Goal: Task Accomplishment & Management: Use online tool/utility

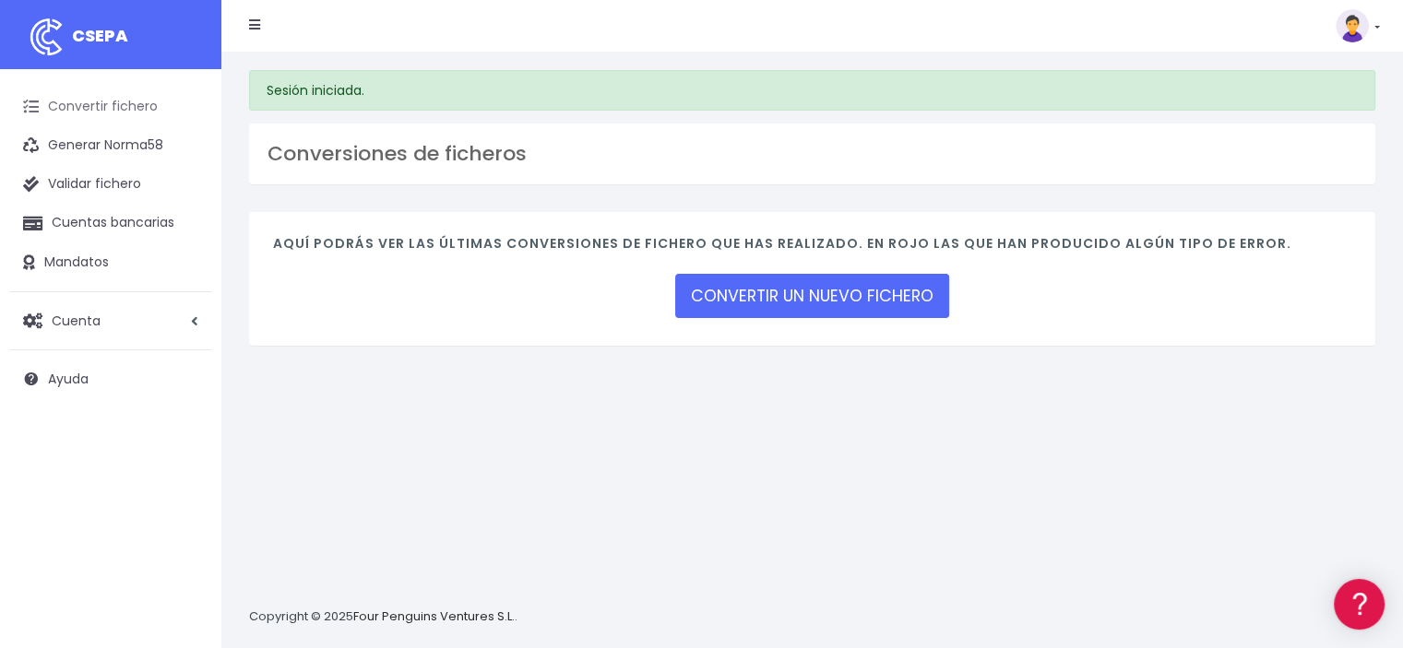
click at [152, 110] on link "Convertir fichero" at bounding box center [110, 107] width 203 height 39
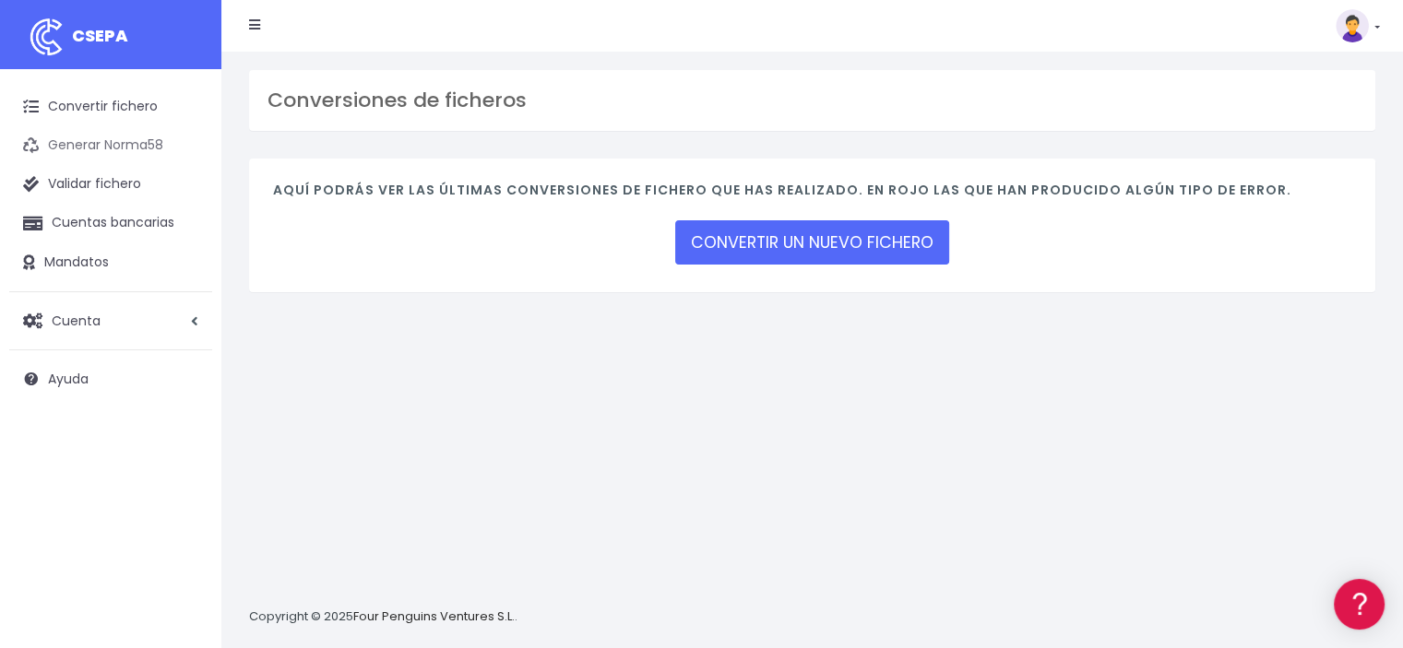
click at [138, 141] on link "Generar Norma58" at bounding box center [110, 145] width 203 height 39
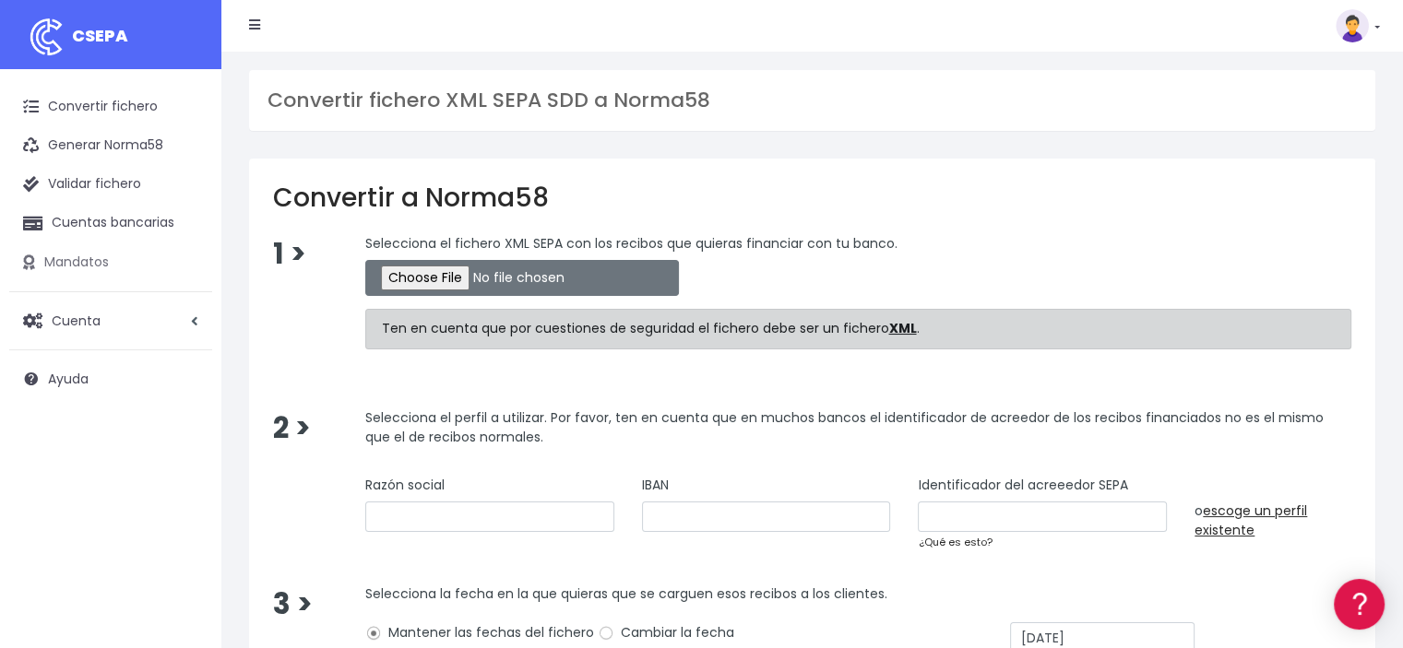
click at [52, 261] on link "Mandatos" at bounding box center [110, 262] width 203 height 39
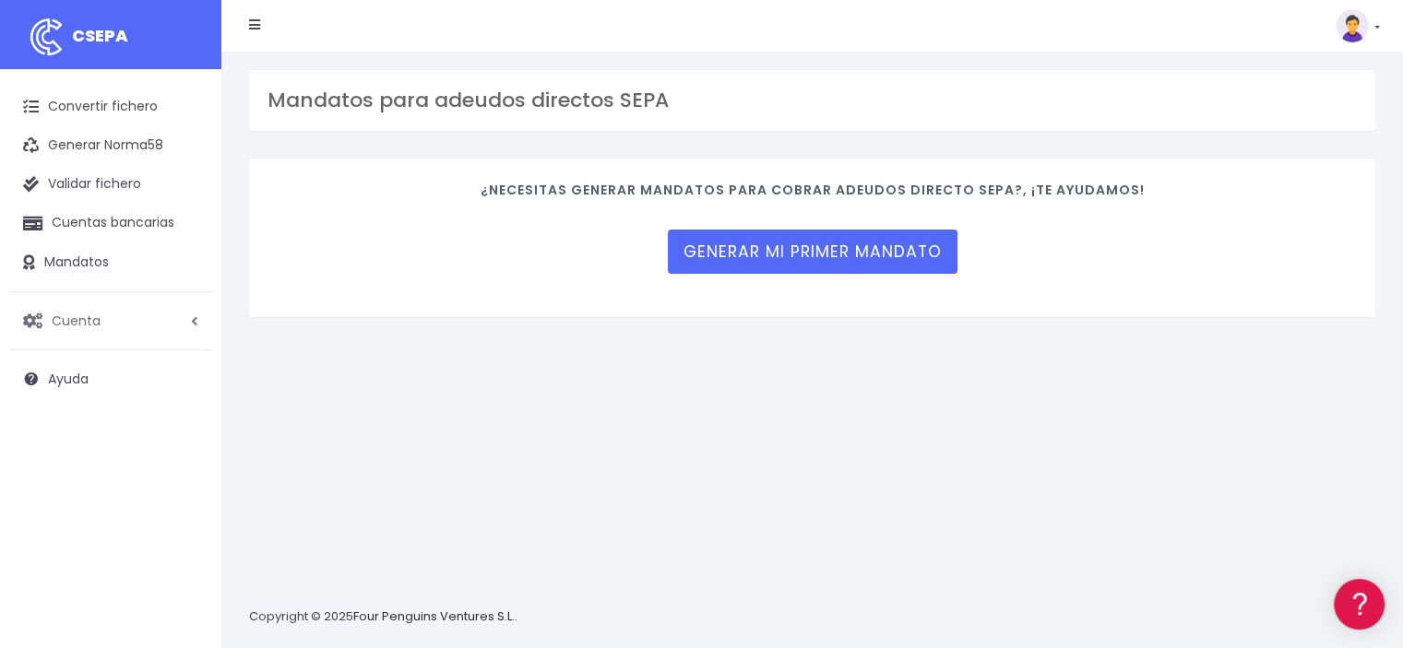
click at [70, 318] on span "Cuenta" at bounding box center [76, 320] width 49 height 18
click at [70, 318] on span "Cuenta" at bounding box center [77, 320] width 50 height 18
click at [117, 108] on link "Convertir fichero" at bounding box center [110, 107] width 203 height 39
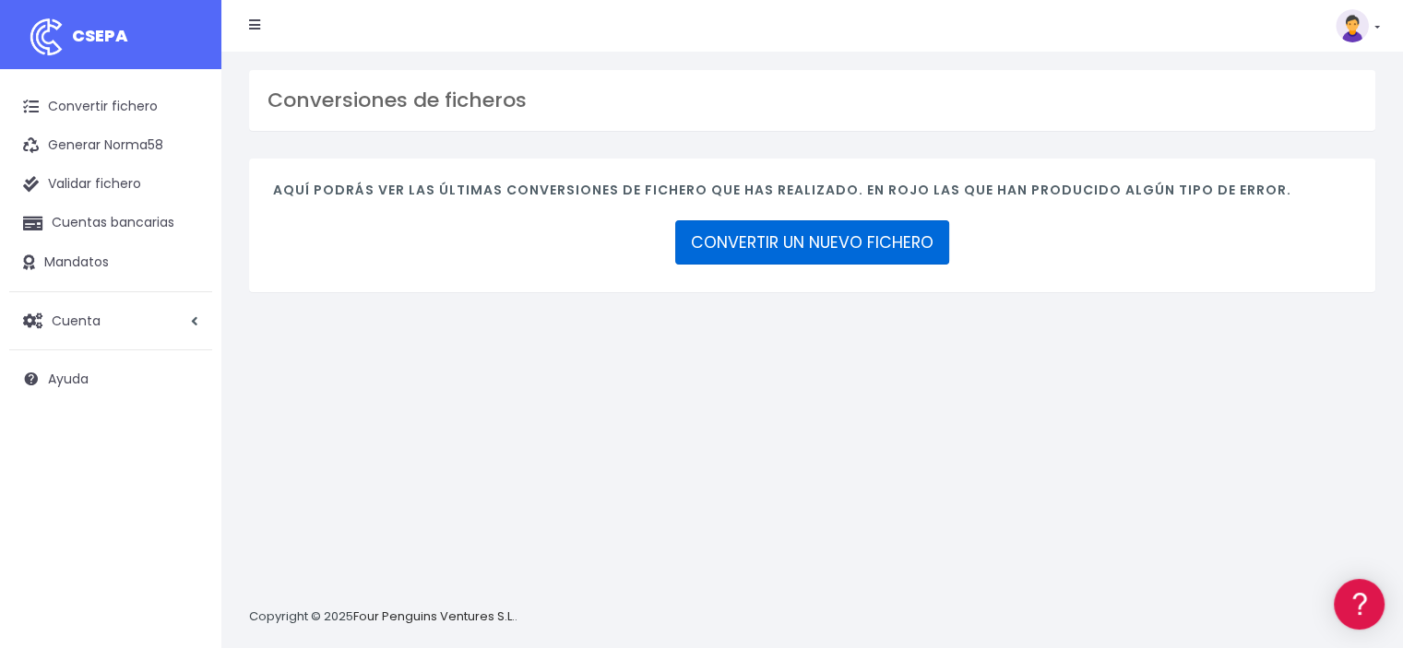
click at [808, 235] on link "CONVERTIR UN NUEVO FICHERO" at bounding box center [812, 242] width 274 height 44
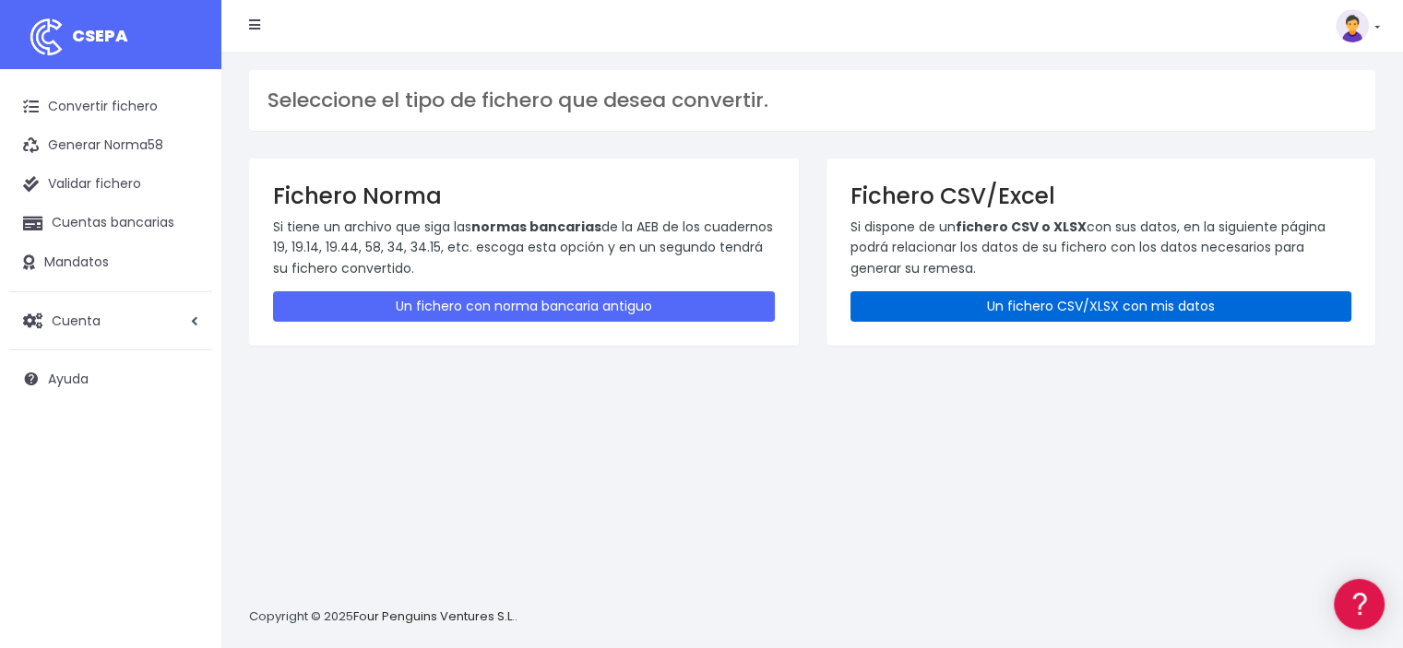
click at [1070, 313] on link "Un fichero CSV/XLSX con mis datos" at bounding box center [1101, 306] width 502 height 30
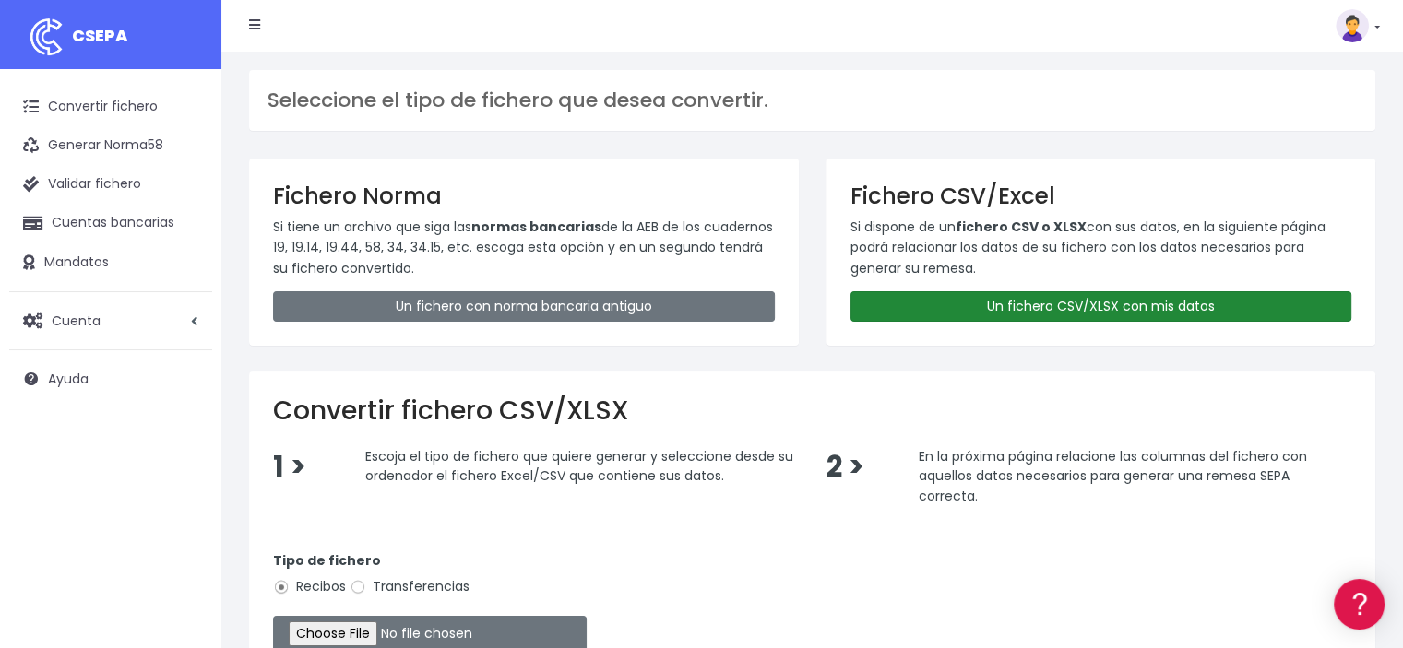
scroll to position [92, 0]
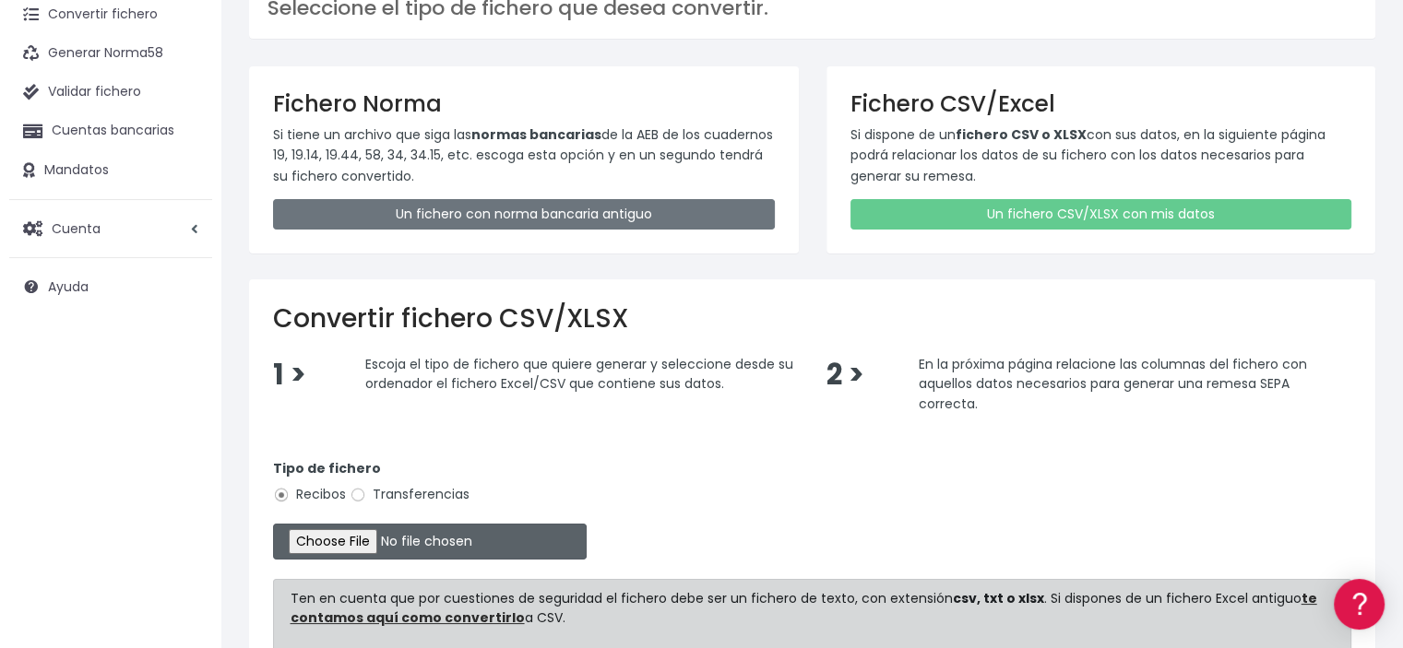
click at [391, 544] on input "file" at bounding box center [430, 542] width 314 height 36
type input "C:\fakepath\LISTADO.xlsx"
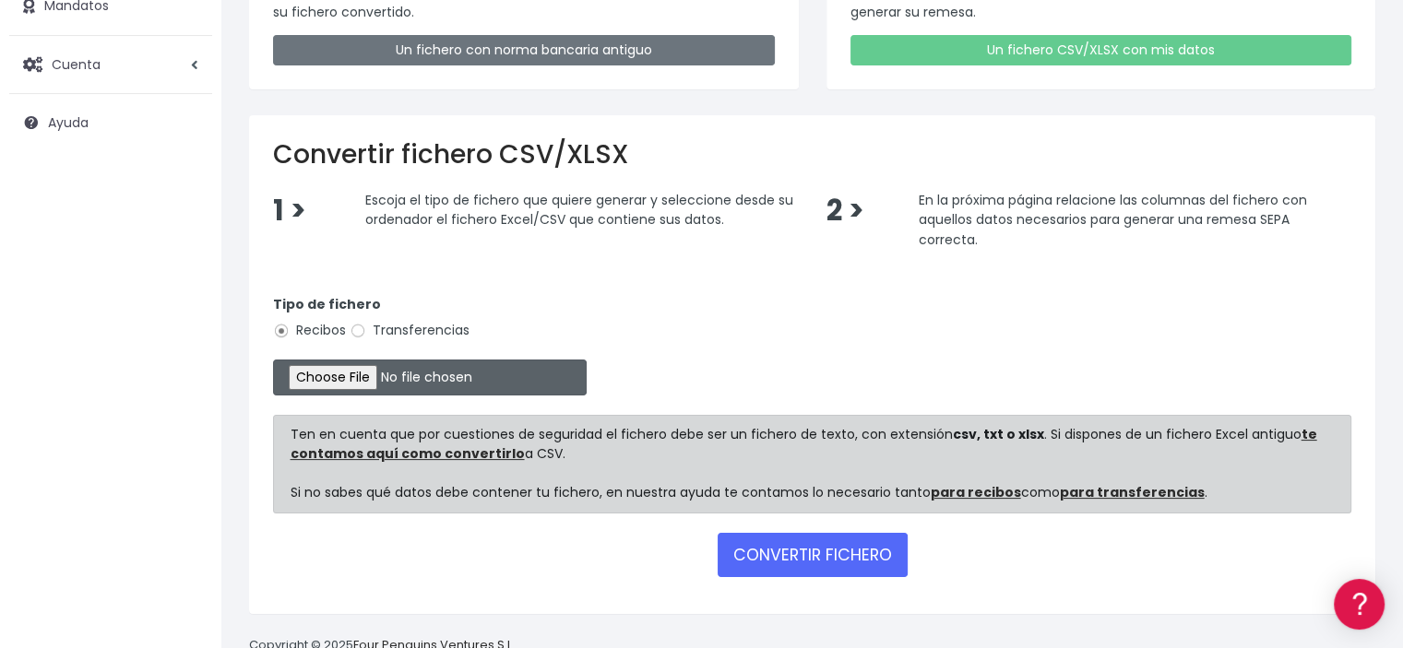
scroll to position [299, 0]
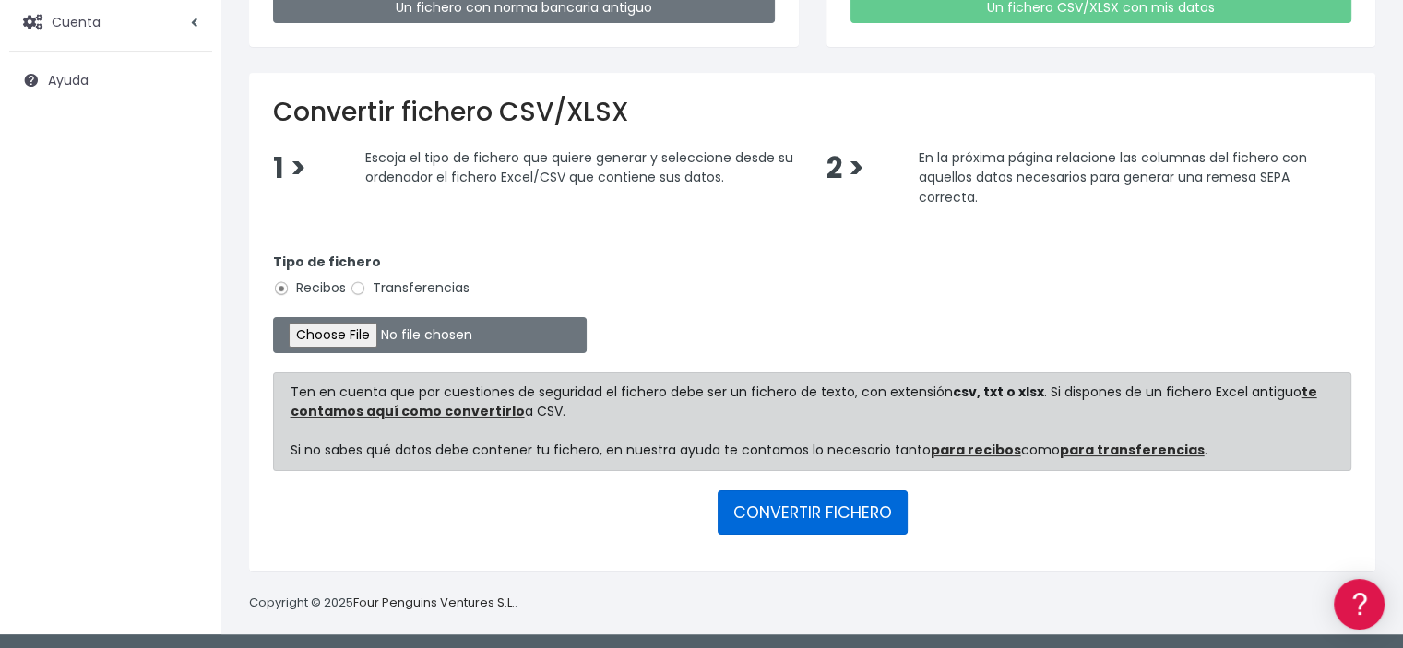
click at [760, 503] on button "CONVERTIR FICHERO" at bounding box center [812, 513] width 190 height 44
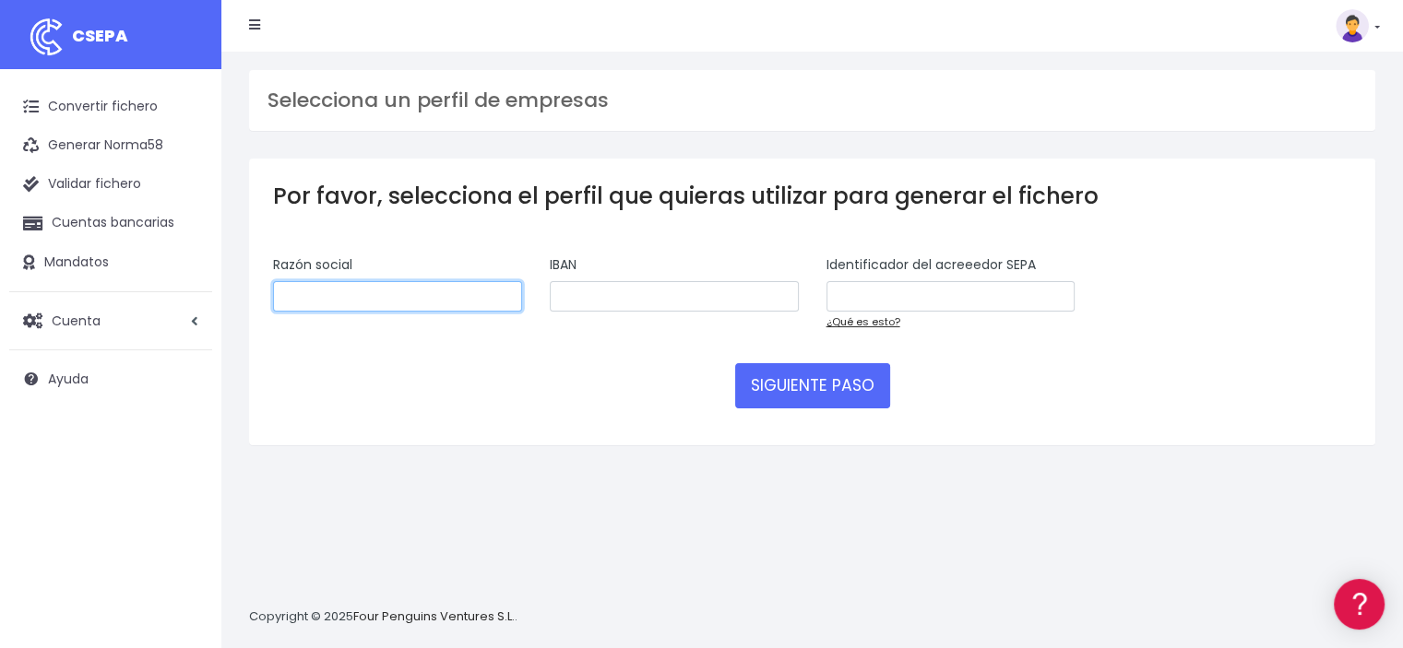
click at [329, 297] on input "text" at bounding box center [397, 296] width 249 height 31
type input "CDAD PROP LIRA ALMUSSAFENSE 12"
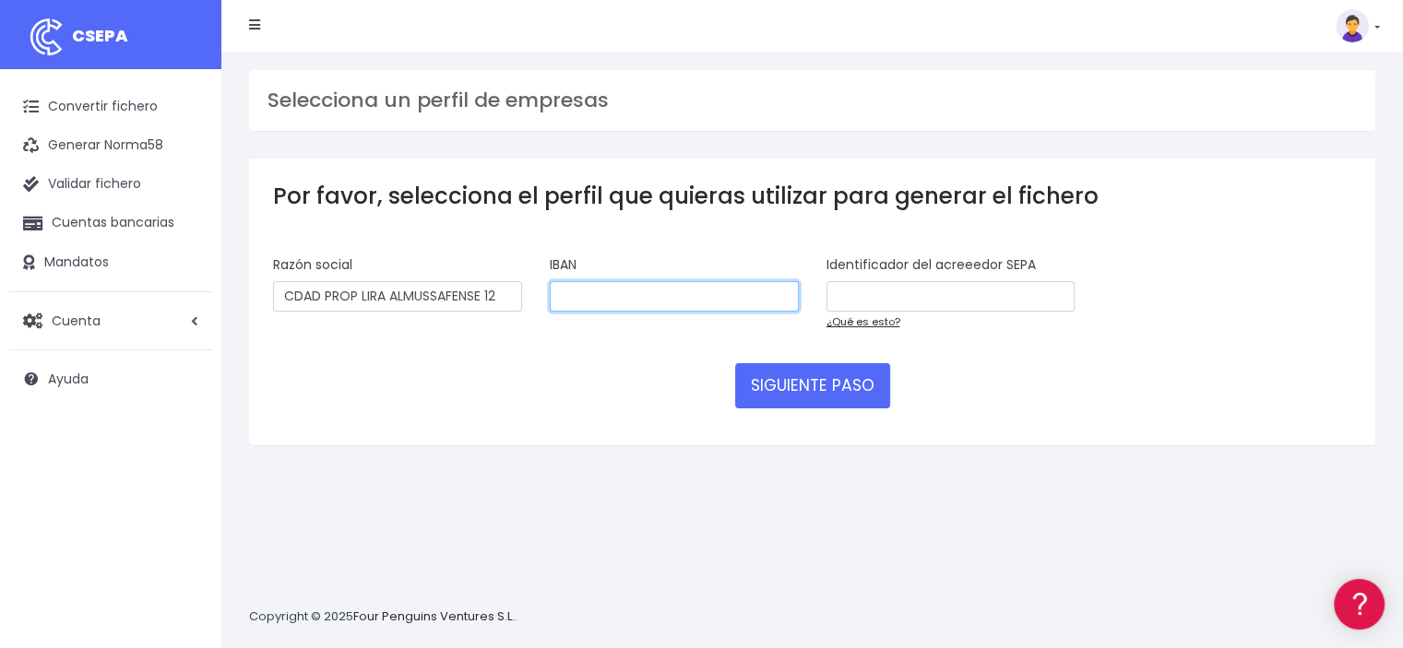
click at [589, 302] on input "text" at bounding box center [674, 296] width 249 height 31
click at [874, 295] on input "text" at bounding box center [950, 296] width 249 height 31
type input "CDAD PROP LIRA ALMUSSAFENSE 12"
click at [636, 292] on input "text" at bounding box center [674, 296] width 249 height 31
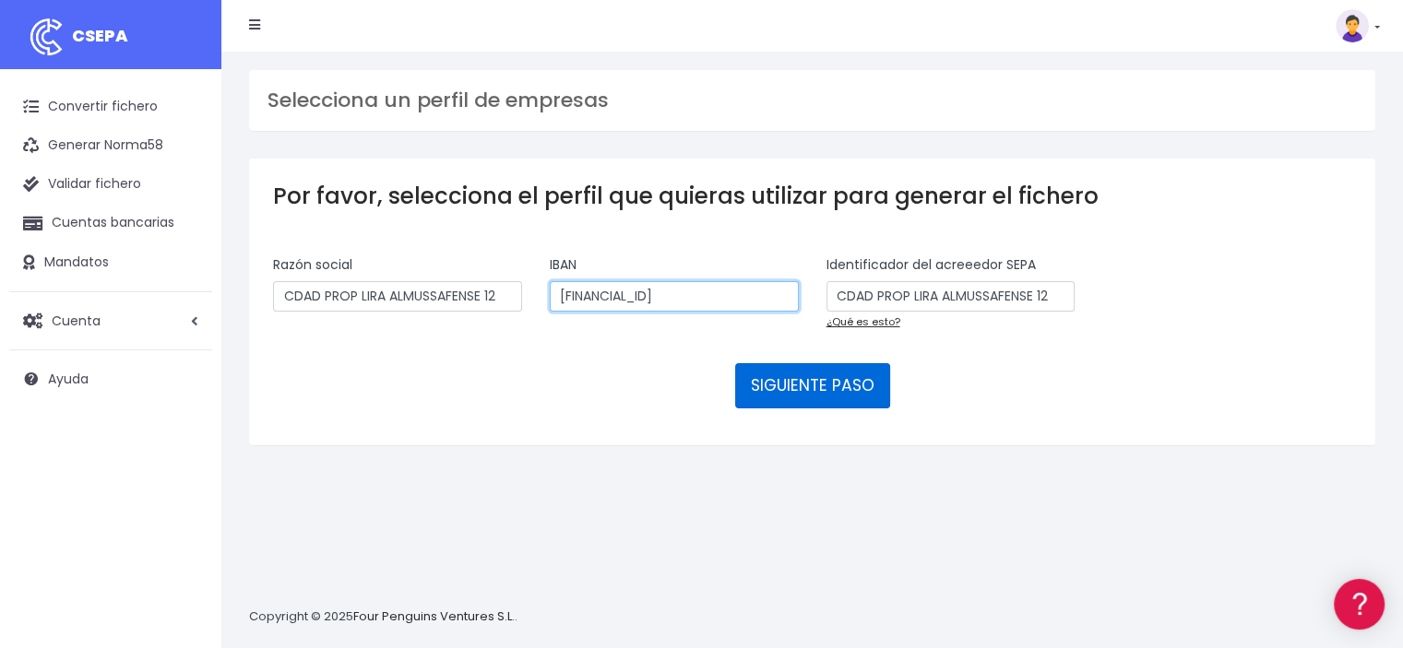
type input "ES5167190001614483617692"
click at [789, 375] on button "SIGUIENTE PASO" at bounding box center [812, 385] width 155 height 44
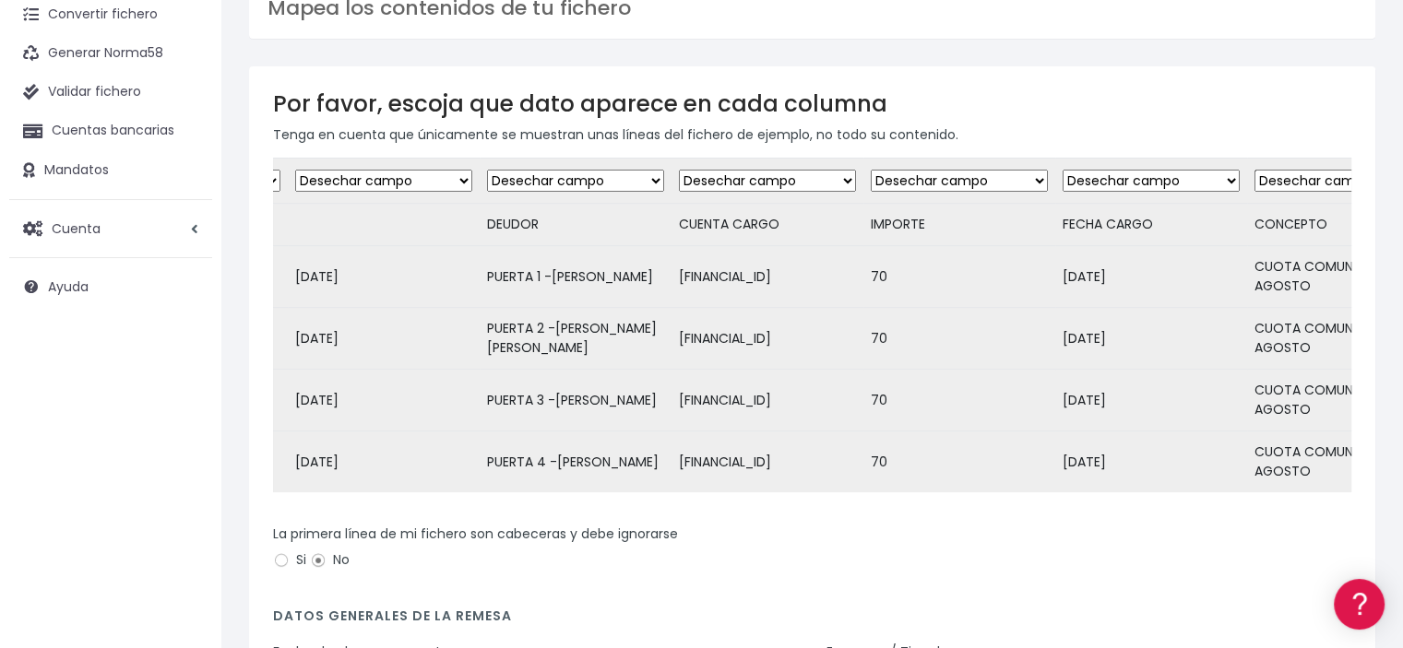
scroll to position [0, 406]
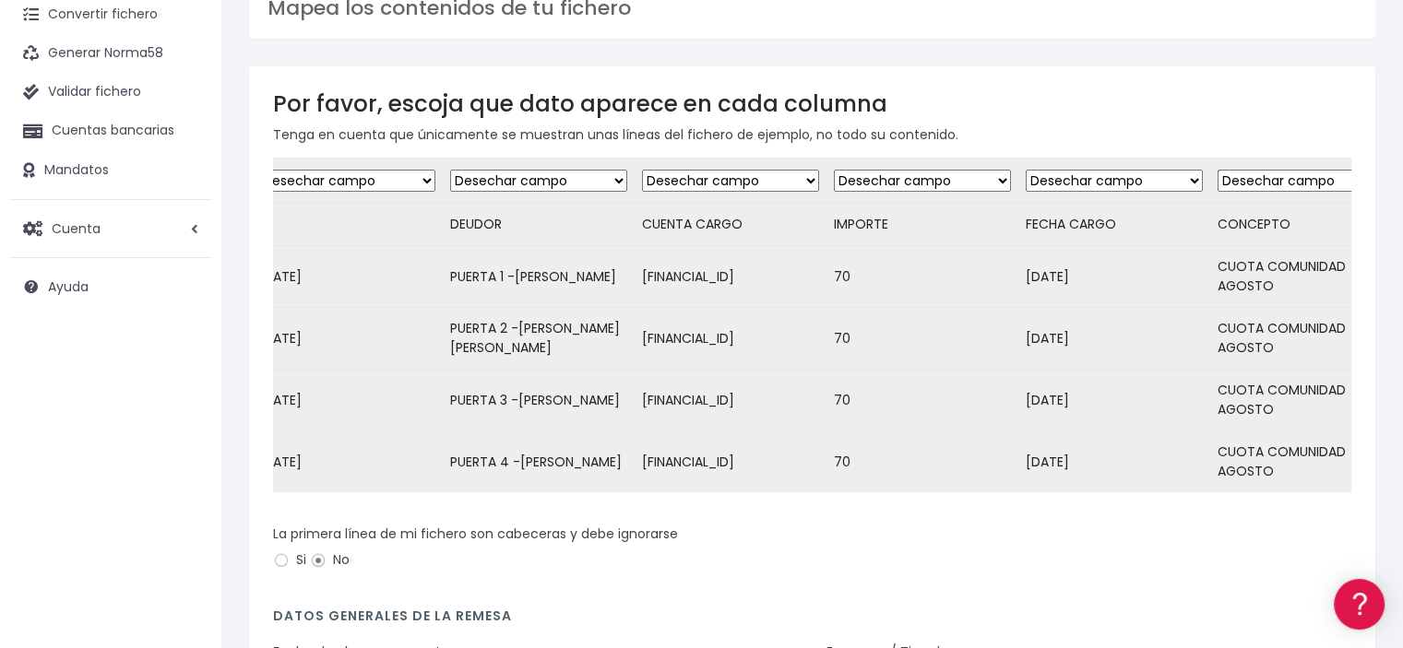
click at [1110, 279] on td "18/08/2025" at bounding box center [1114, 277] width 192 height 62
click at [1199, 180] on select "Desechar campo Cliente: nombre Cliente: DNI Cliente: Email Cliente: Dirección C…" at bounding box center [1113, 181] width 177 height 22
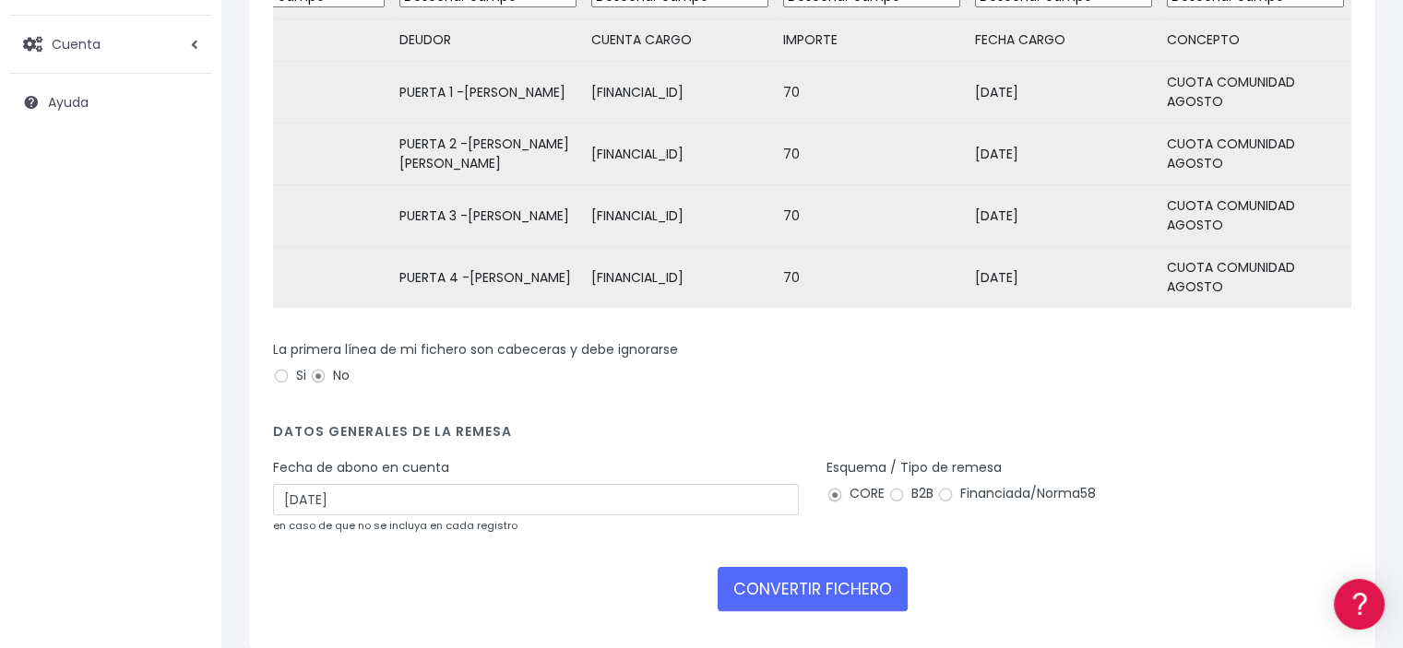
scroll to position [0, 0]
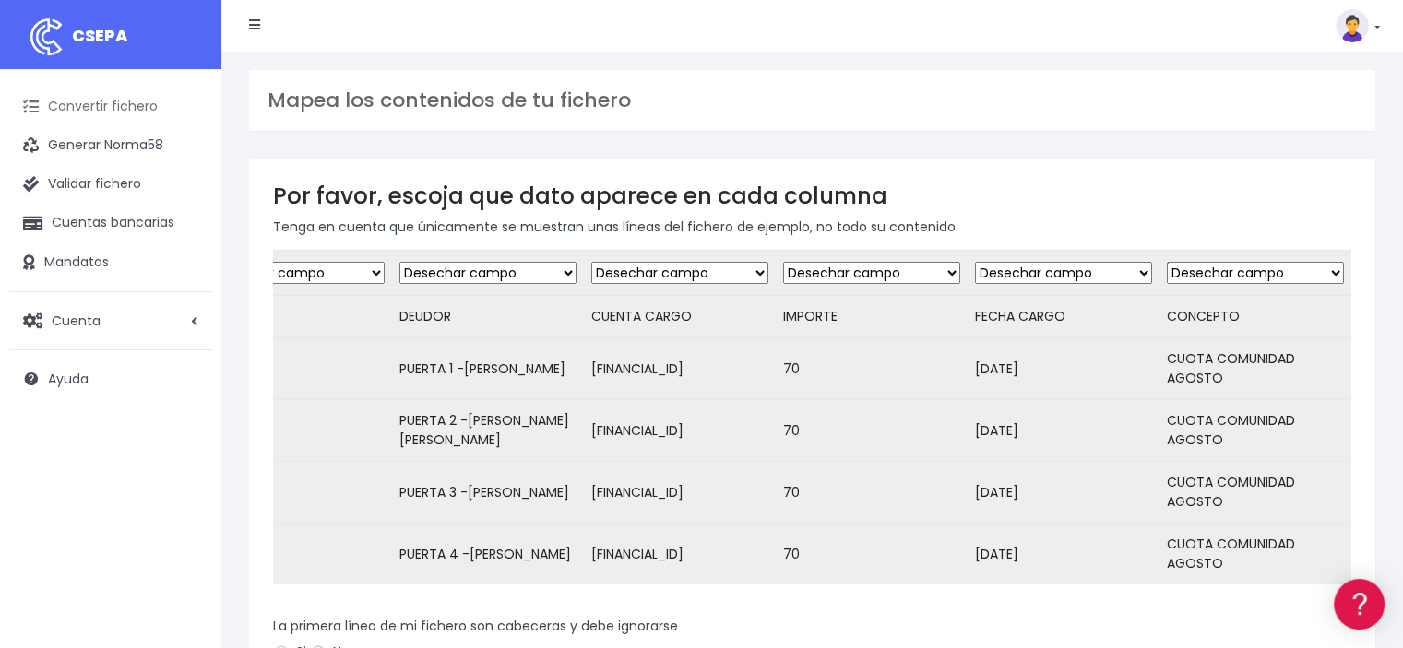
click at [71, 108] on link "Convertir fichero" at bounding box center [110, 107] width 203 height 39
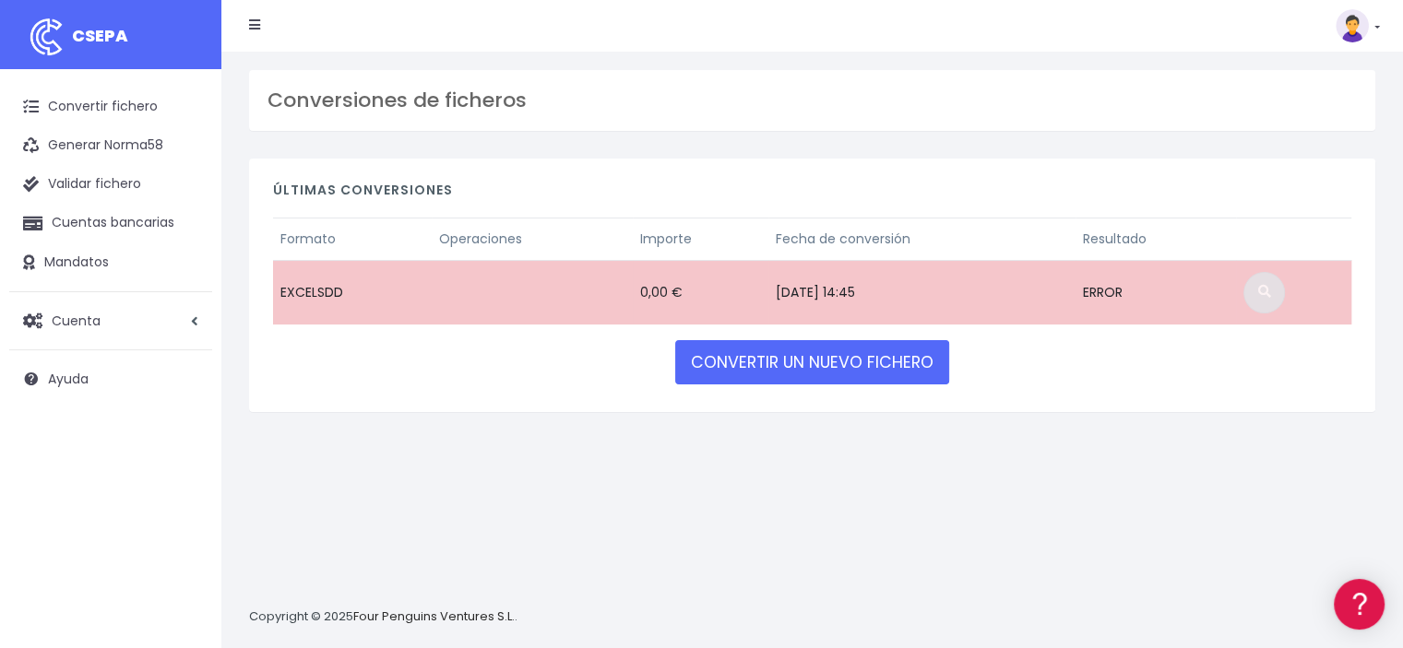
click at [1270, 288] on span at bounding box center [1263, 291] width 13 height 13
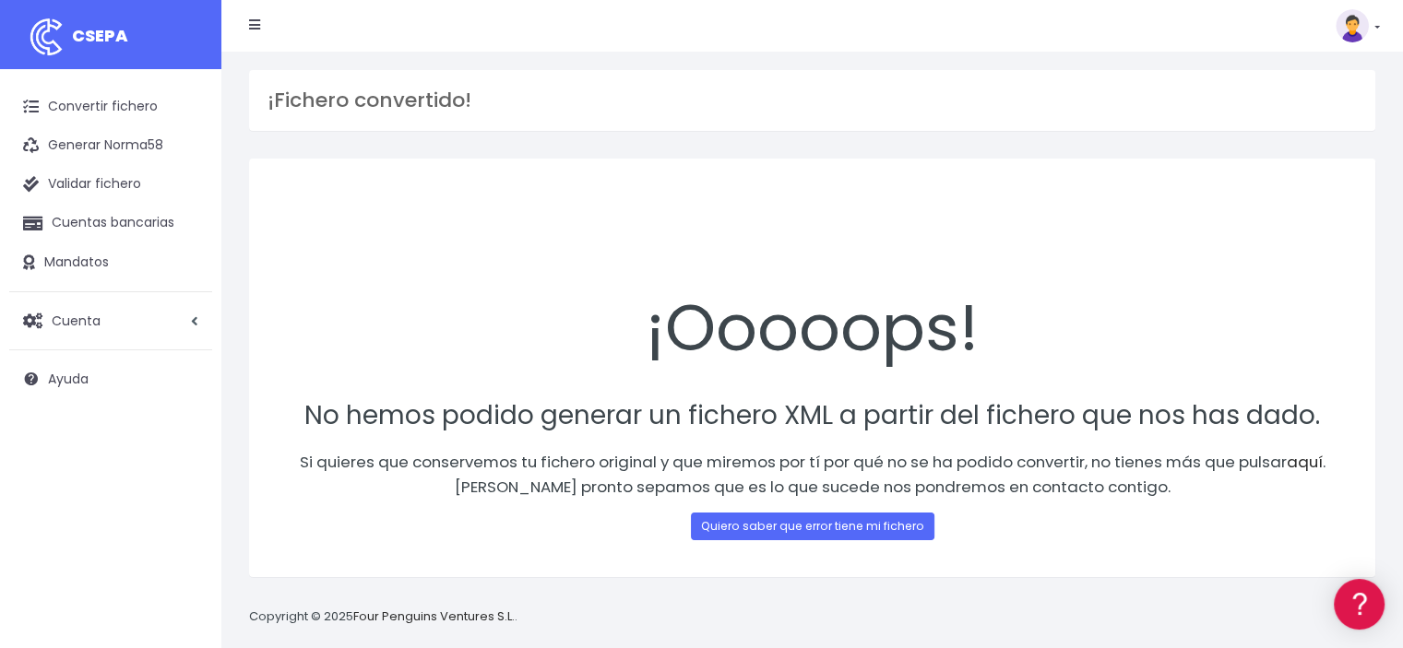
scroll to position [18, 0]
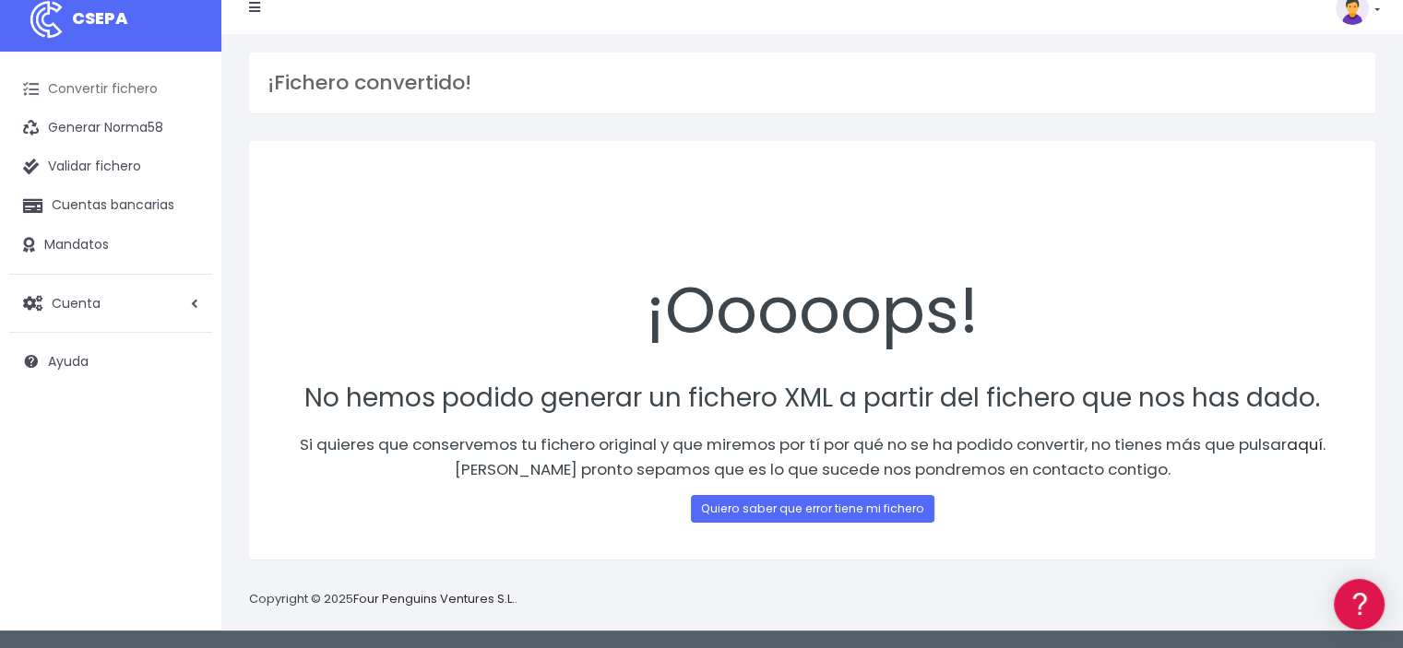
click at [89, 89] on link "Convertir fichero" at bounding box center [110, 89] width 203 height 39
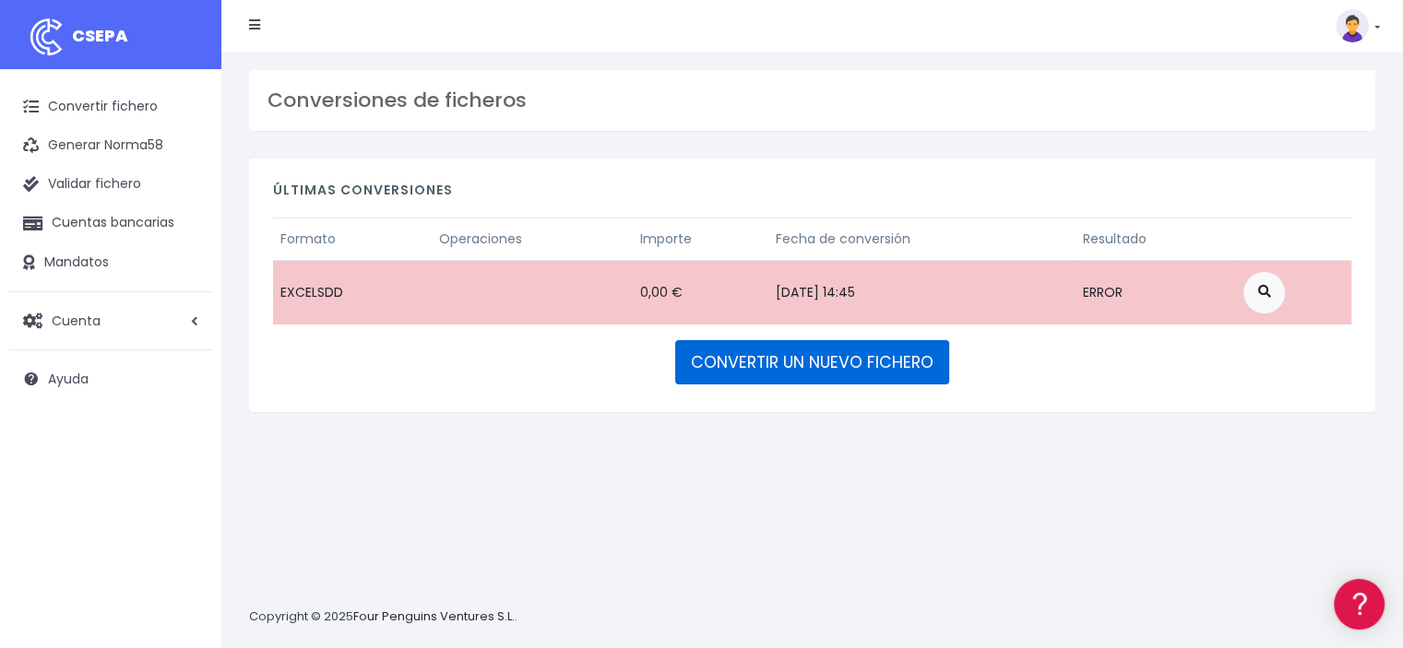
click at [751, 367] on link "CONVERTIR UN NUEVO FICHERO" at bounding box center [812, 362] width 274 height 44
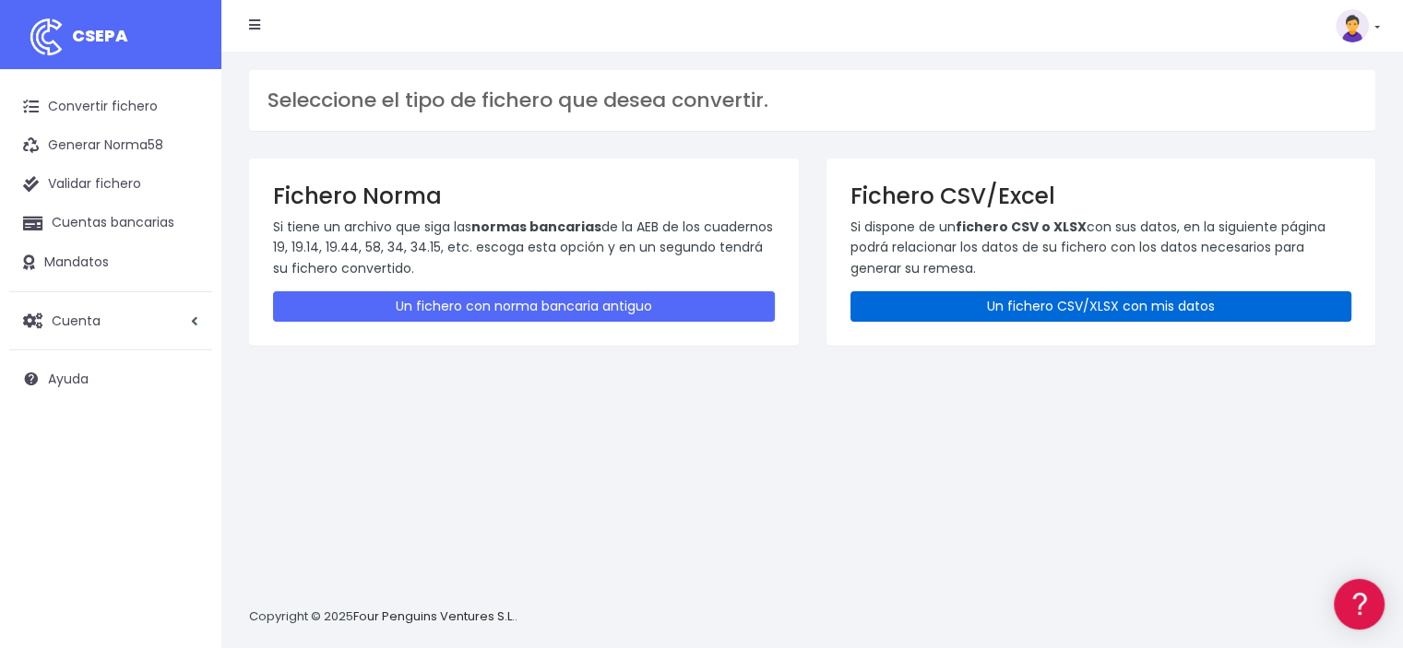
click at [1070, 302] on link "Un fichero CSV/XLSX con mis datos" at bounding box center [1101, 306] width 502 height 30
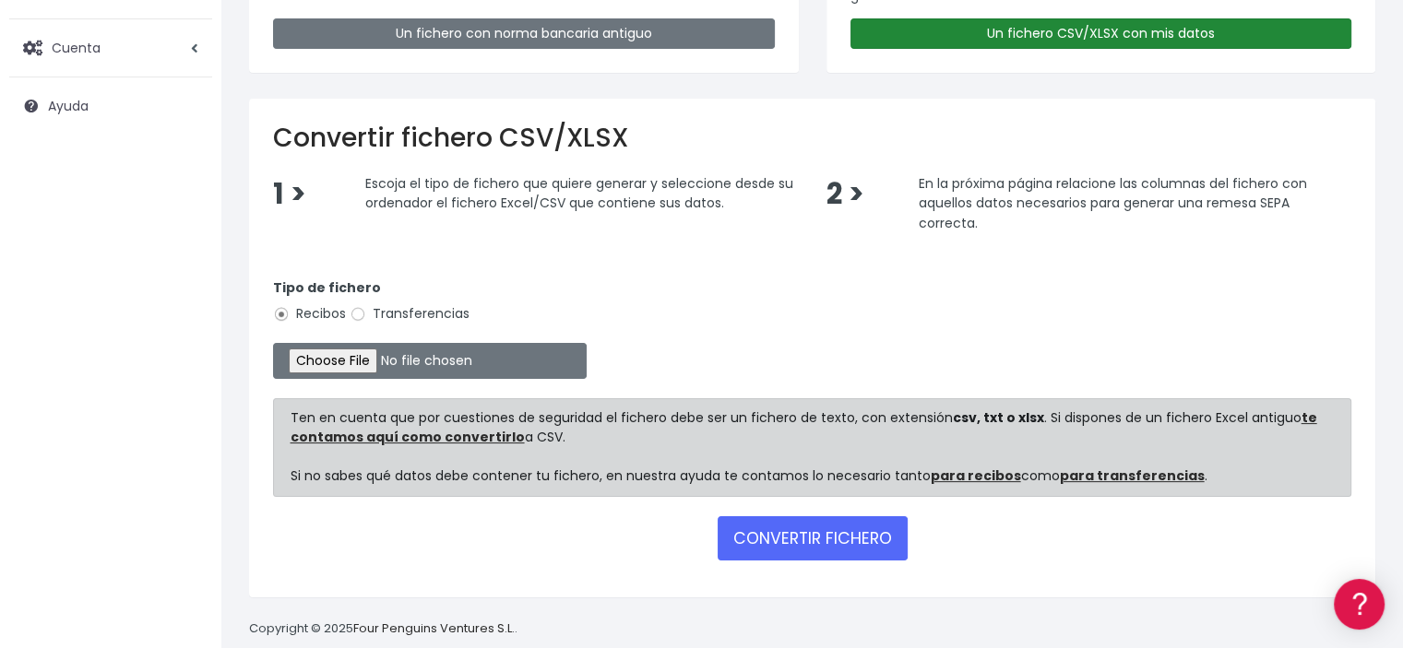
scroll to position [277, 0]
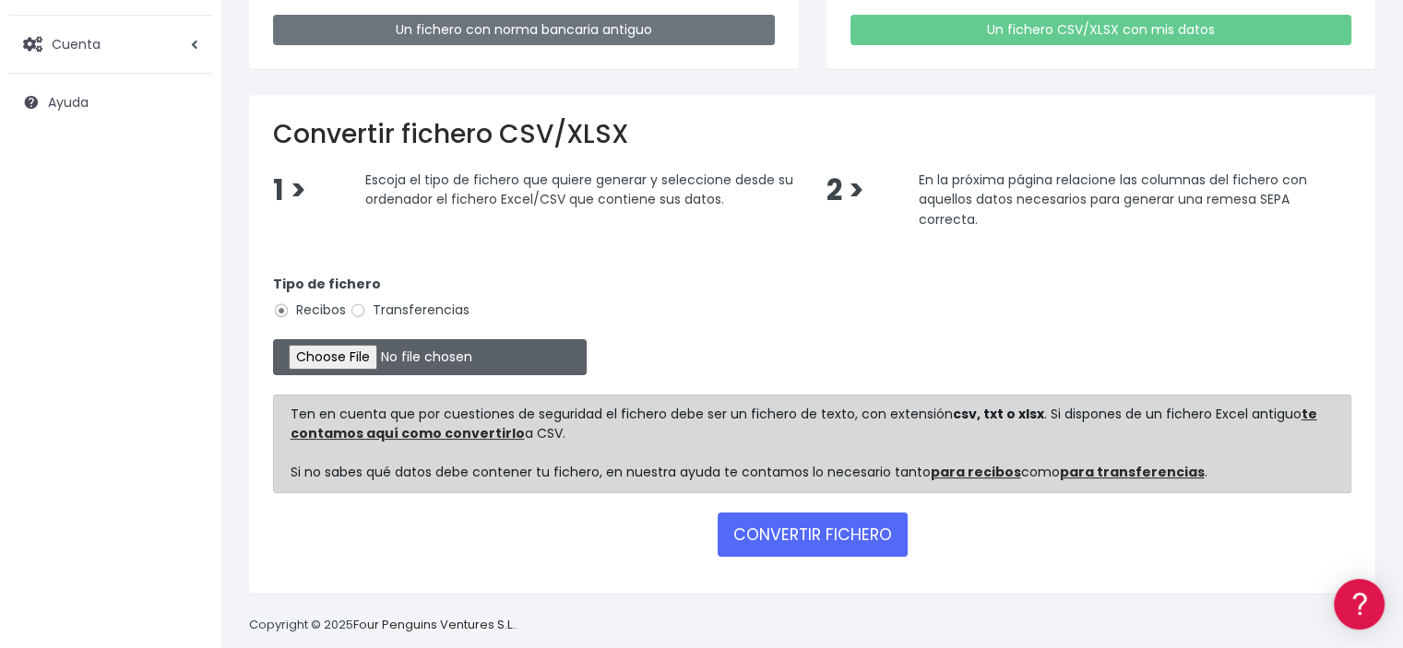
click at [412, 361] on input "file" at bounding box center [430, 357] width 314 height 36
type input "C:\fakepath\LISTADO.xlsx"
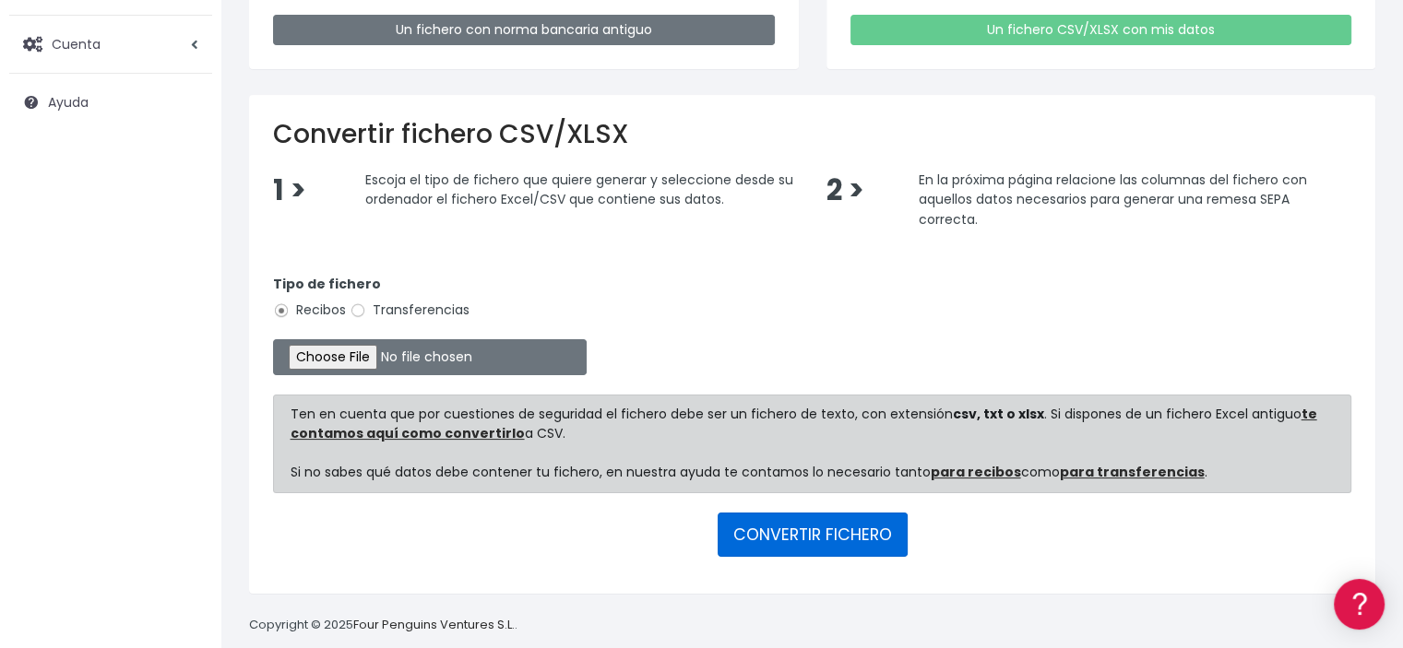
click at [773, 522] on button "CONVERTIR FICHERO" at bounding box center [812, 535] width 190 height 44
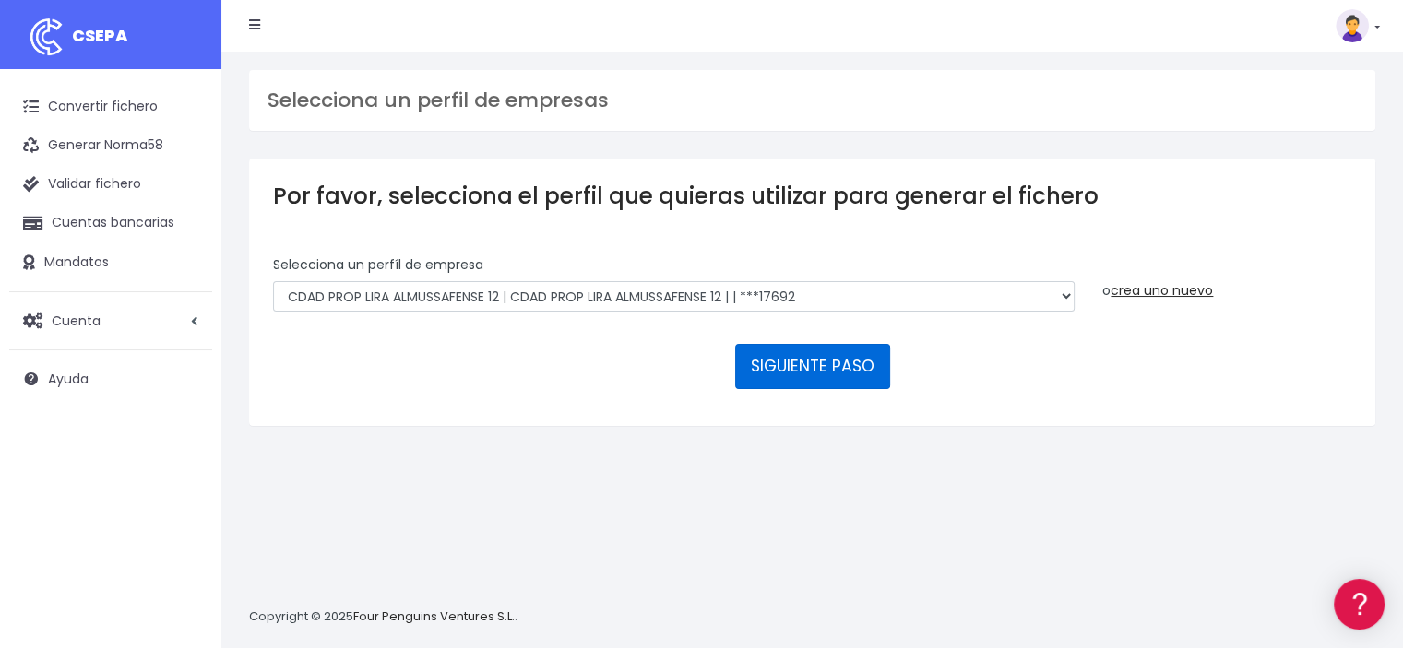
click at [777, 372] on button "SIGUIENTE PASO" at bounding box center [812, 366] width 155 height 44
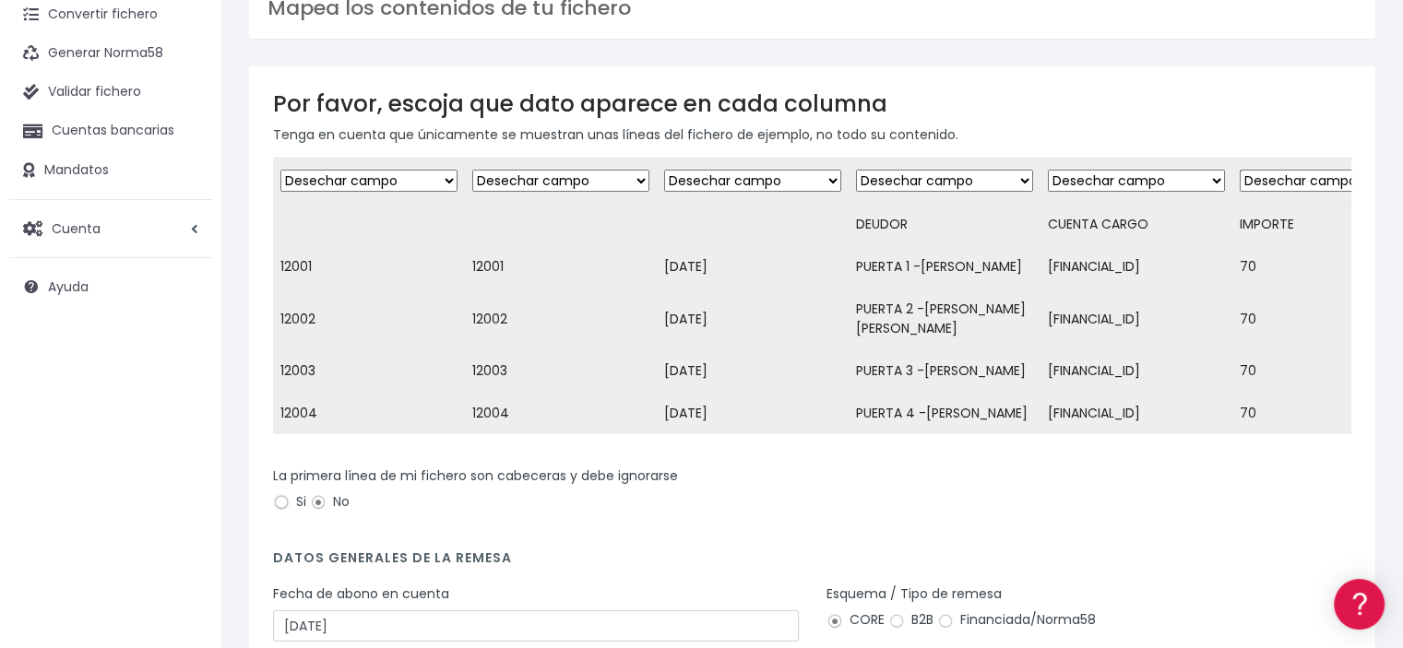
click at [288, 511] on input "Si" at bounding box center [281, 502] width 17 height 17
radio input "true"
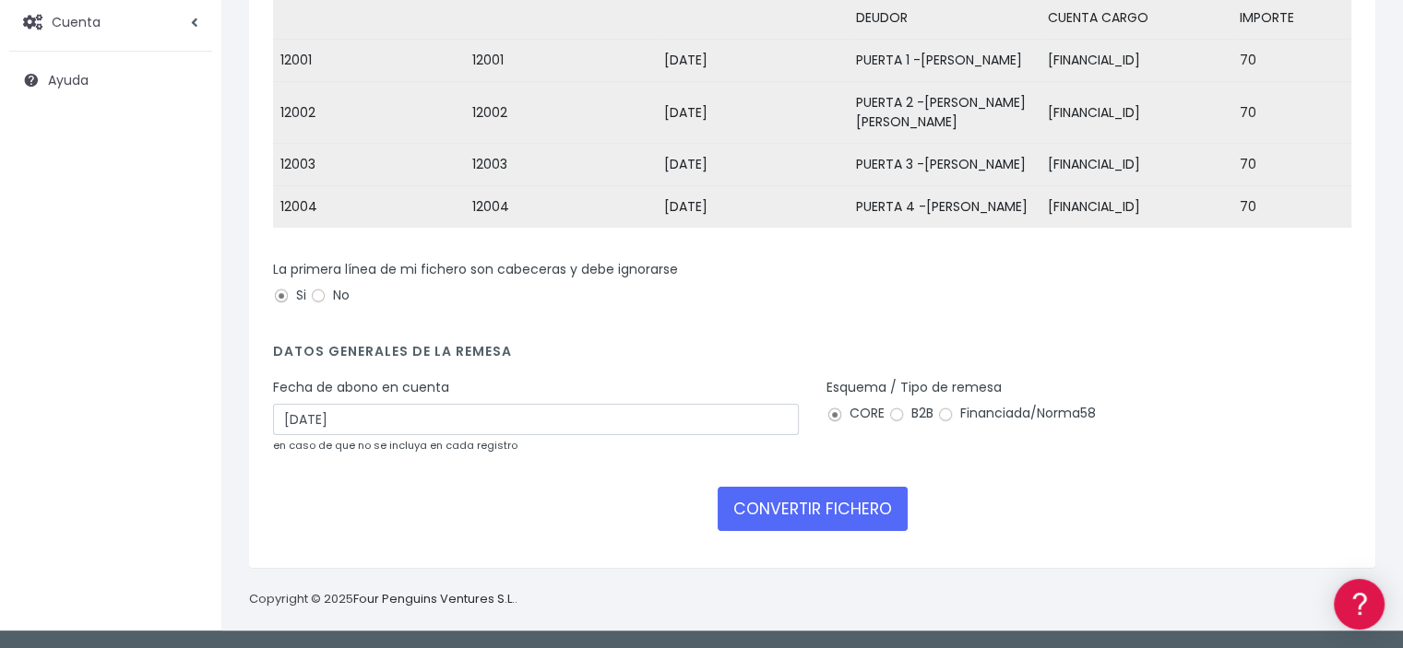
scroll to position [367, 0]
click at [897, 416] on input "B2B" at bounding box center [896, 415] width 17 height 17
radio input "true"
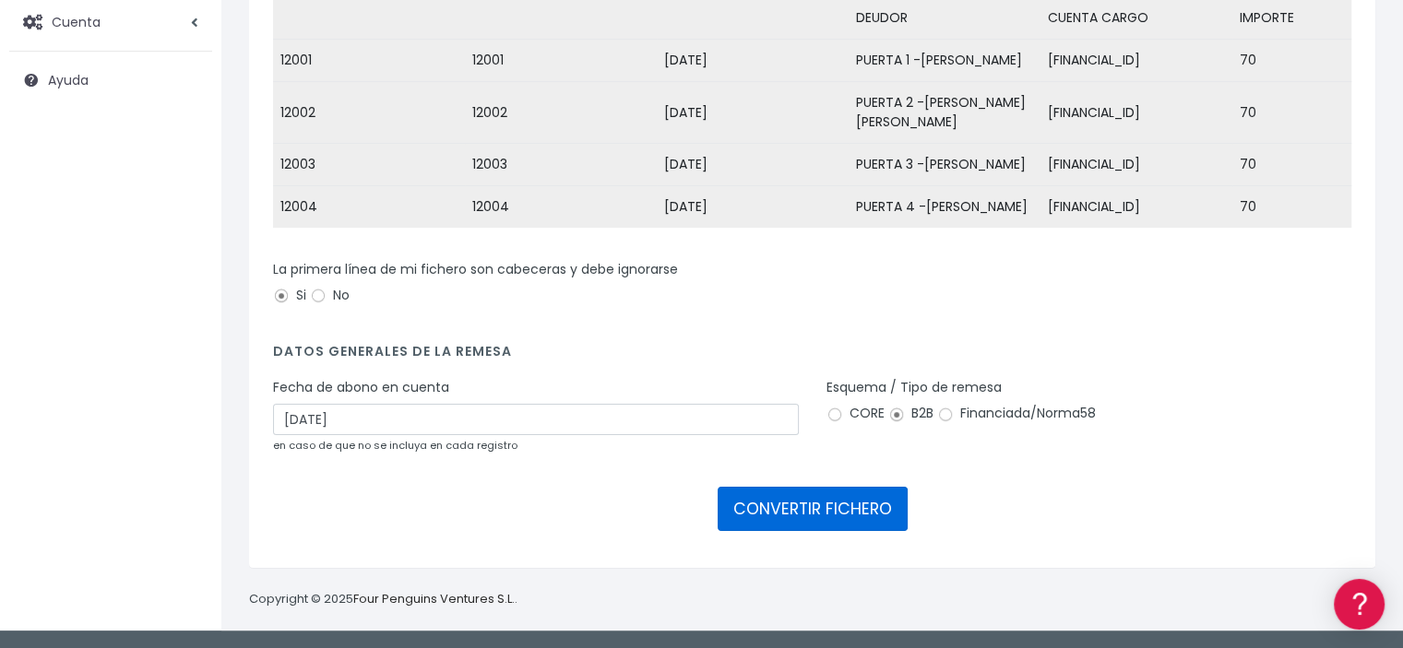
click at [850, 514] on button "CONVERTIR FICHERO" at bounding box center [812, 509] width 190 height 44
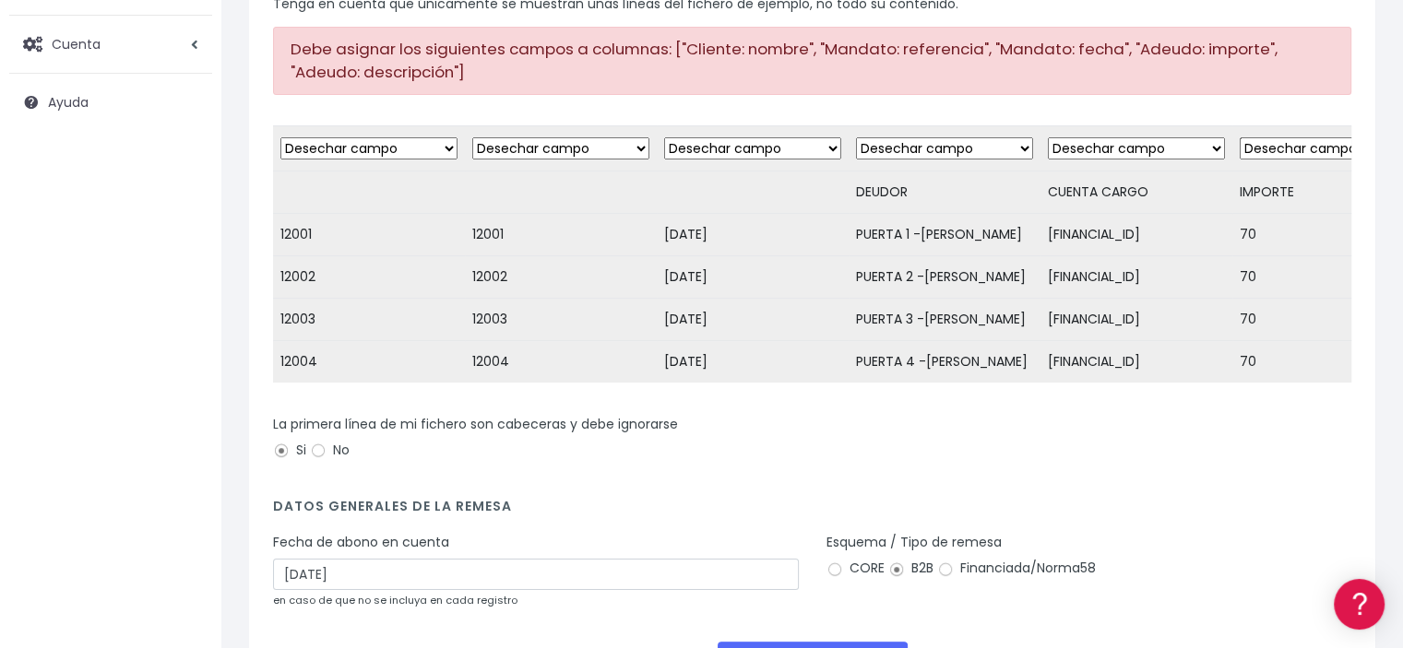
click at [1012, 147] on select "Desechar campo Cliente: nombre Cliente: DNI Cliente: Email Cliente: Dirección C…" at bounding box center [944, 148] width 177 height 22
select select "debtor"
click at [856, 137] on select "Desechar campo Cliente: nombre Cliente: DNI Cliente: Email Cliente: Dirección C…" at bounding box center [944, 148] width 177 height 22
click at [448, 144] on select "Desechar campo Cliente: nombre Cliente: DNI Cliente: Email Cliente: Dirección C…" at bounding box center [368, 148] width 177 height 22
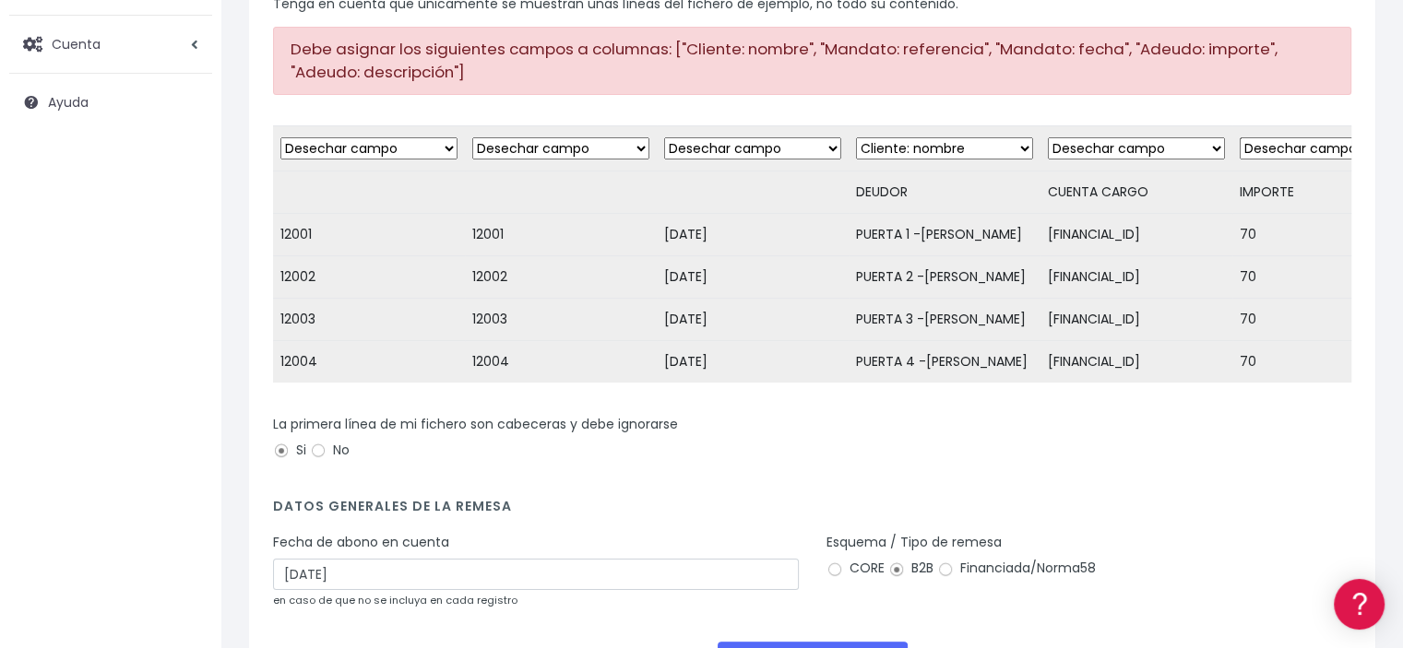
click at [448, 144] on select "Desechar campo Cliente: nombre Cliente: DNI Cliente: Email Cliente: Dirección C…" at bounding box center [368, 148] width 177 height 22
select select "reference"
click at [280, 137] on select "Desechar campo Cliente: nombre Cliente: DNI Cliente: Email Cliente: Dirección C…" at bounding box center [368, 148] width 177 height 22
click at [638, 147] on select "Desechar campo Cliente: nombre Cliente: DNI Cliente: Email Cliente: Dirección C…" at bounding box center [560, 148] width 177 height 22
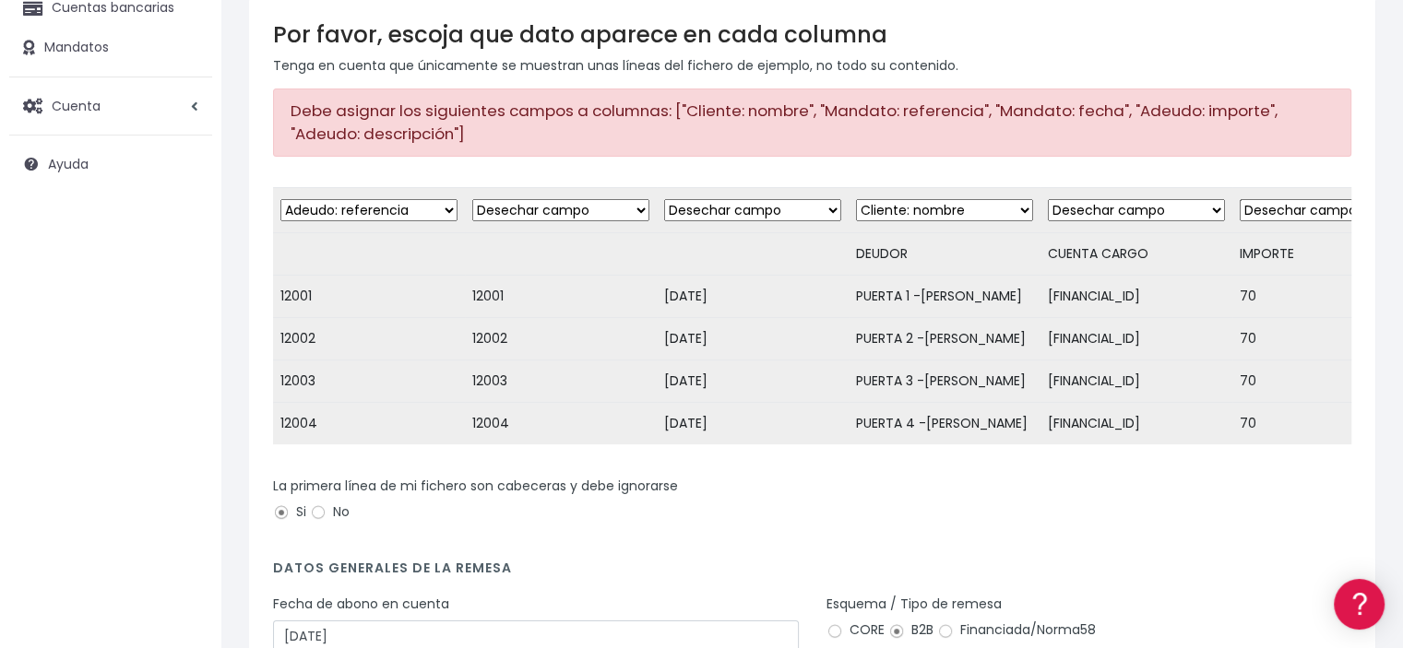
scroll to position [184, 0]
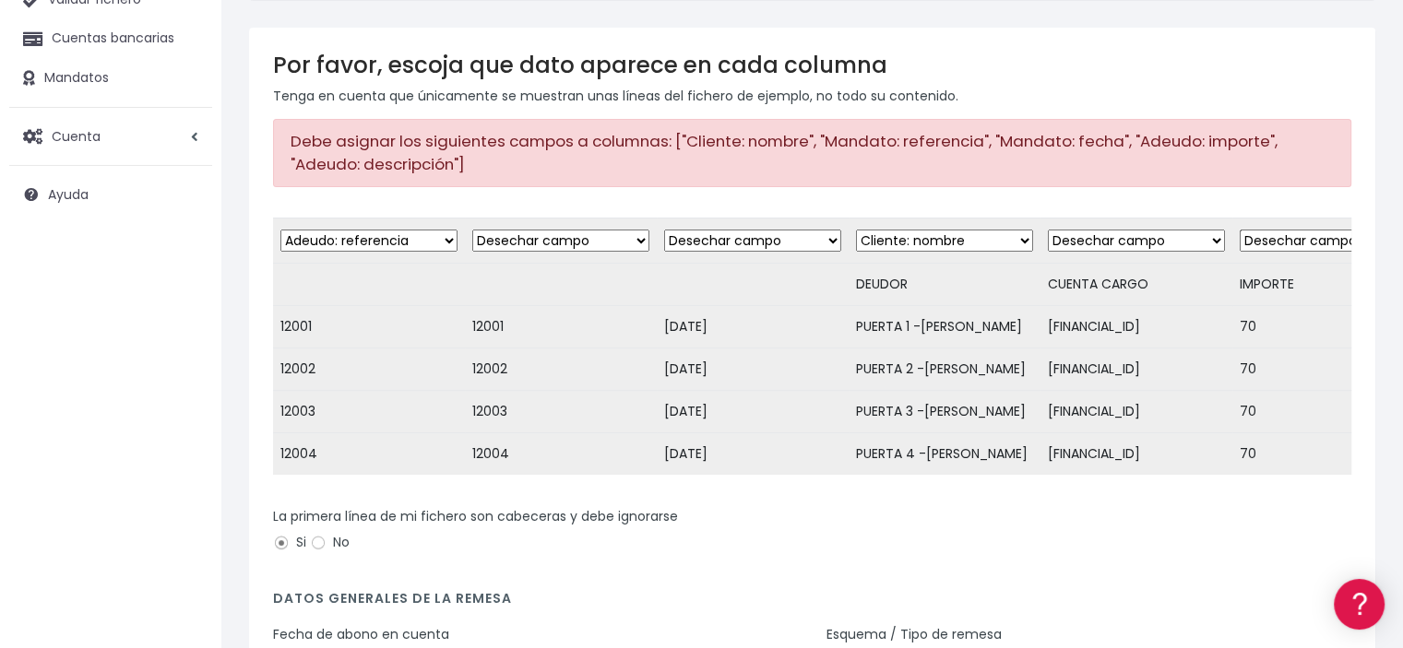
click at [636, 238] on select "Desechar campo Cliente: nombre Cliente: DNI Cliente: Email Cliente: Dirección C…" at bounding box center [560, 241] width 177 height 22
click at [825, 241] on select "Desechar campo Cliente: nombre Cliente: DNI Cliente: Email Cliente: Dirección C…" at bounding box center [752, 241] width 177 height 22
select select "mandate_signed_at"
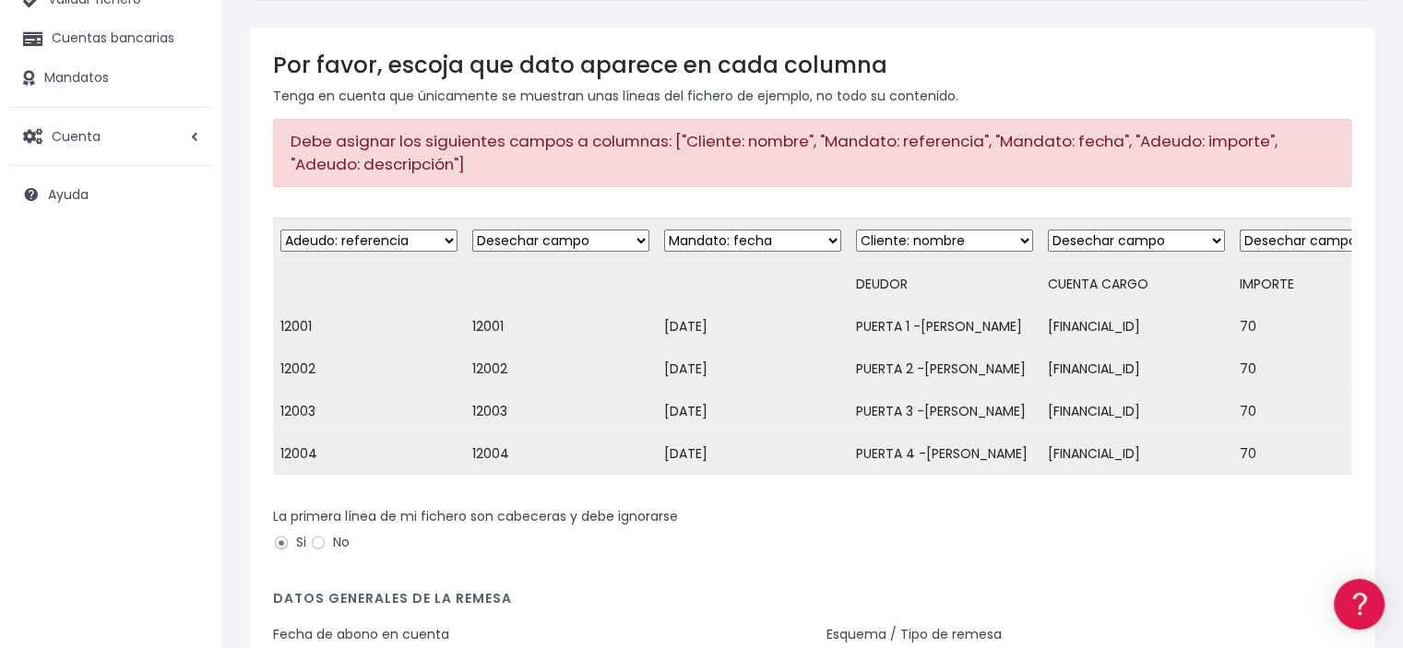
click at [664, 230] on select "Desechar campo Cliente: nombre Cliente: DNI Cliente: Email Cliente: Dirección C…" at bounding box center [752, 241] width 177 height 22
click at [630, 234] on select "Desechar campo Cliente: nombre Cliente: DNI Cliente: Email Cliente: Dirección C…" at bounding box center [560, 241] width 177 height 22
select select "mandate_reference"
click at [472, 230] on select "Desechar campo Cliente: nombre Cliente: DNI Cliente: Email Cliente: Dirección C…" at bounding box center [560, 241] width 177 height 22
click at [1012, 242] on select "Desechar campo Cliente: nombre Cliente: DNI Cliente: Email Cliente: Dirección C…" at bounding box center [944, 241] width 177 height 22
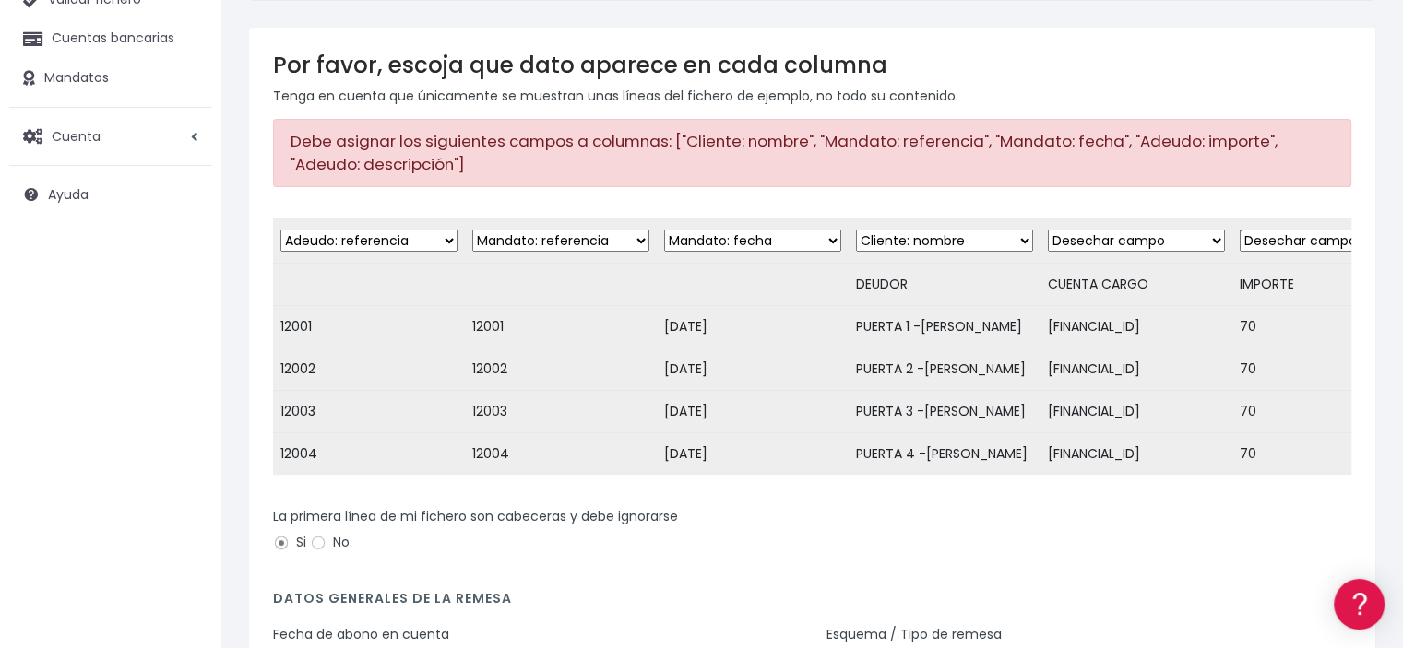
click at [1012, 242] on select "Desechar campo Cliente: nombre Cliente: DNI Cliente: Email Cliente: Dirección C…" at bounding box center [944, 241] width 177 height 22
click at [1207, 236] on select "Desechar campo Cliente: nombre Cliente: DNI Cliente: Email Cliente: Dirección C…" at bounding box center [1136, 241] width 177 height 22
select select "iban"
click at [1048, 230] on select "Desechar campo Cliente: nombre Cliente: DNI Cliente: Email Cliente: Dirección C…" at bounding box center [1136, 241] width 177 height 22
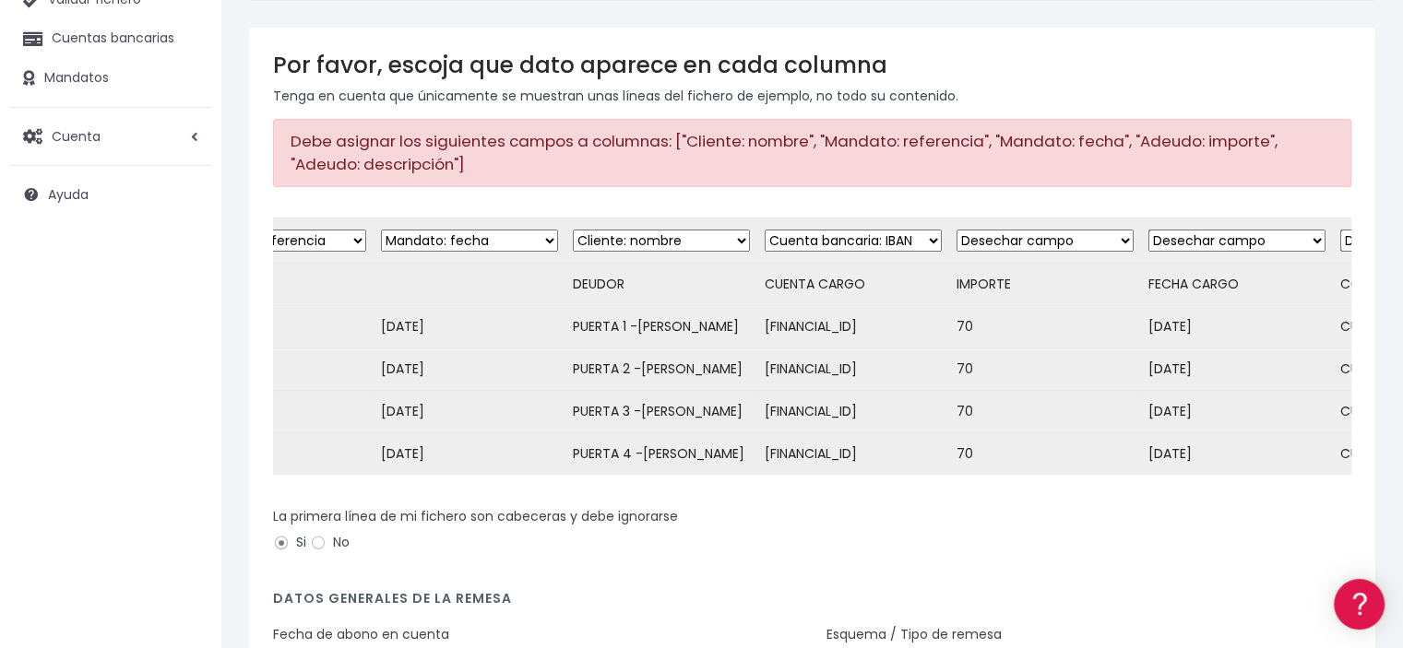
scroll to position [0, 295]
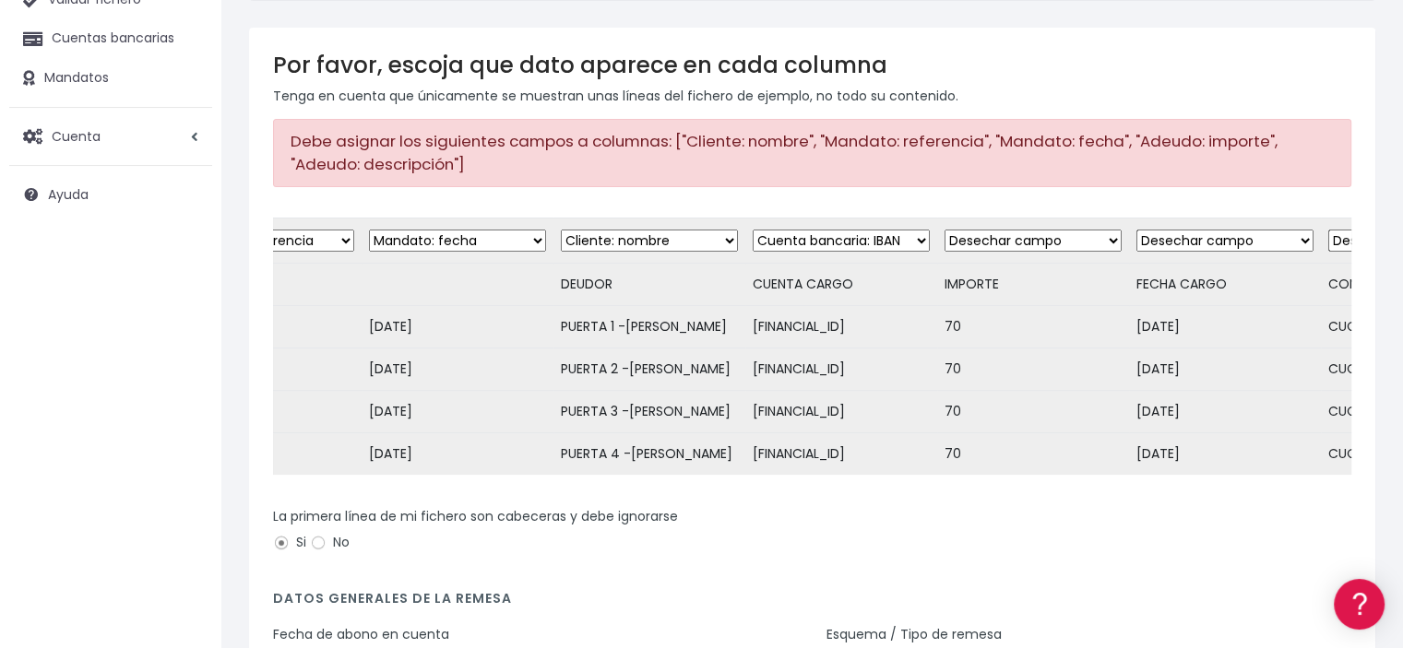
click at [1118, 232] on select "Desechar campo Cliente: nombre Cliente: DNI Cliente: Email Cliente: Dirección C…" at bounding box center [1032, 241] width 177 height 22
select select "amount"
click at [950, 230] on select "Desechar campo Cliente: nombre Cliente: DNI Cliente: Email Cliente: Dirección C…" at bounding box center [1032, 241] width 177 height 22
click at [1290, 241] on select "Desechar campo Cliente: nombre Cliente: DNI Cliente: Email Cliente: Dirección C…" at bounding box center [1224, 241] width 177 height 22
select select "date"
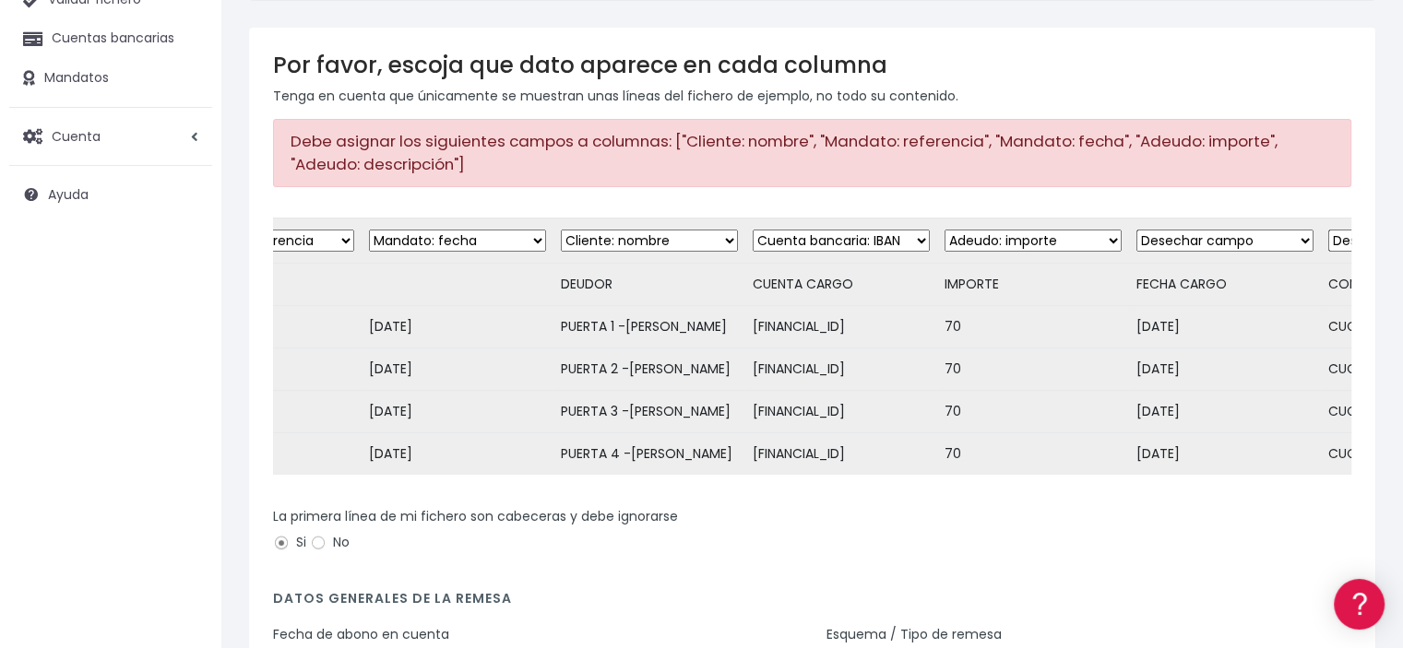
click at [1141, 230] on select "Desechar campo Cliente: nombre Cliente: DNI Cliente: Email Cliente: Dirección C…" at bounding box center [1224, 241] width 177 height 22
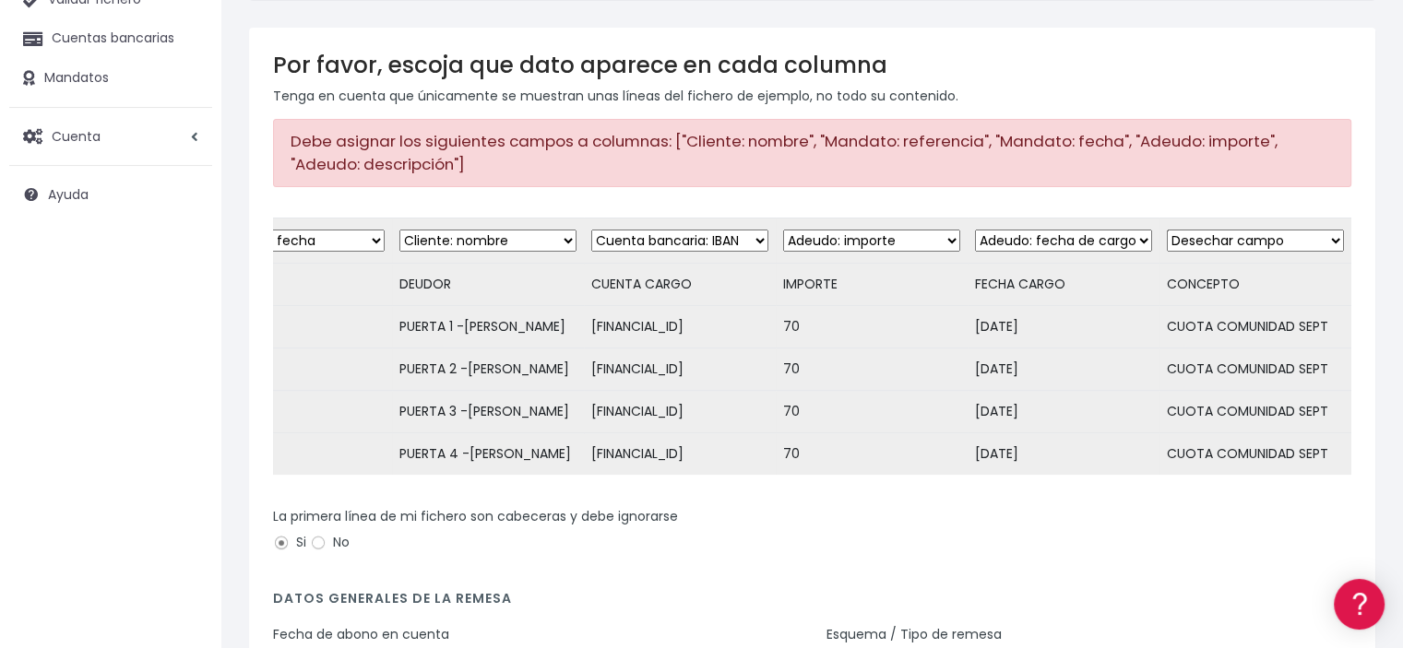
scroll to position [0, 473]
click at [1324, 239] on select "Desechar campo Cliente: nombre Cliente: DNI Cliente: Email Cliente: Dirección C…" at bounding box center [1254, 241] width 177 height 22
select select "description"
click at [1166, 230] on select "Desechar campo Cliente: nombre Cliente: DNI Cliente: Email Cliente: Dirección C…" at bounding box center [1254, 241] width 177 height 22
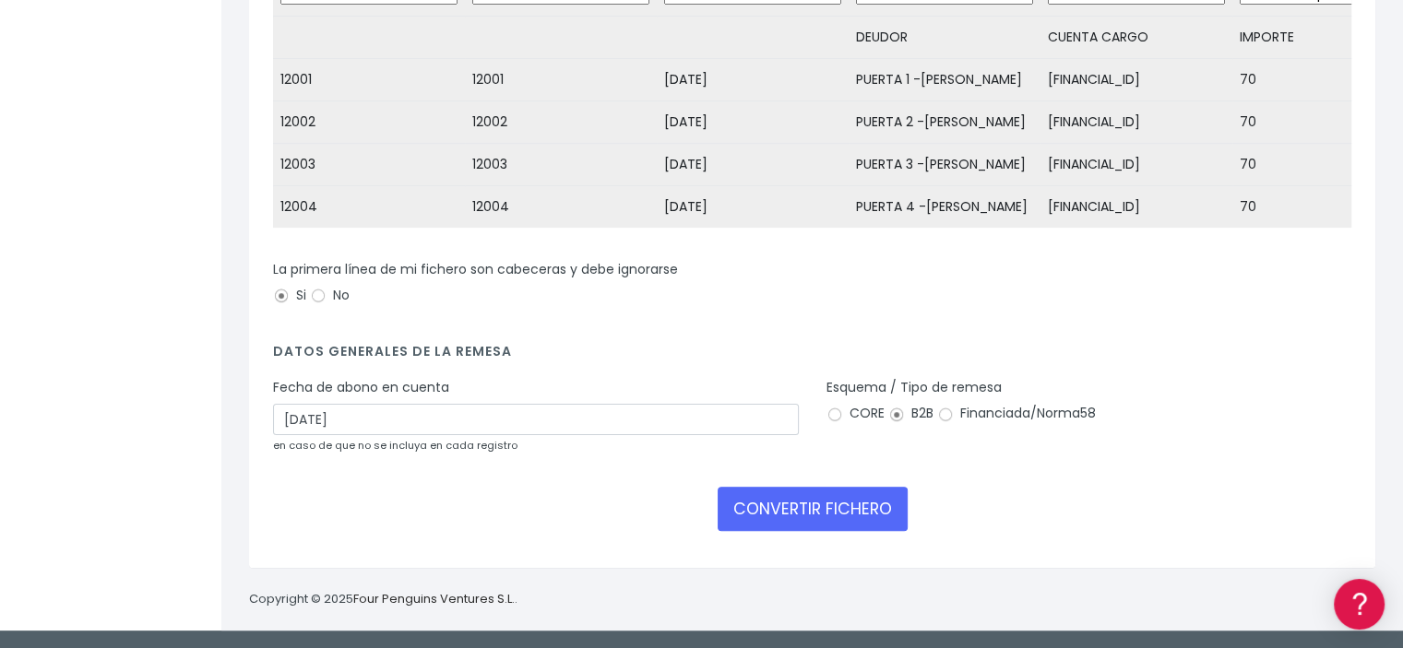
scroll to position [519, 0]
click at [848, 515] on button "CONVERTIR FICHERO" at bounding box center [812, 509] width 190 height 44
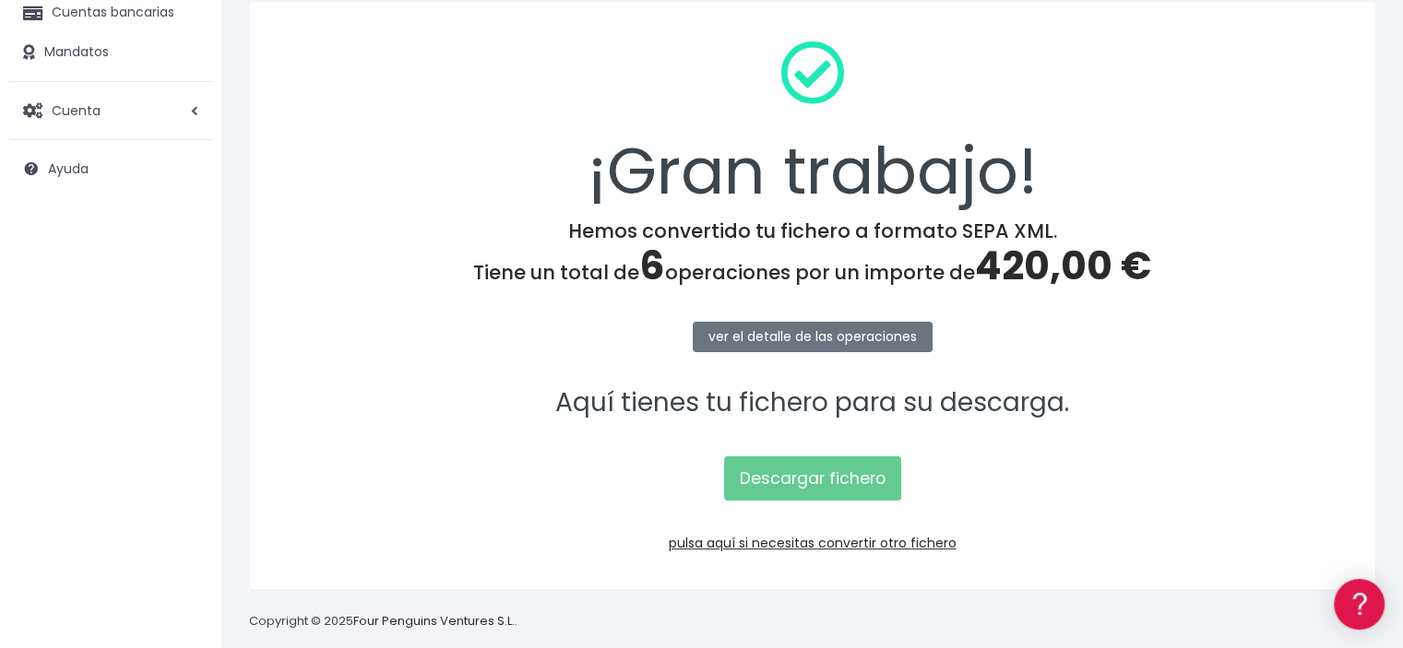
scroll to position [231, 0]
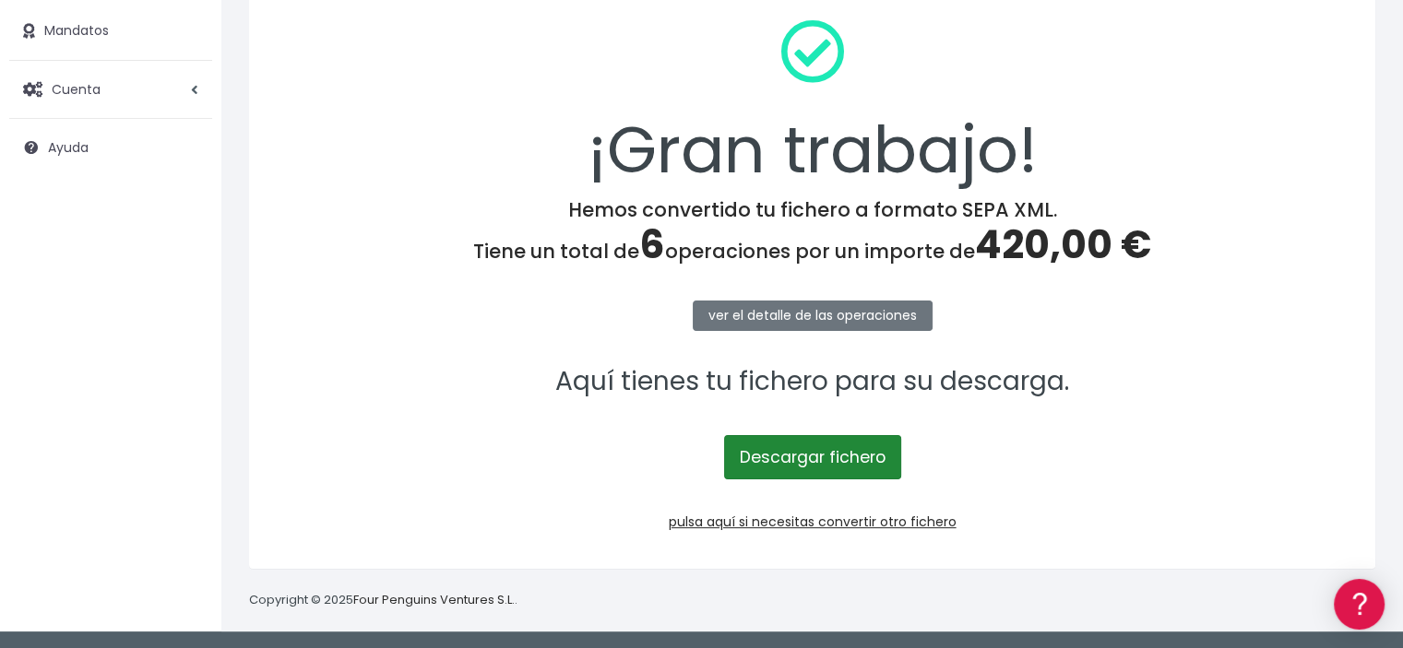
click at [792, 454] on link "Descargar fichero" at bounding box center [812, 457] width 177 height 44
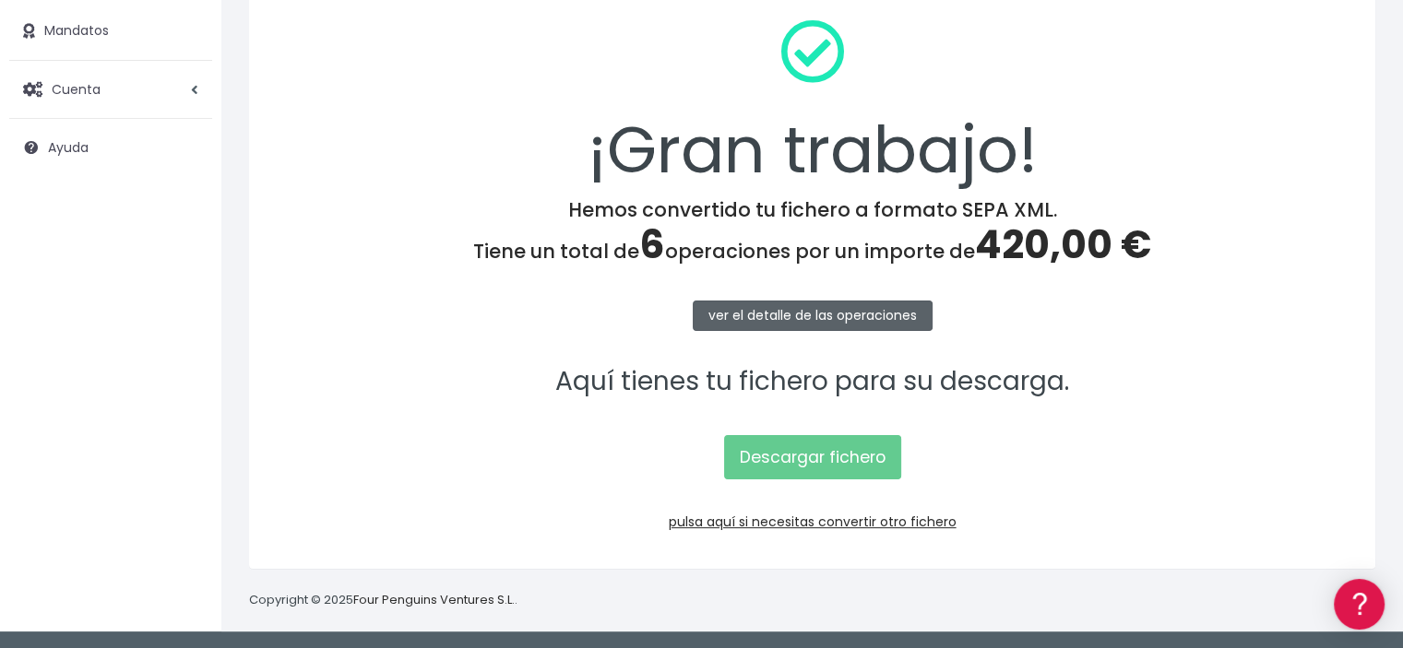
click at [794, 315] on link "ver el detalle de las operaciones" at bounding box center [813, 316] width 240 height 30
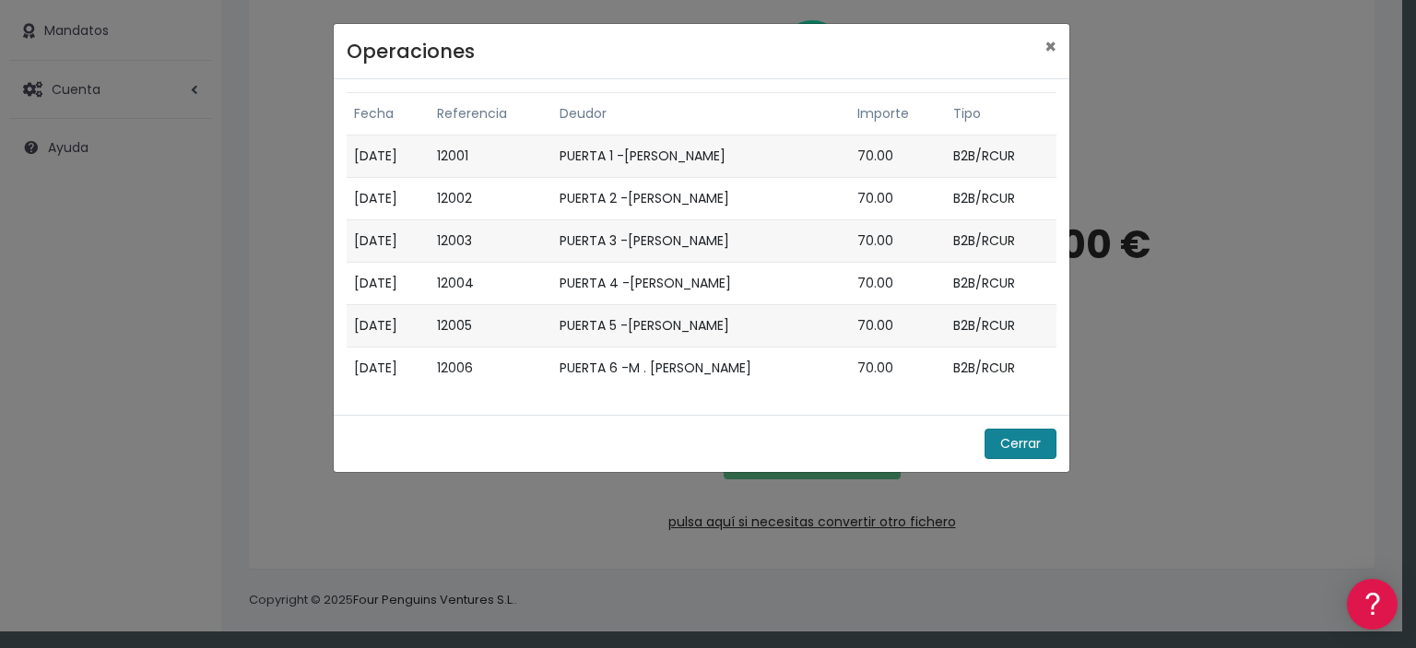
click at [1033, 443] on button "Cerrar" at bounding box center [1021, 444] width 72 height 30
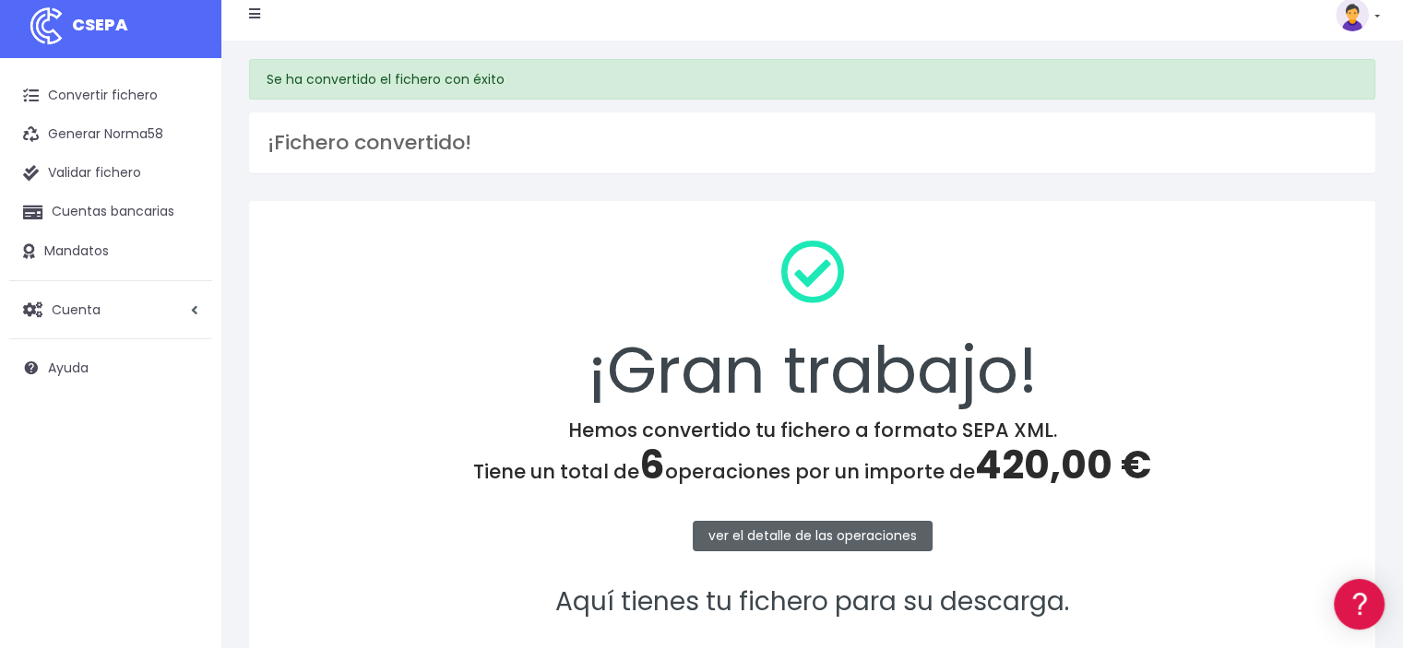
scroll to position [0, 0]
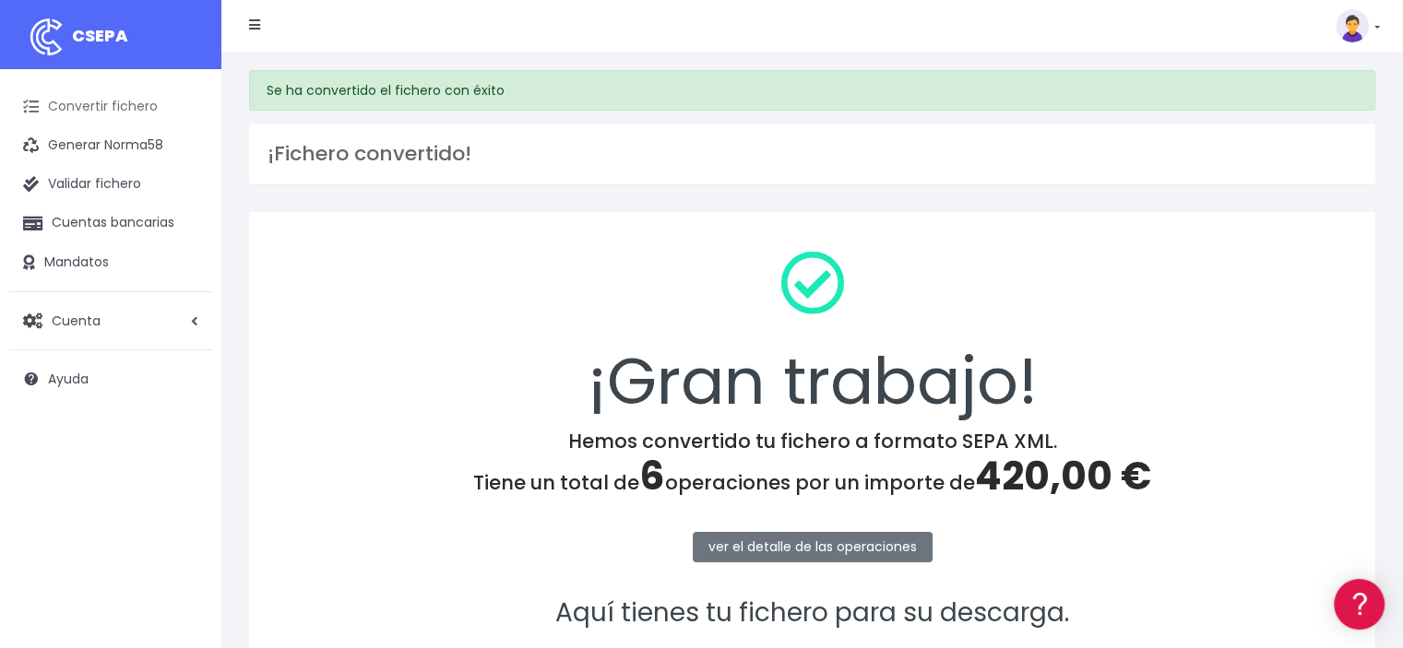
click at [140, 109] on link "Convertir fichero" at bounding box center [110, 107] width 203 height 39
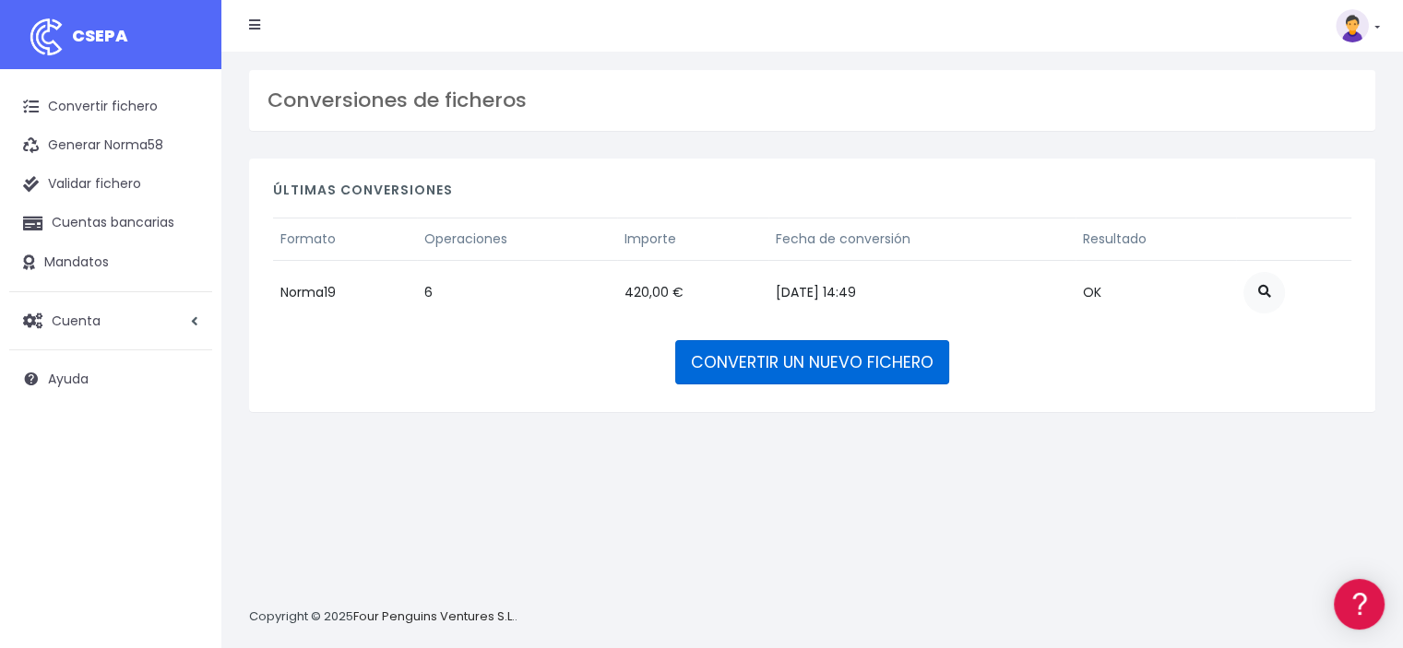
click at [797, 351] on link "CONVERTIR UN NUEVO FICHERO" at bounding box center [812, 362] width 274 height 44
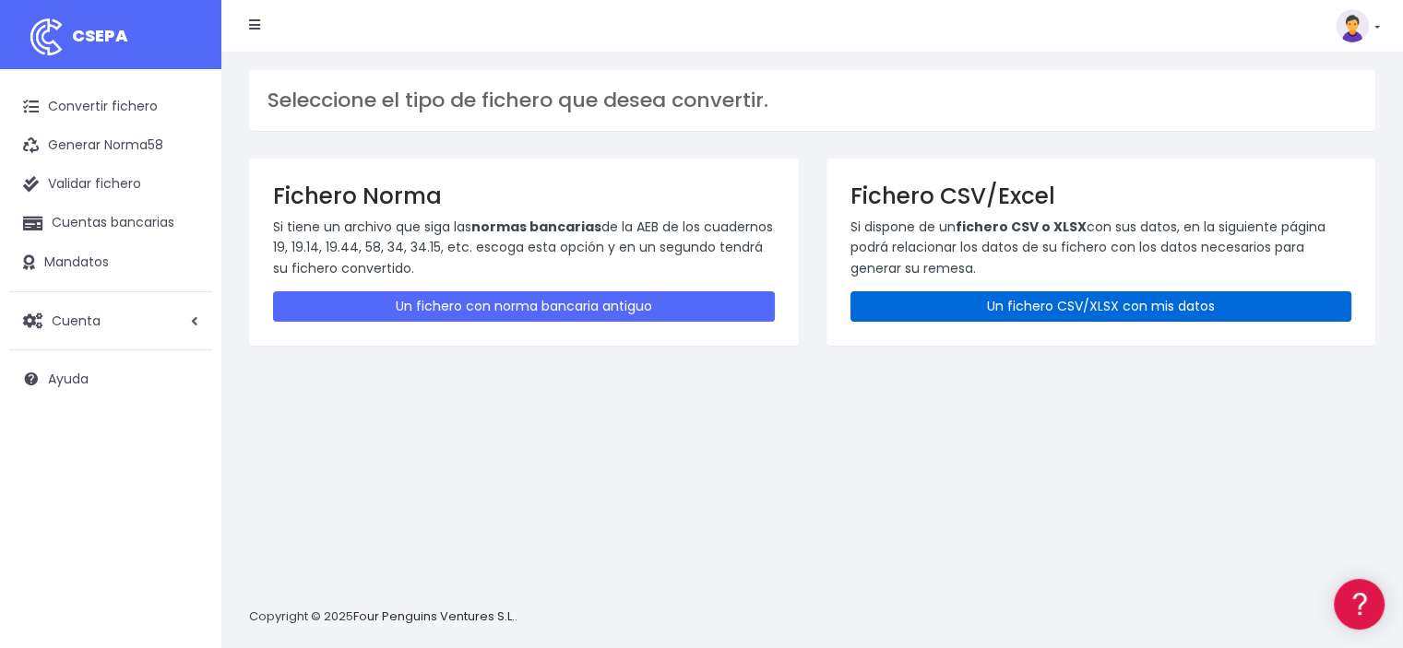
click at [1032, 307] on link "Un fichero CSV/XLSX con mis datos" at bounding box center [1101, 306] width 502 height 30
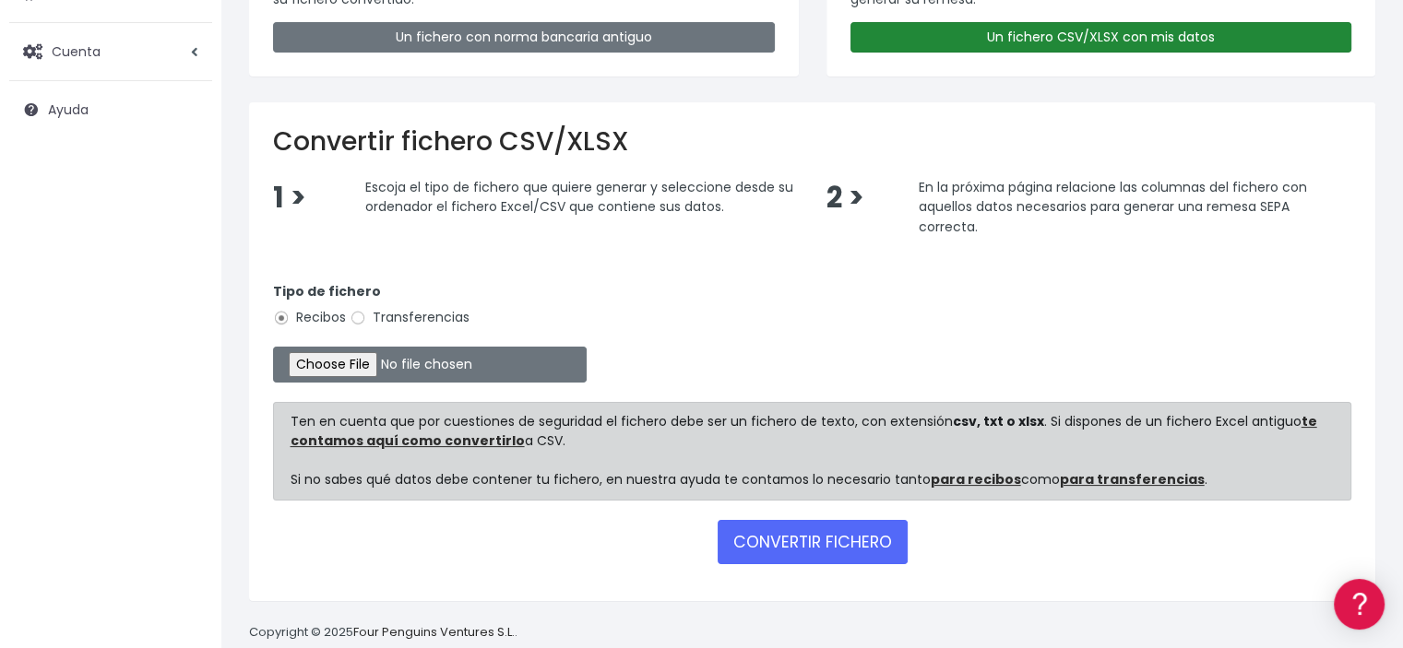
scroll to position [277, 0]
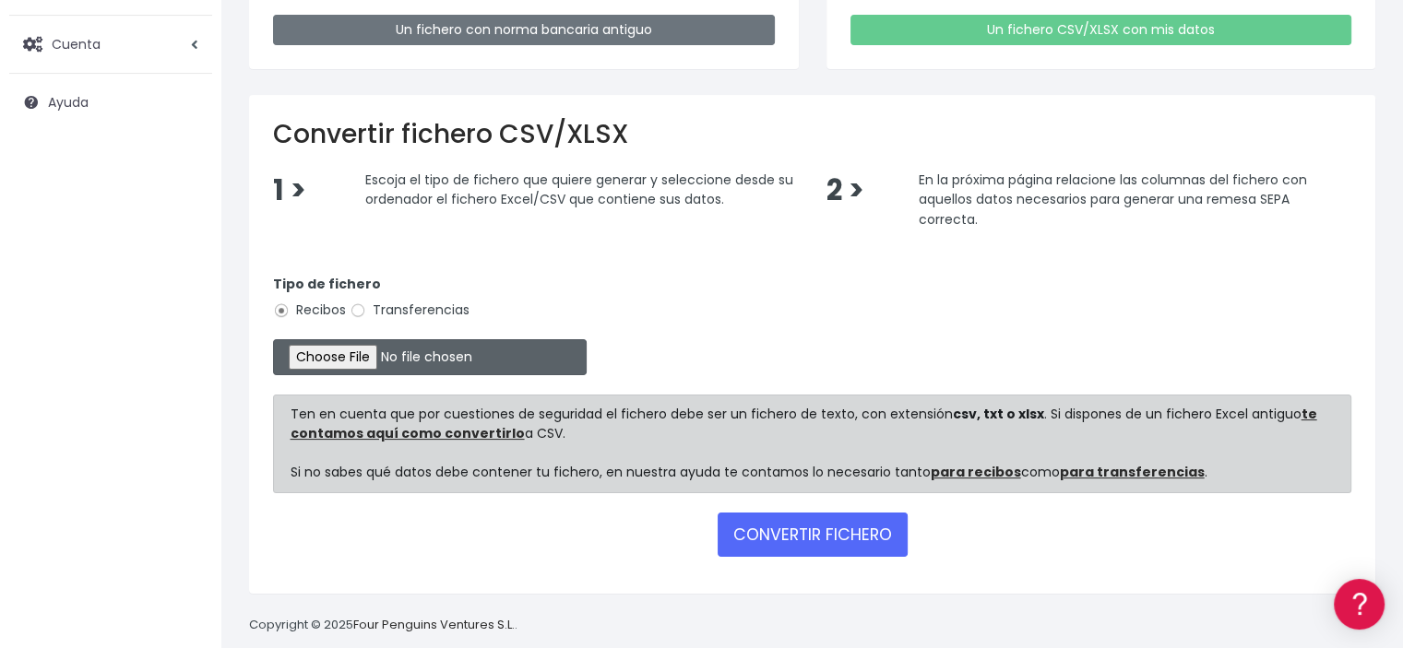
click at [313, 349] on input "file" at bounding box center [430, 357] width 314 height 36
type input "C:\fakepath\LISTADO.xlsx"
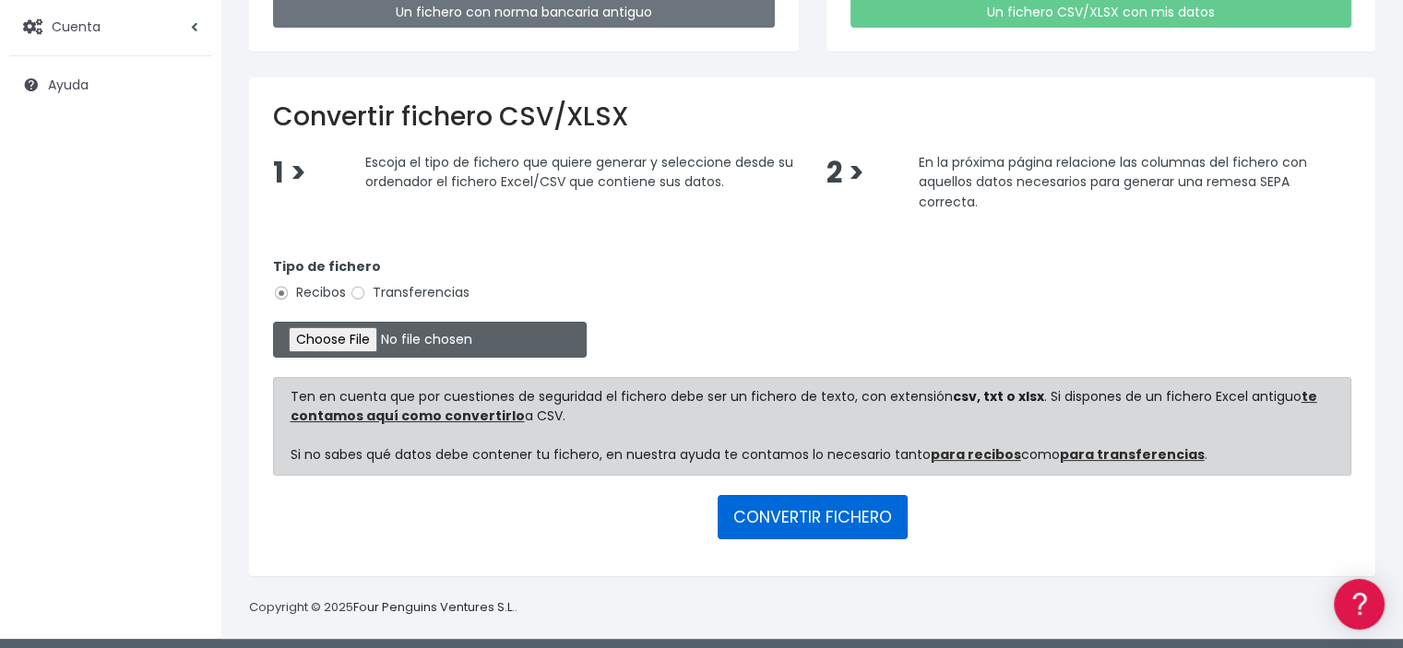
scroll to position [299, 0]
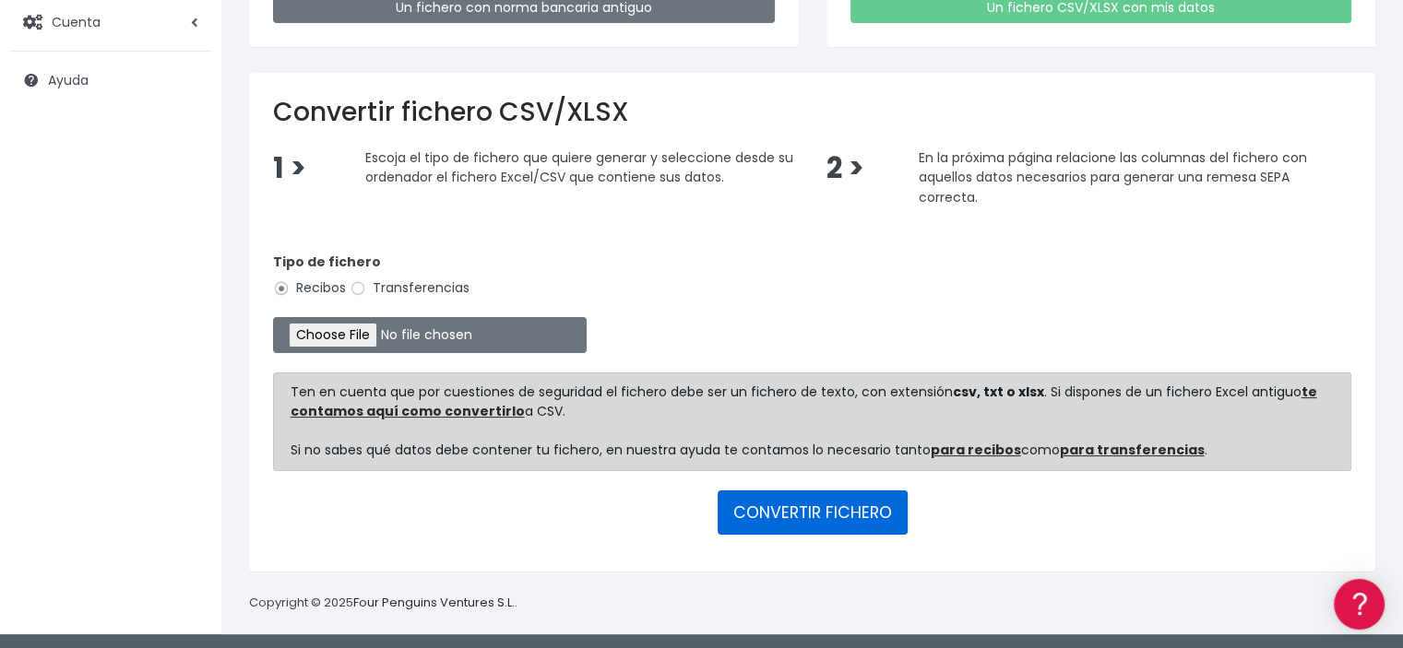
click at [765, 513] on button "CONVERTIR FICHERO" at bounding box center [812, 513] width 190 height 44
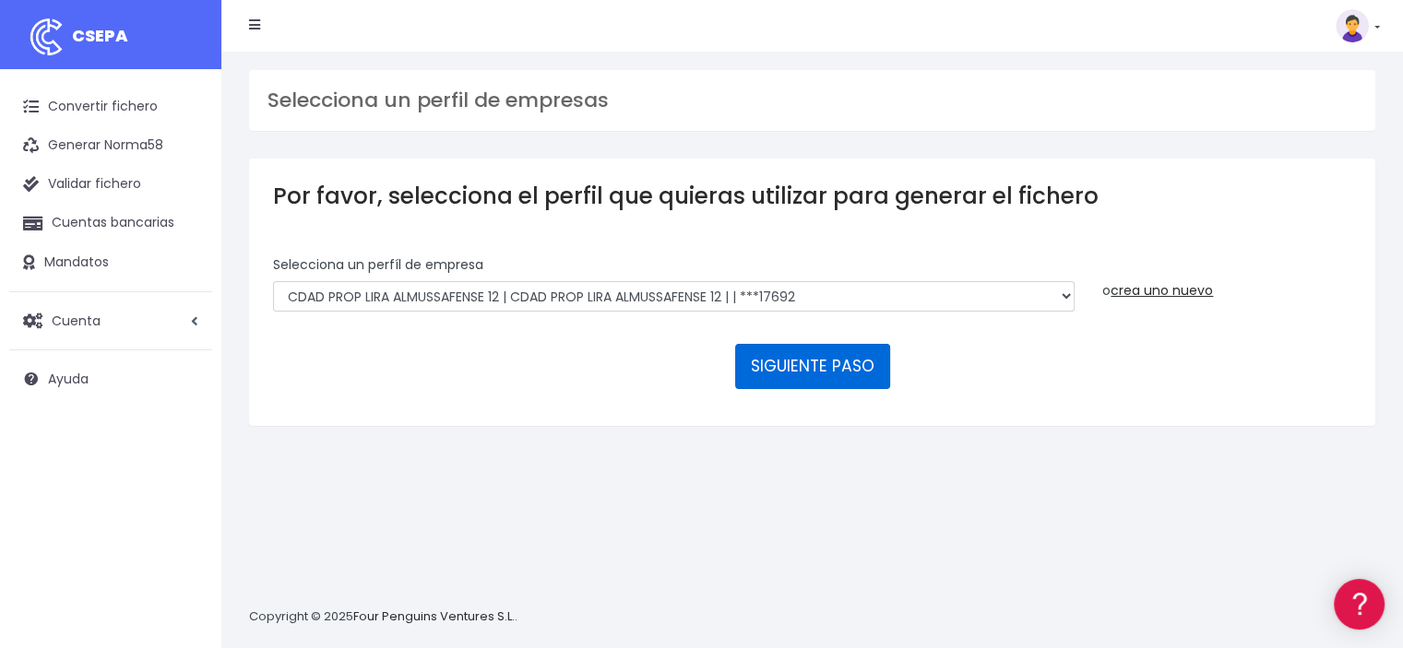
click at [811, 375] on button "SIGUIENTE PASO" at bounding box center [812, 366] width 155 height 44
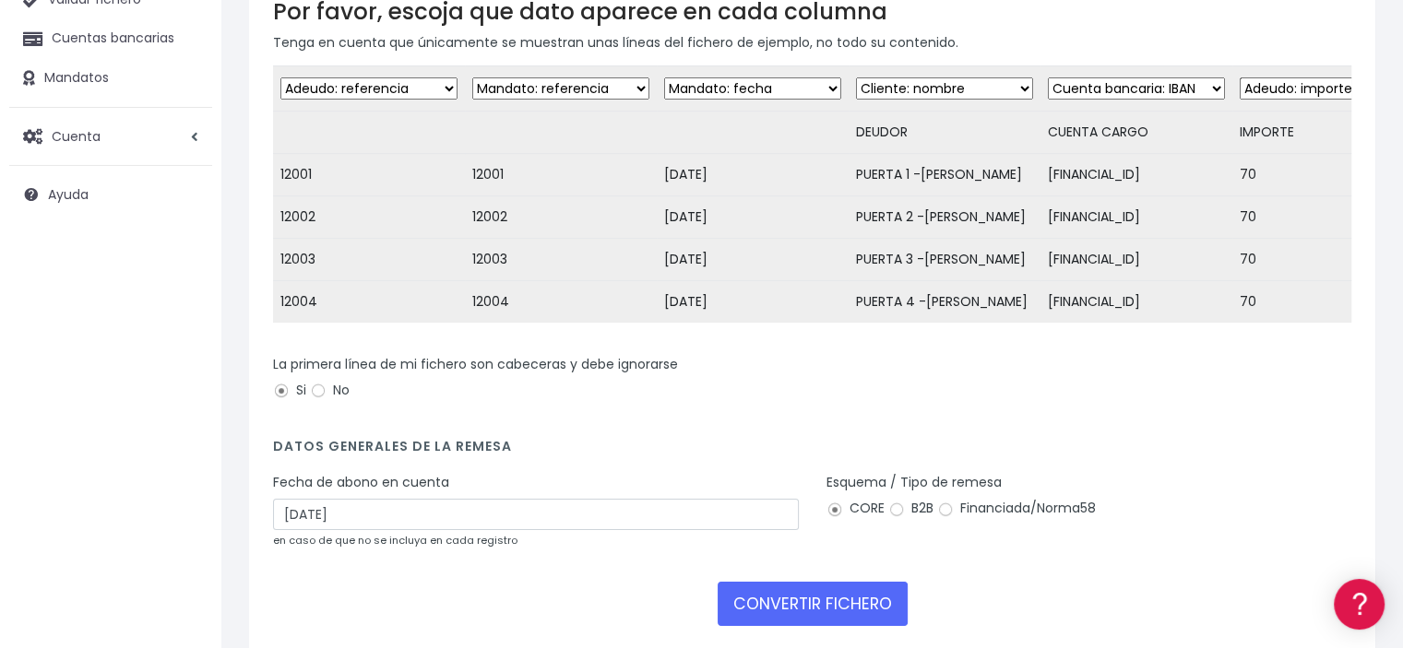
scroll to position [277, 0]
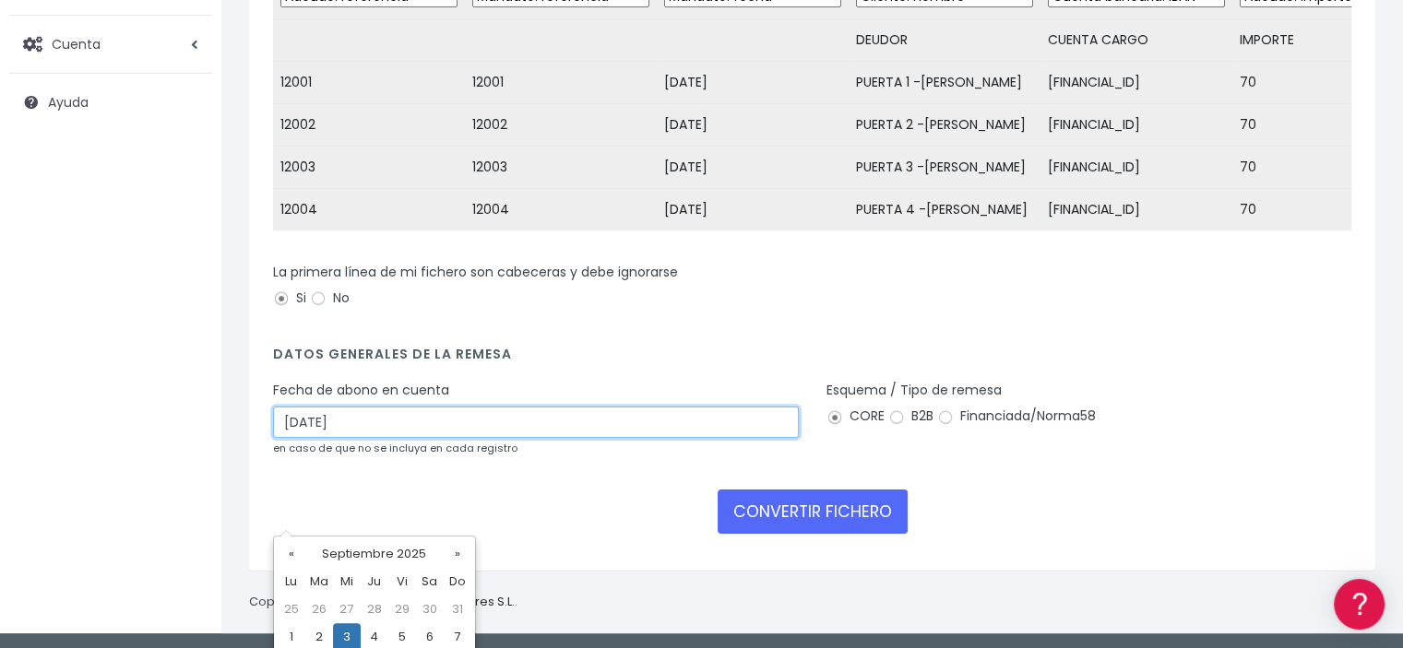
click at [299, 438] on input "[DATE]" at bounding box center [536, 422] width 526 height 31
type input "[DATE]"
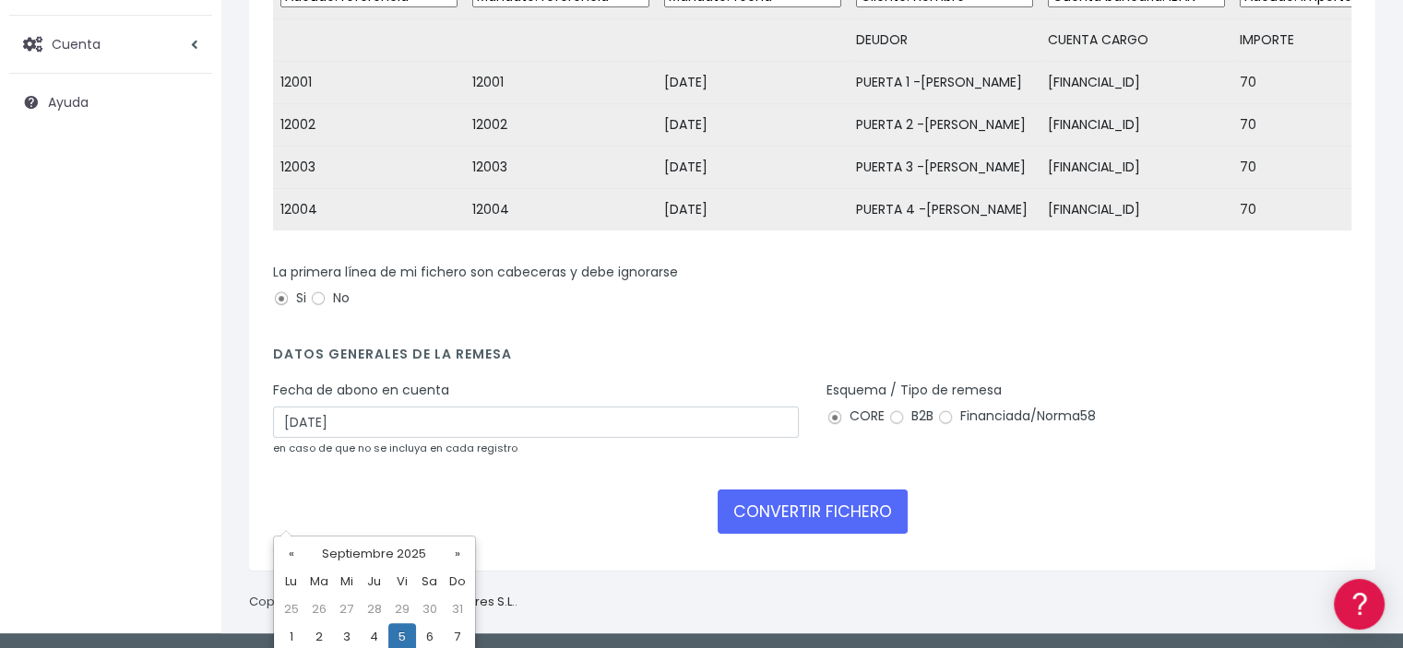
click at [1102, 547] on form "Desechar campo Cliente: nombre Cliente: DNI Cliente: Email Cliente: Dirección C…" at bounding box center [812, 260] width 1078 height 574
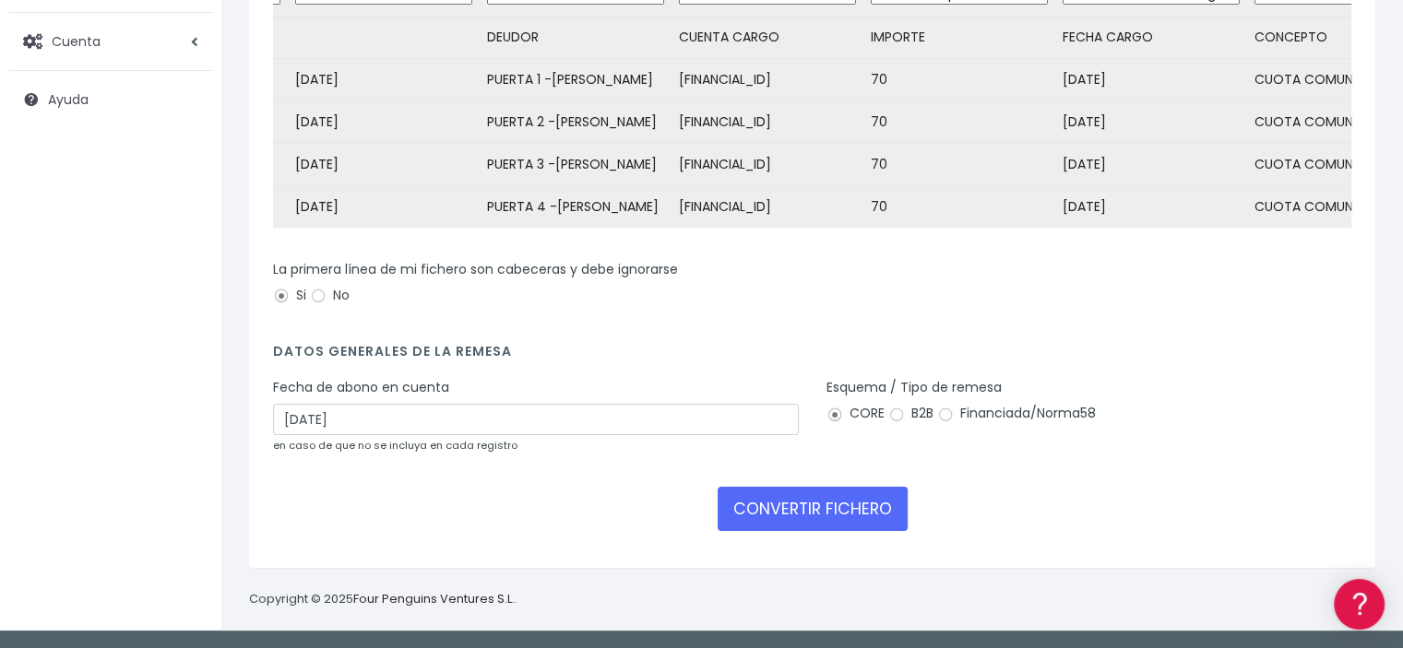
scroll to position [367, 0]
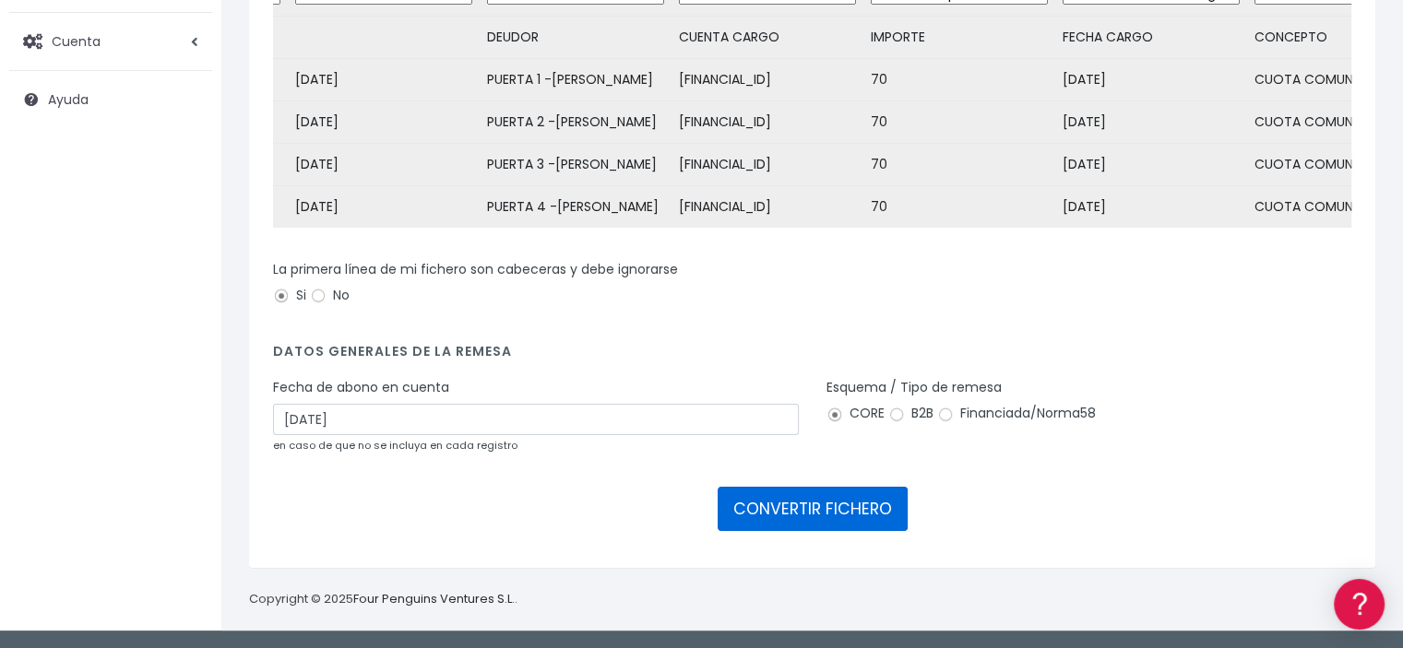
click at [786, 514] on button "CONVERTIR FICHERO" at bounding box center [812, 509] width 190 height 44
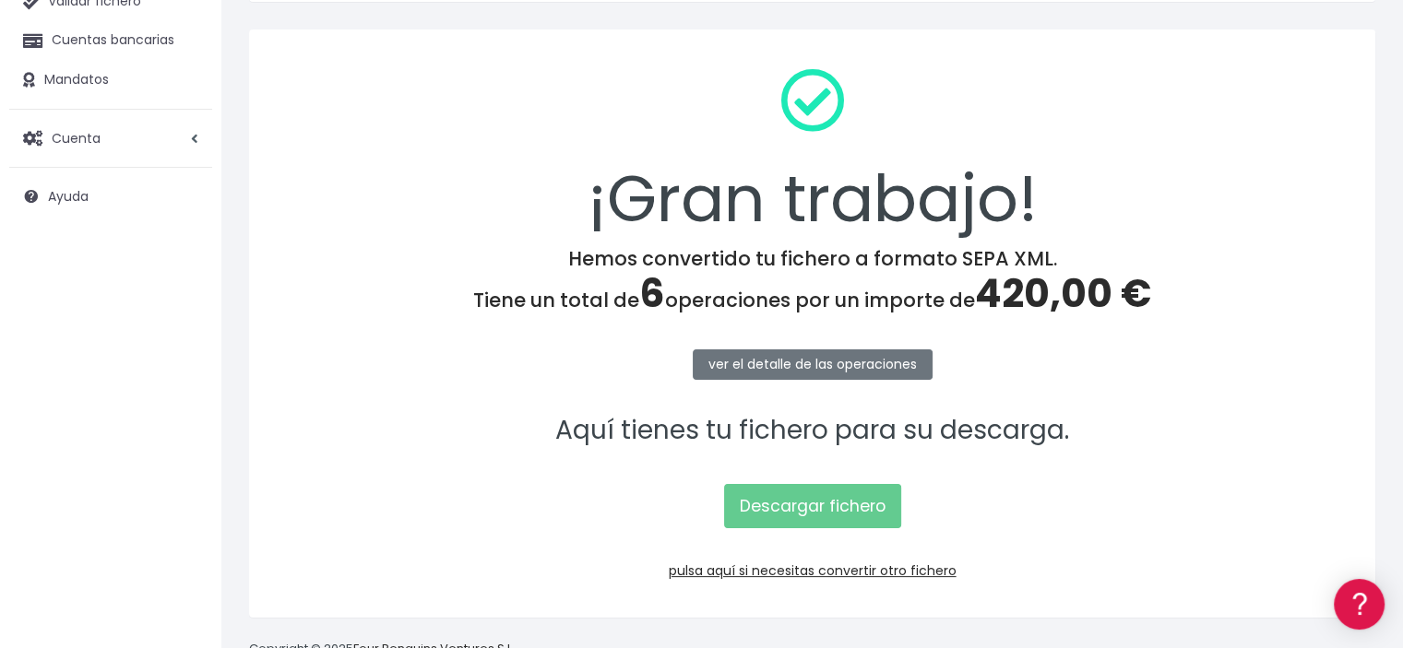
scroll to position [184, 0]
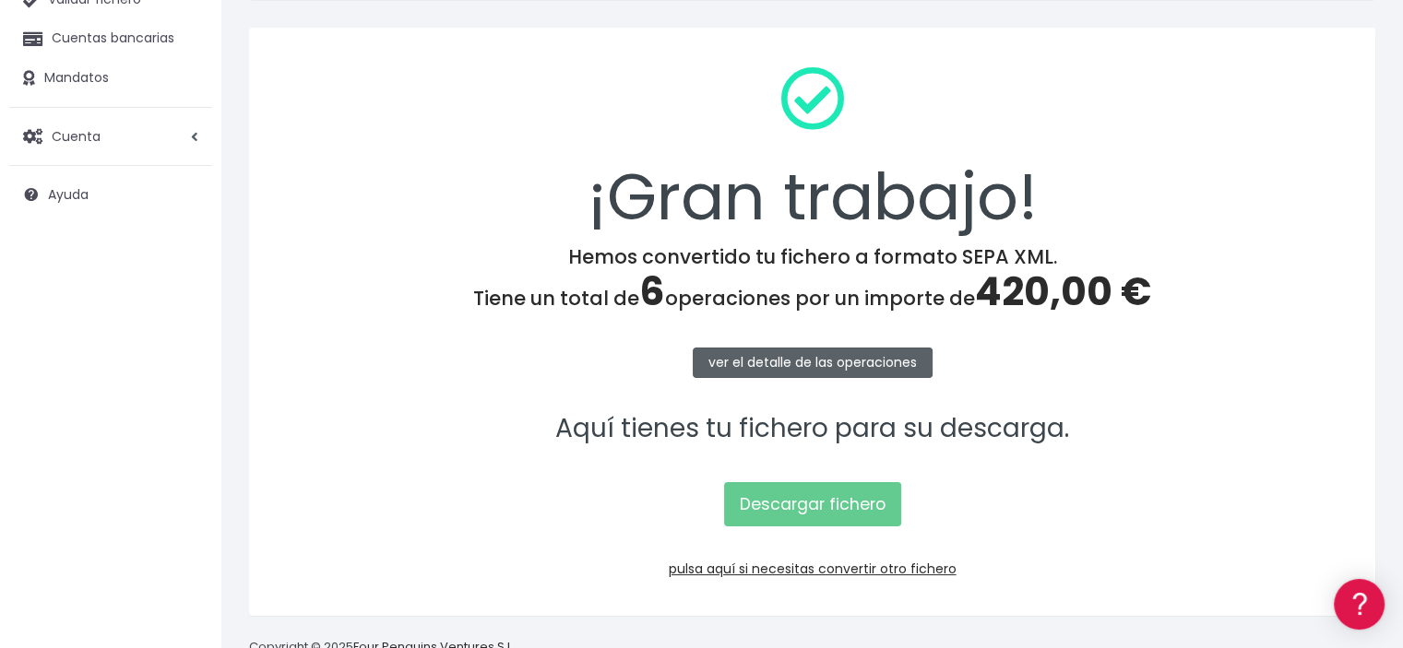
click at [837, 362] on link "ver el detalle de las operaciones" at bounding box center [813, 363] width 240 height 30
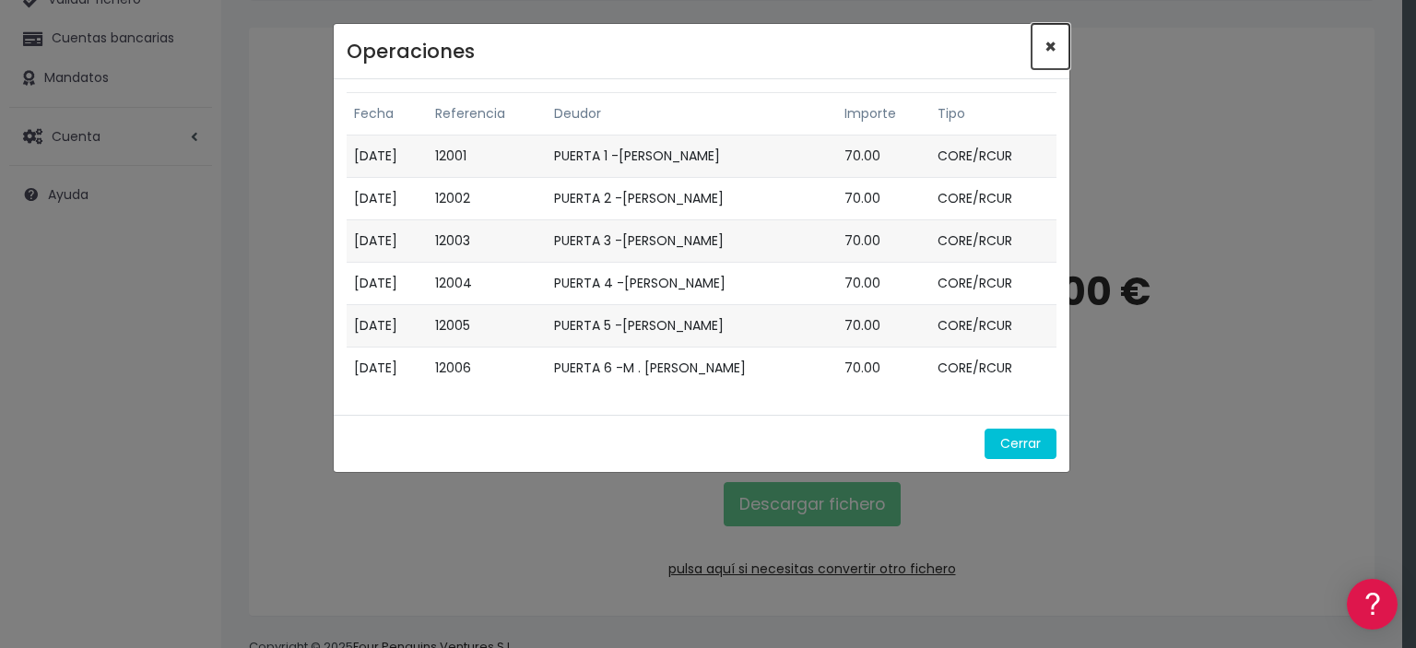
click at [1050, 43] on span "×" at bounding box center [1051, 46] width 12 height 27
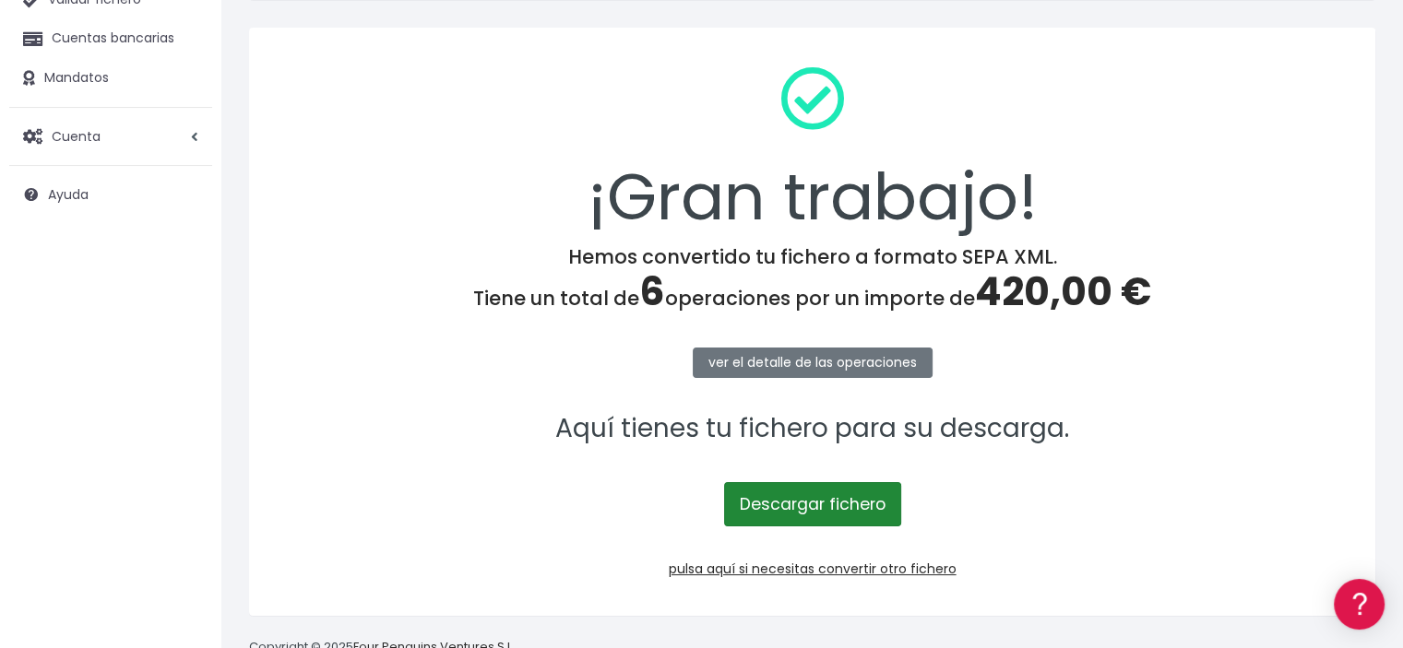
click at [789, 506] on link "Descargar fichero" at bounding box center [812, 504] width 177 height 44
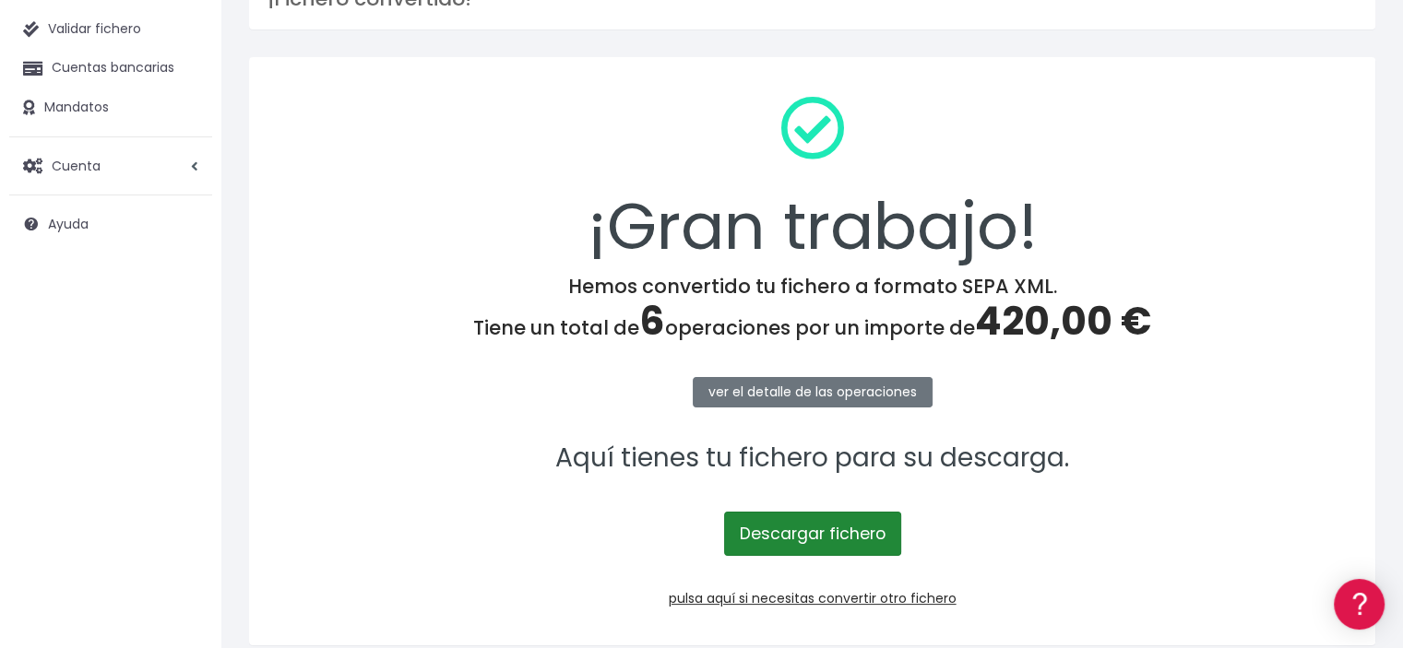
scroll to position [0, 0]
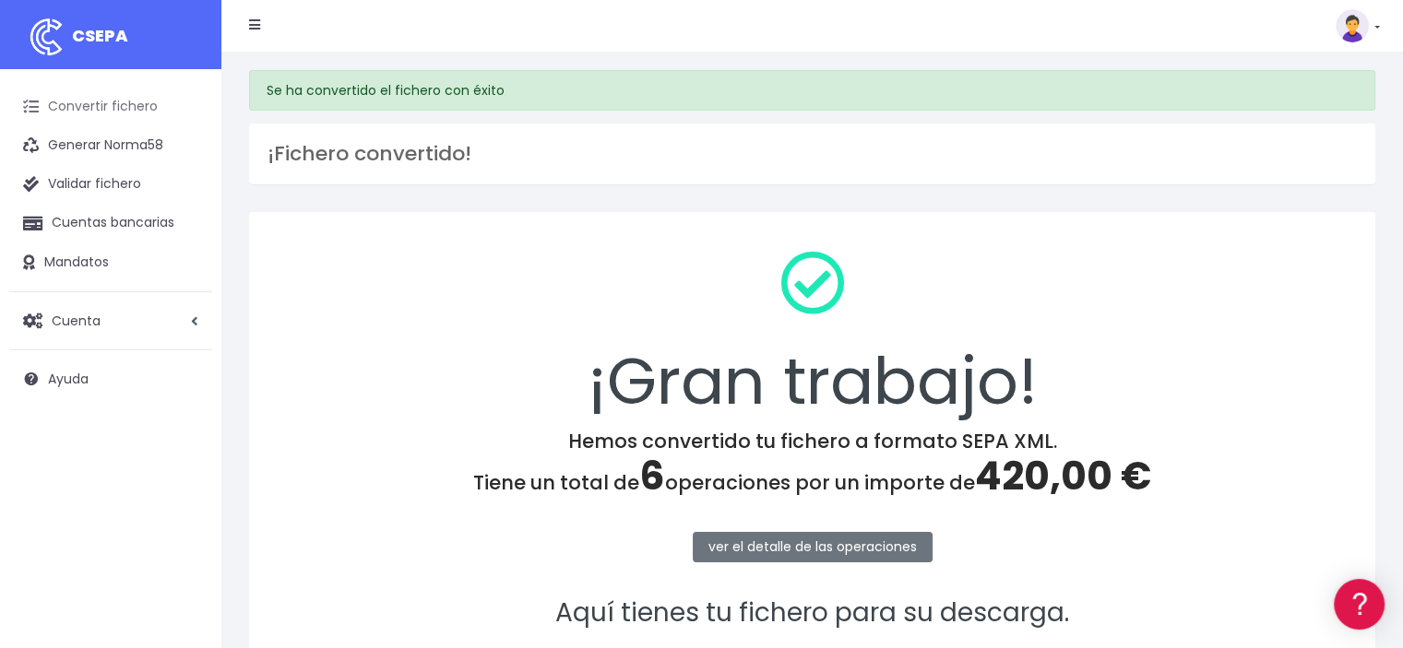
click at [148, 106] on link "Convertir fichero" at bounding box center [110, 107] width 203 height 39
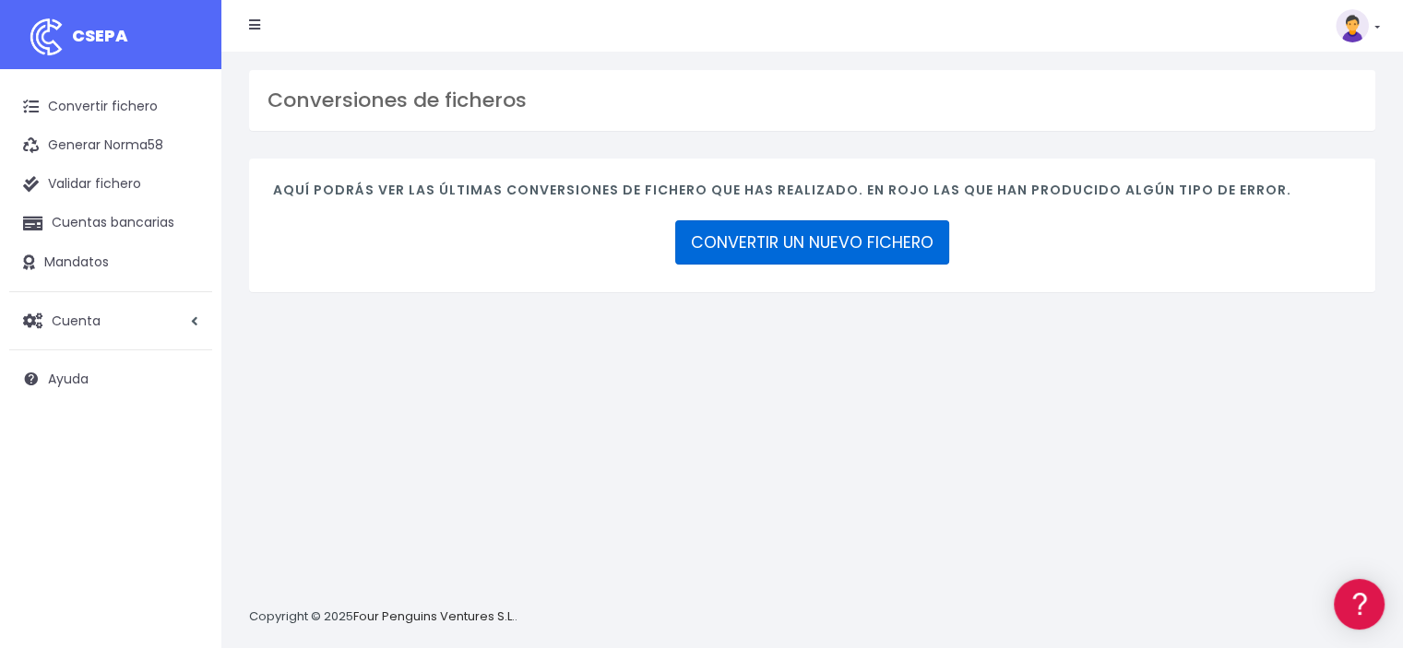
click at [756, 247] on link "CONVERTIR UN NUEVO FICHERO" at bounding box center [812, 242] width 274 height 44
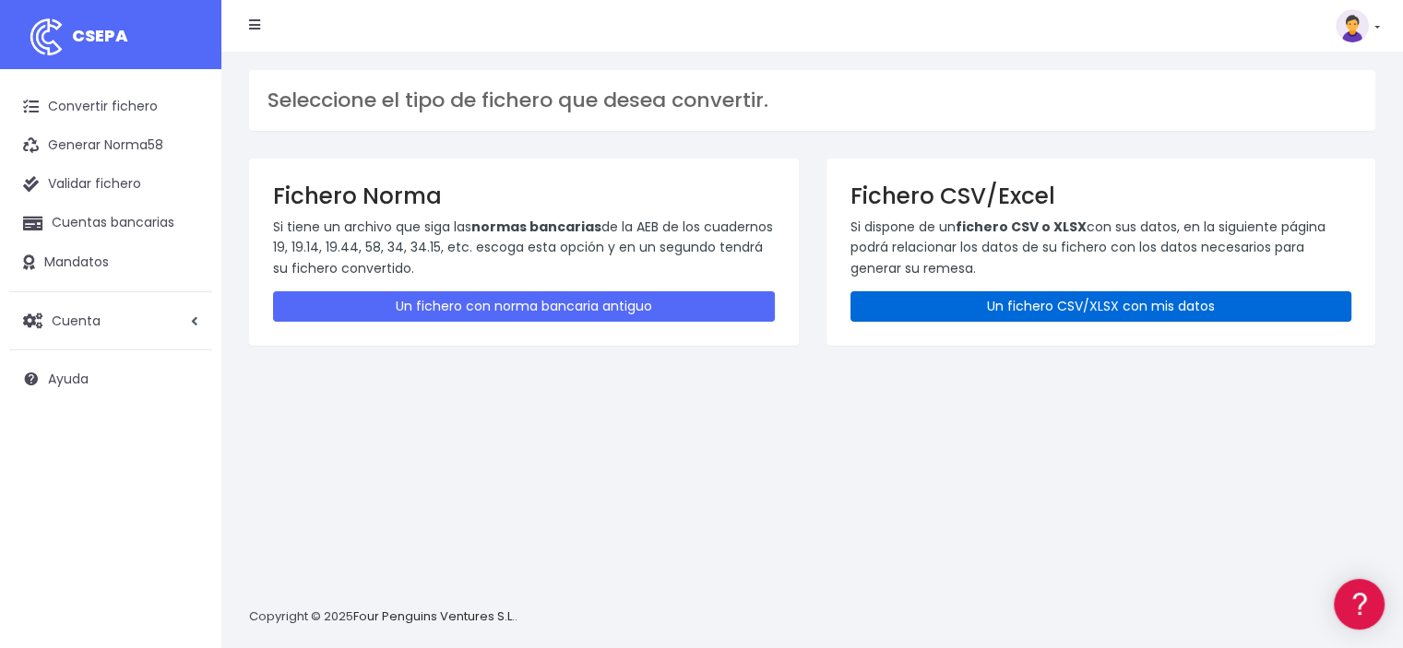
click at [955, 306] on link "Un fichero CSV/XLSX con mis datos" at bounding box center [1101, 306] width 502 height 30
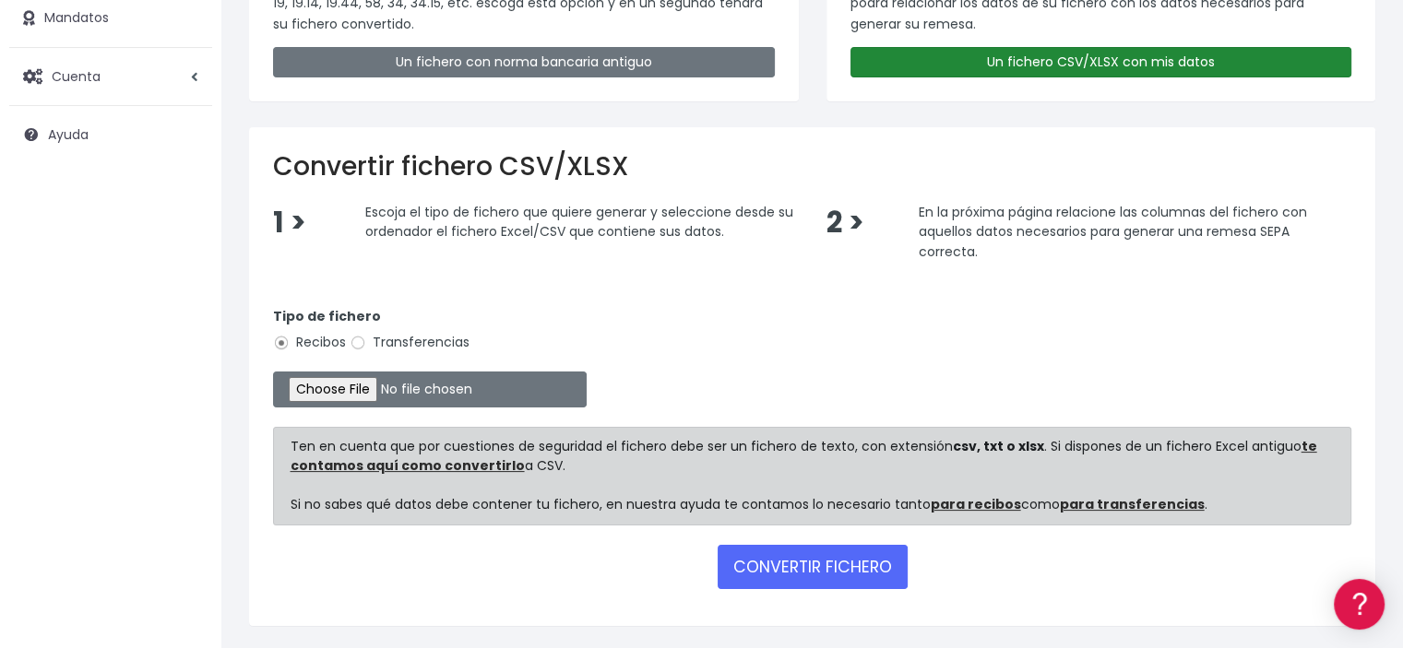
scroll to position [277, 0]
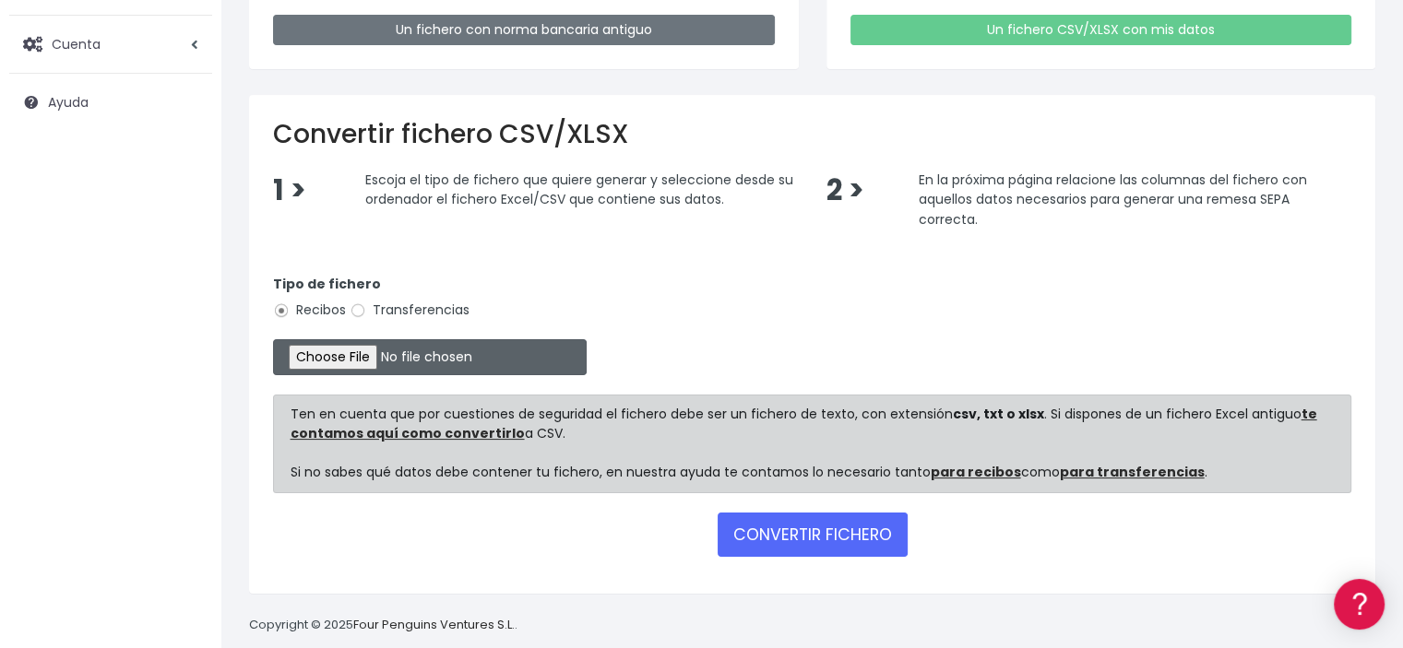
click at [346, 358] on input "file" at bounding box center [430, 357] width 314 height 36
type input "C:\fakepath\REMESA ASCENSOR.xlsx"
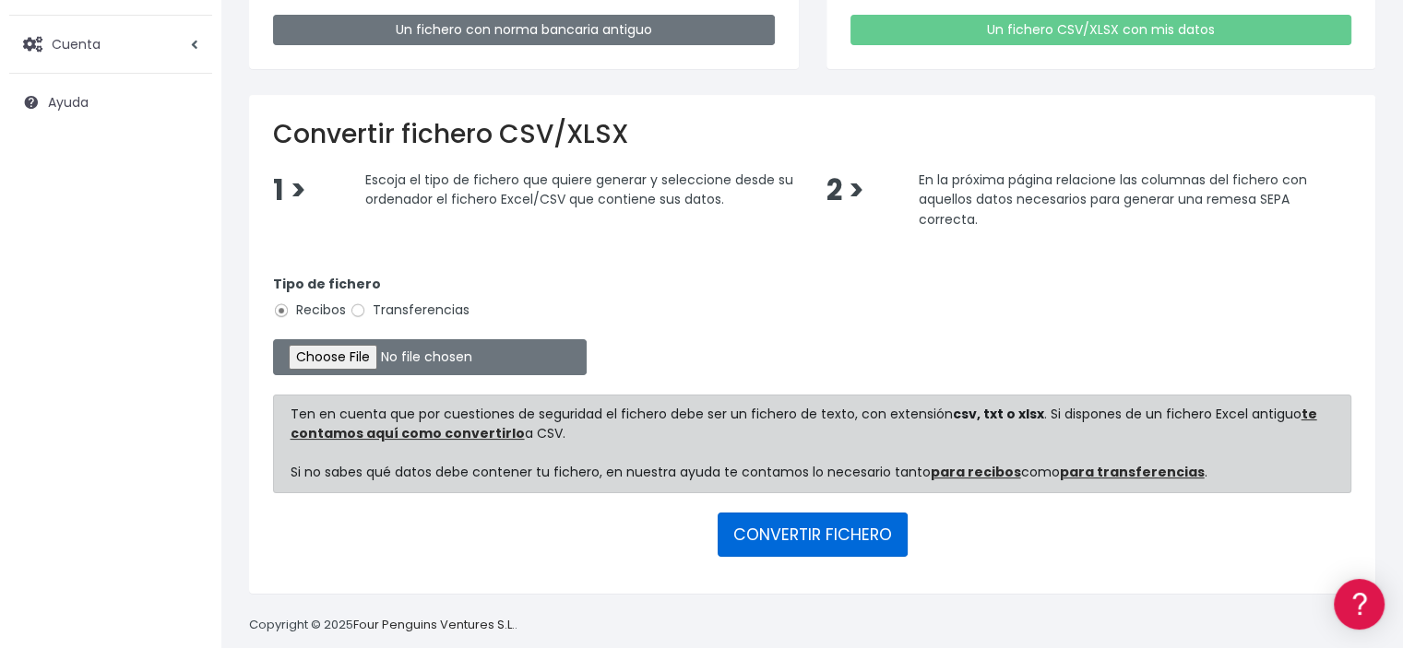
click at [842, 538] on button "CONVERTIR FICHERO" at bounding box center [812, 535] width 190 height 44
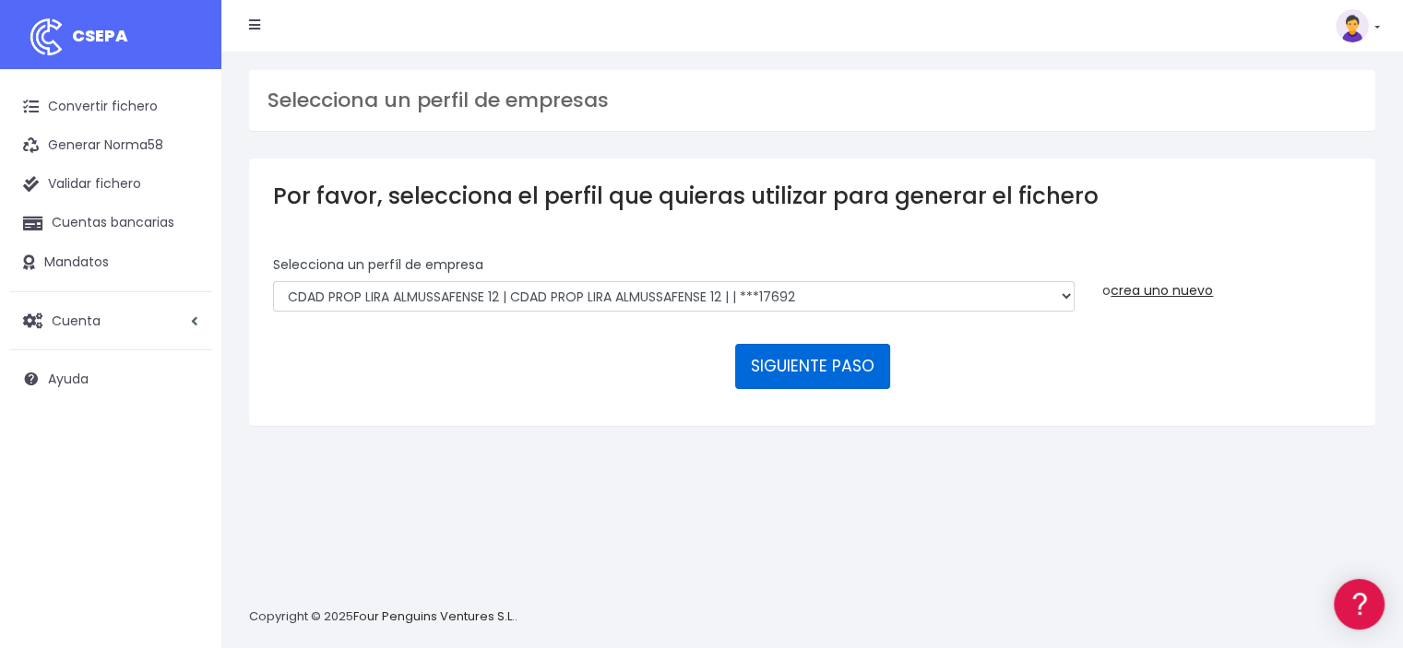
click at [818, 375] on button "SIGUIENTE PASO" at bounding box center [812, 366] width 155 height 44
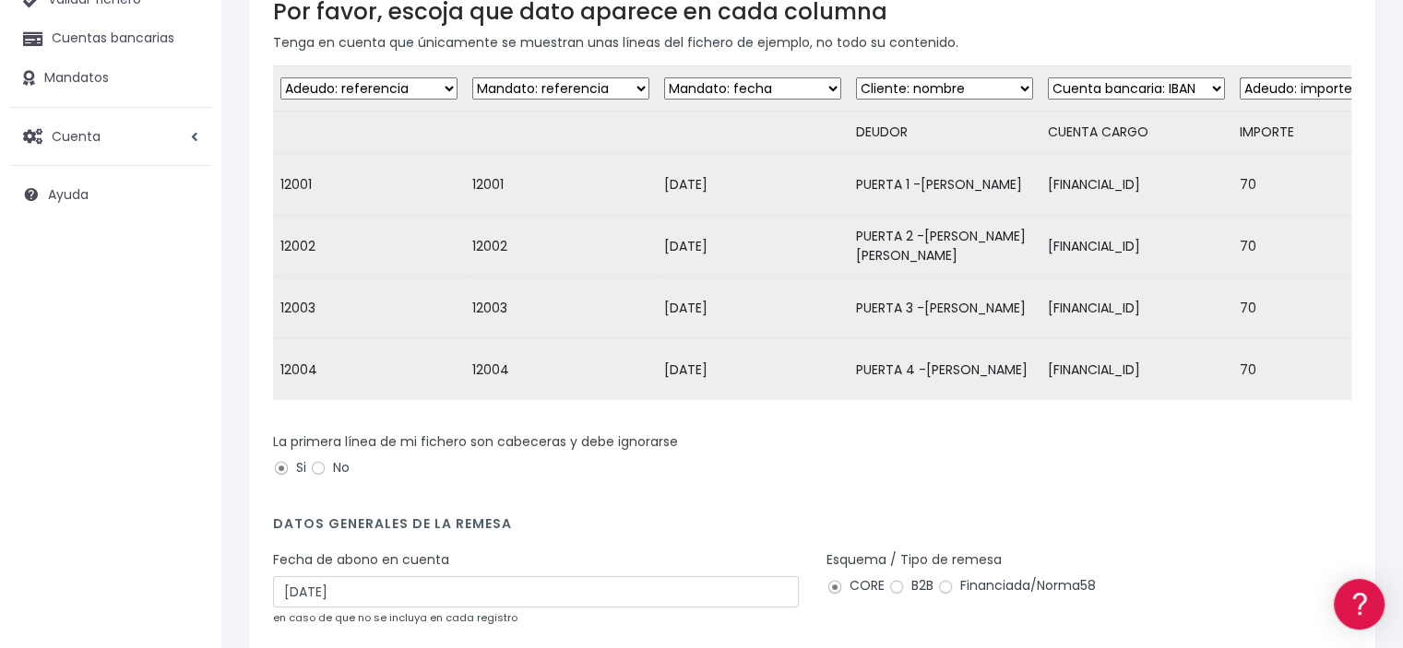
scroll to position [277, 0]
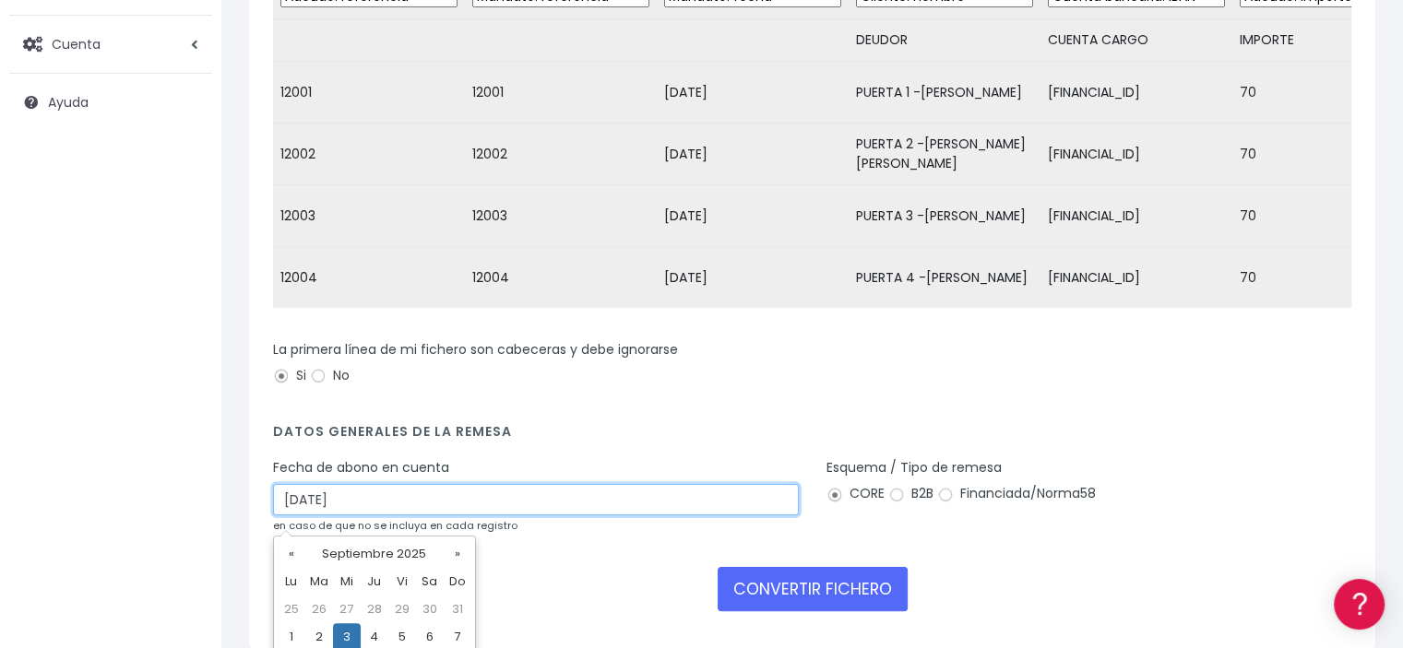
click at [302, 508] on input "[DATE]" at bounding box center [536, 499] width 526 height 31
type input "[DATE]"
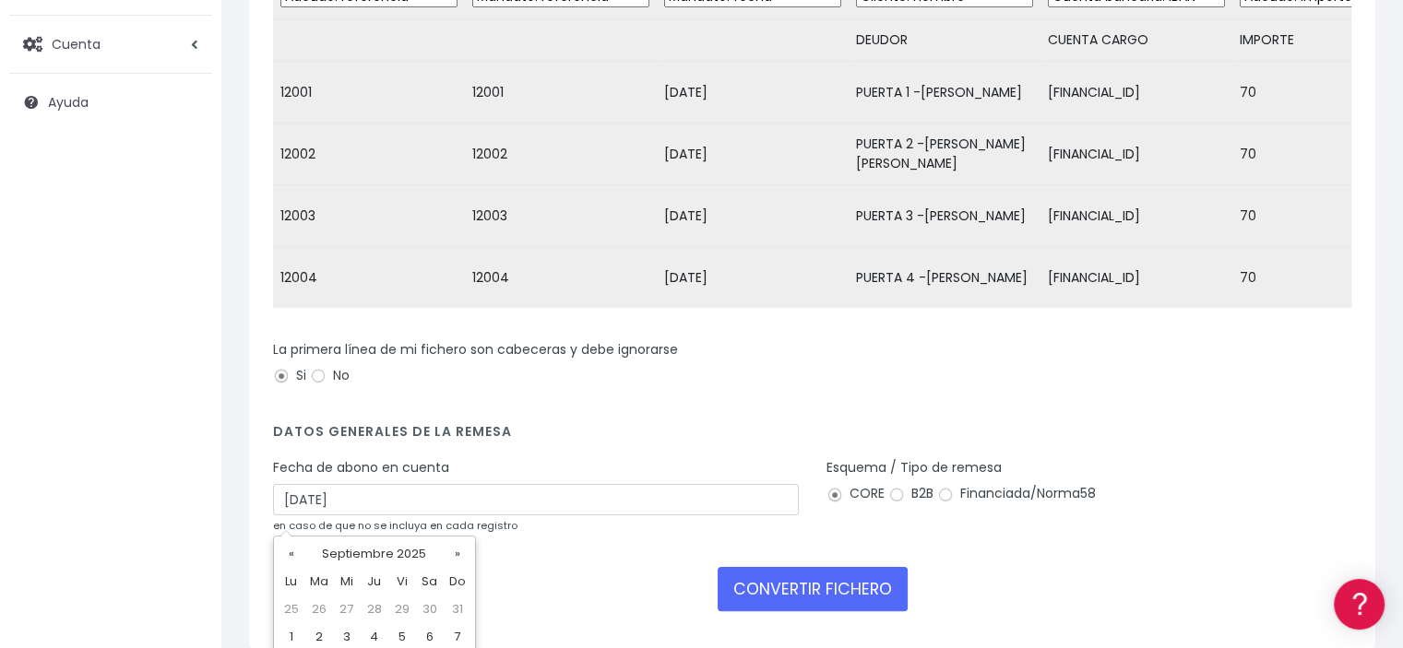
click at [1249, 510] on div "Esquema / Tipo de remesa CORE B2B Financiada/Norma58" at bounding box center [1089, 484] width 526 height 52
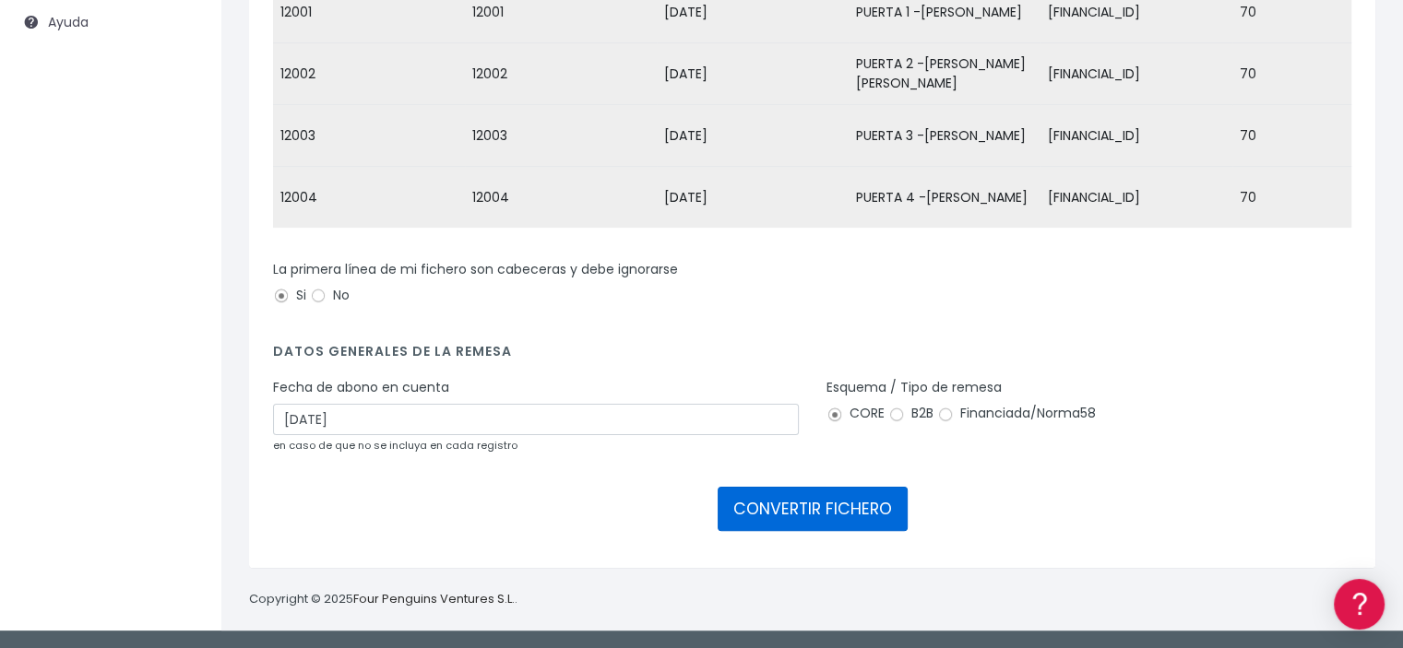
click at [843, 511] on button "CONVERTIR FICHERO" at bounding box center [812, 509] width 190 height 44
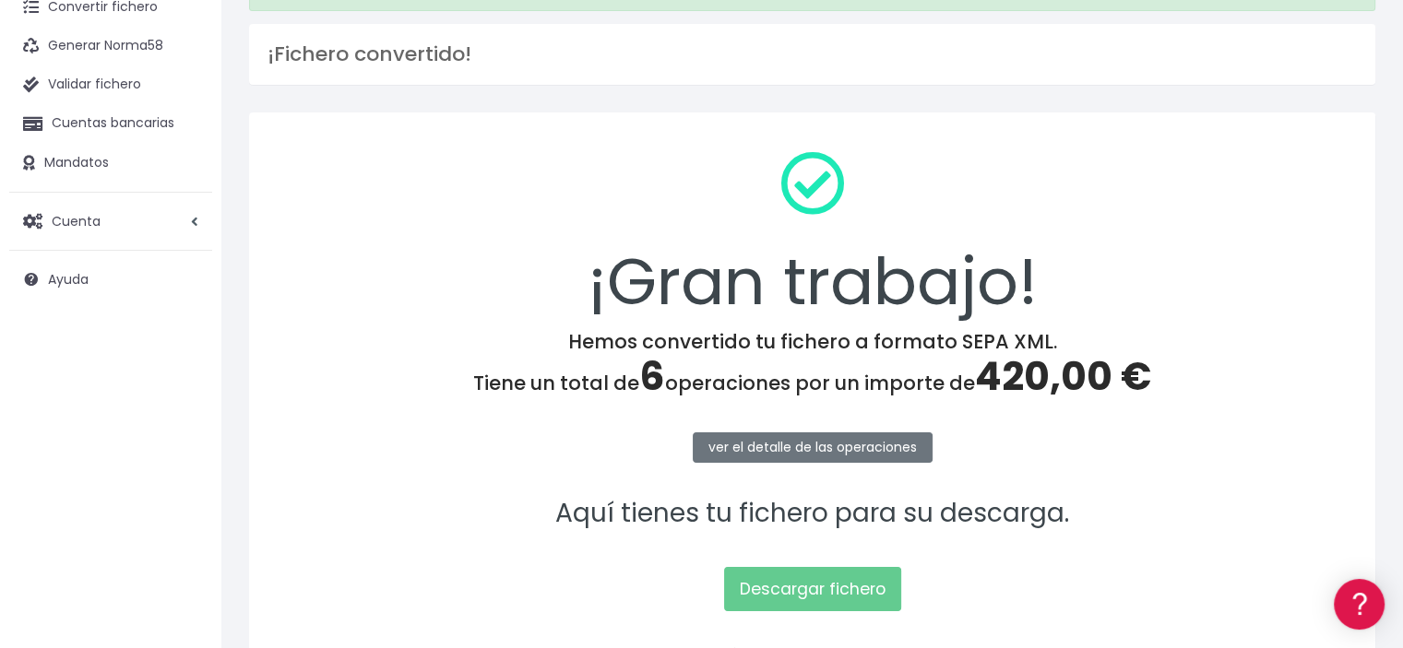
scroll to position [231, 0]
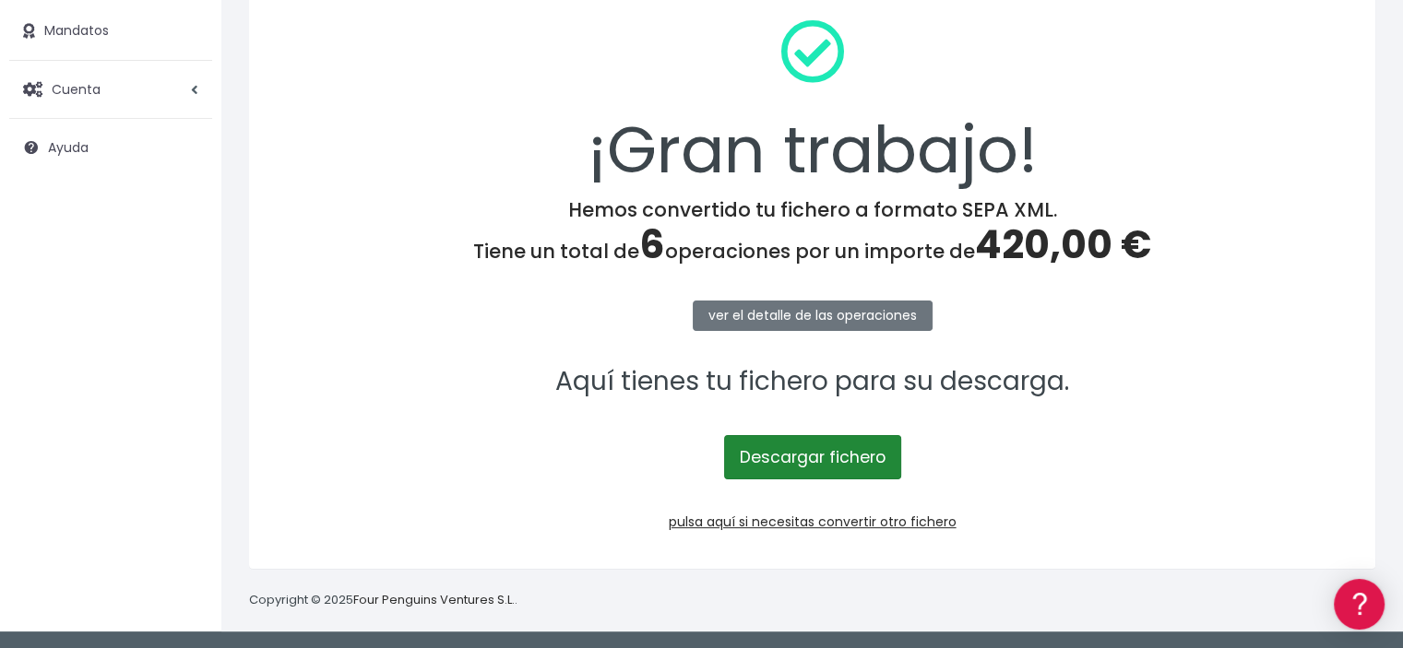
click at [811, 456] on link "Descargar fichero" at bounding box center [812, 457] width 177 height 44
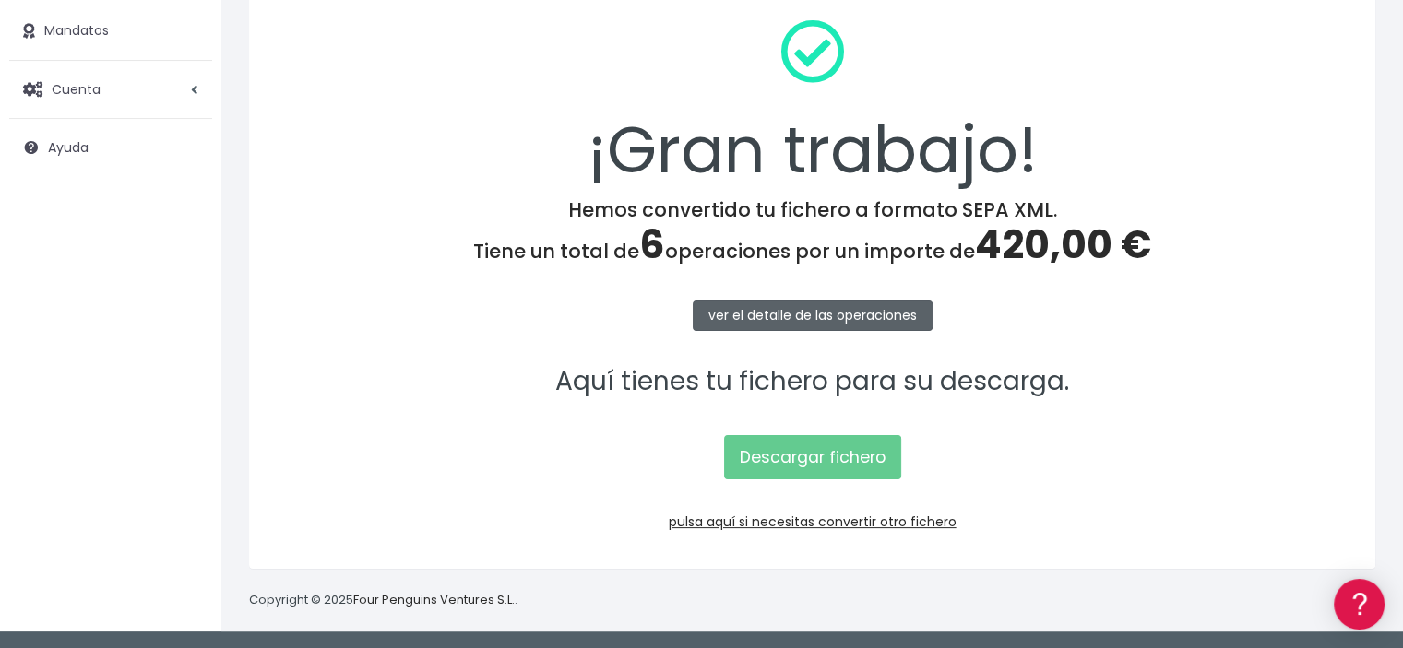
click at [809, 313] on link "ver el detalle de las operaciones" at bounding box center [813, 316] width 240 height 30
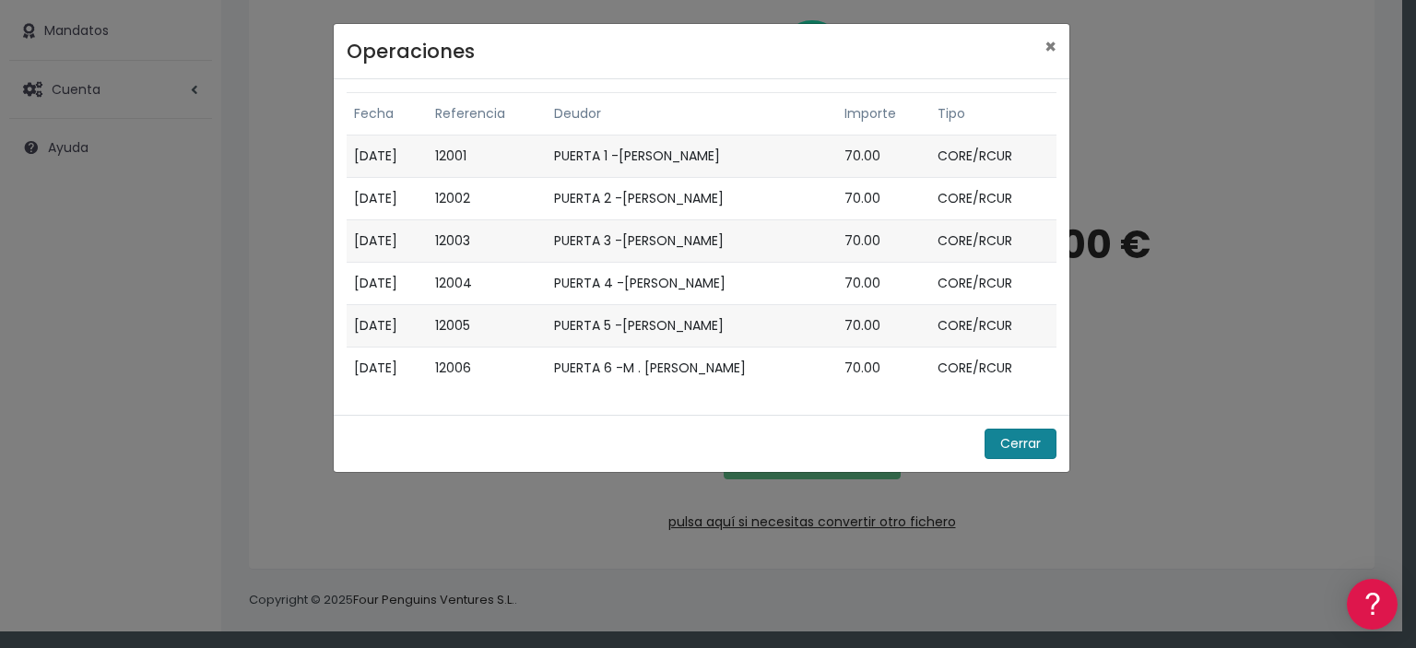
click at [1015, 436] on button "Cerrar" at bounding box center [1021, 444] width 72 height 30
